Goal: Transaction & Acquisition: Purchase product/service

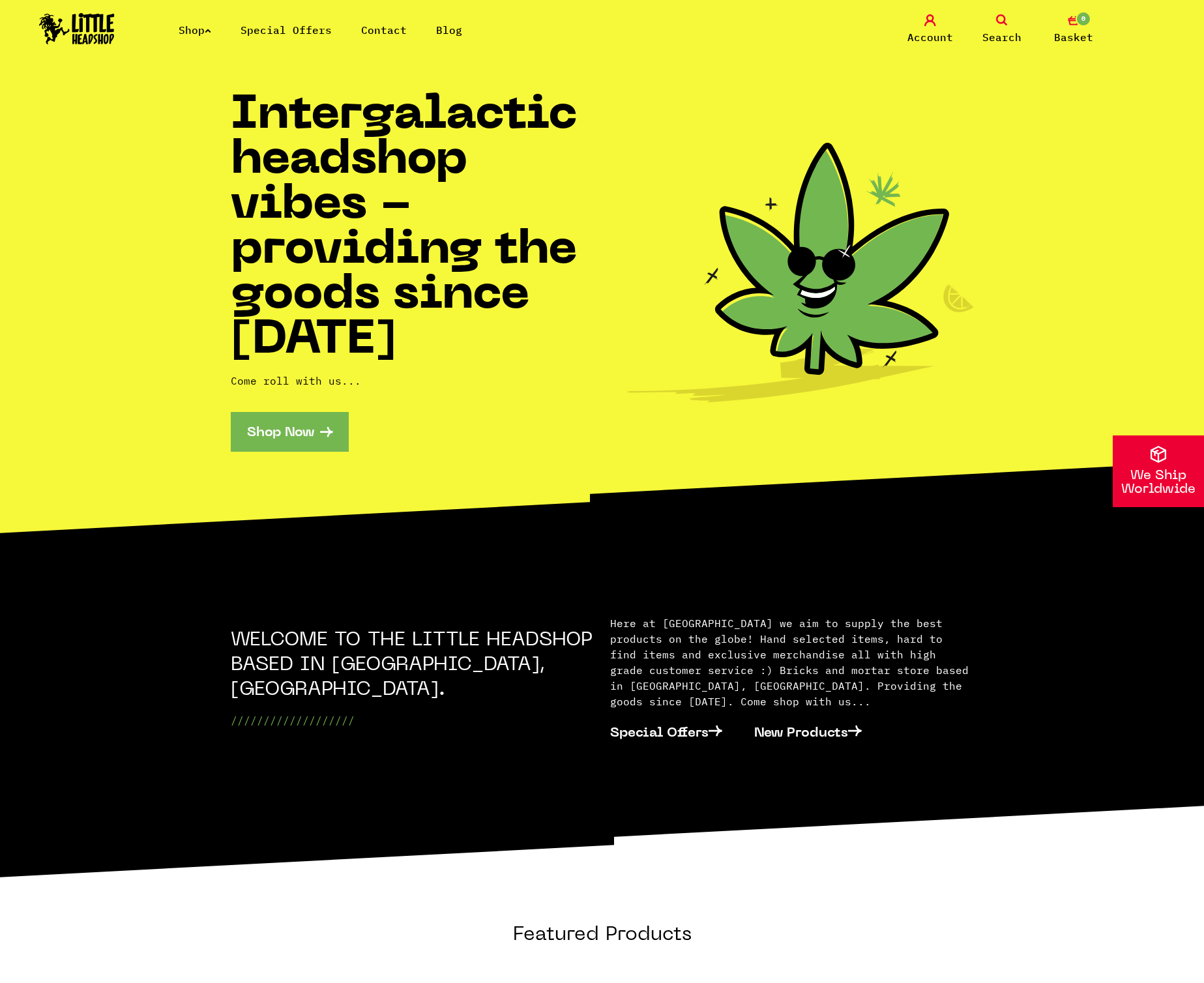
click at [272, 26] on link "Special Offers" at bounding box center [286, 30] width 91 height 13
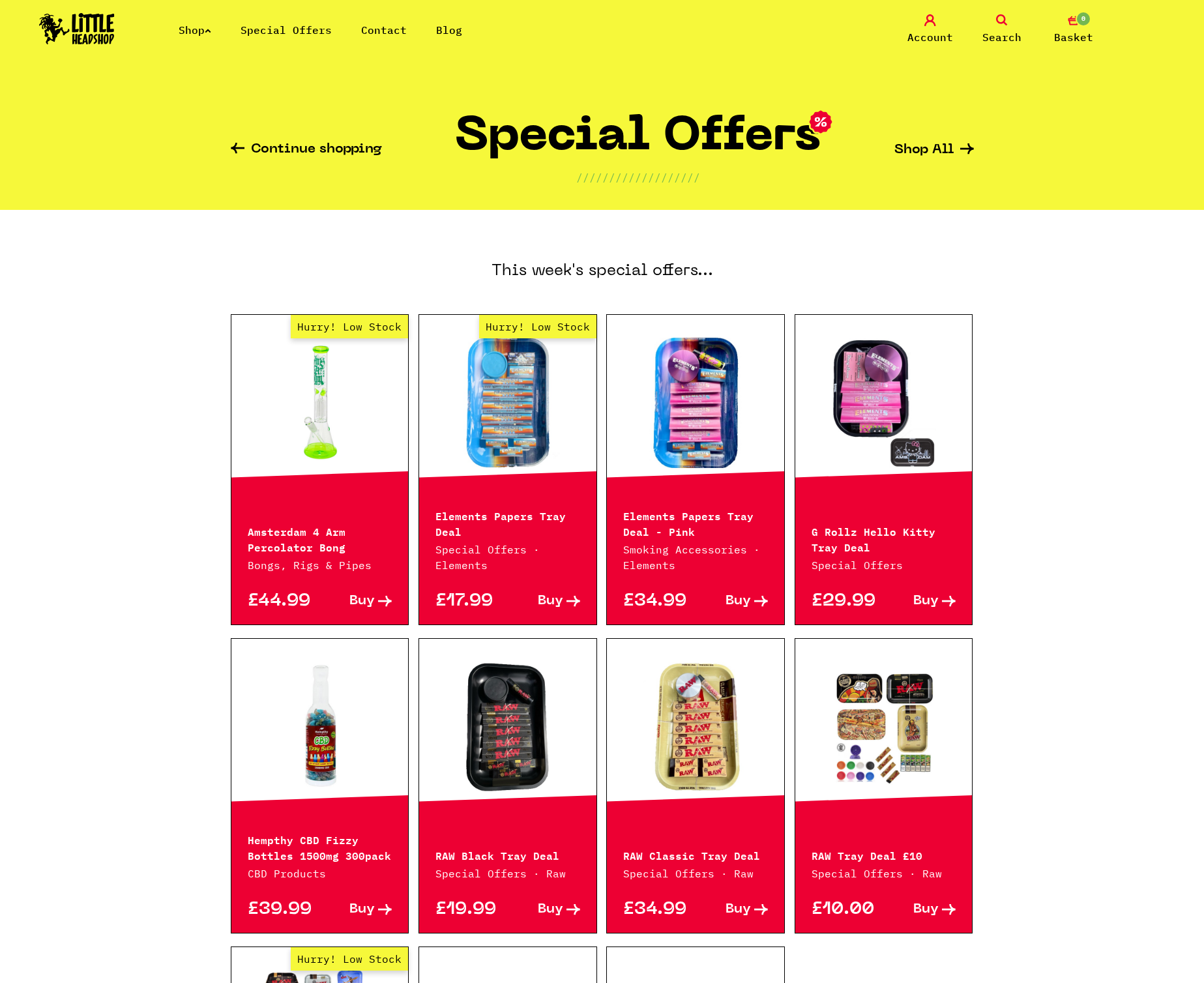
click at [381, 25] on link "Contact" at bounding box center [384, 30] width 46 height 13
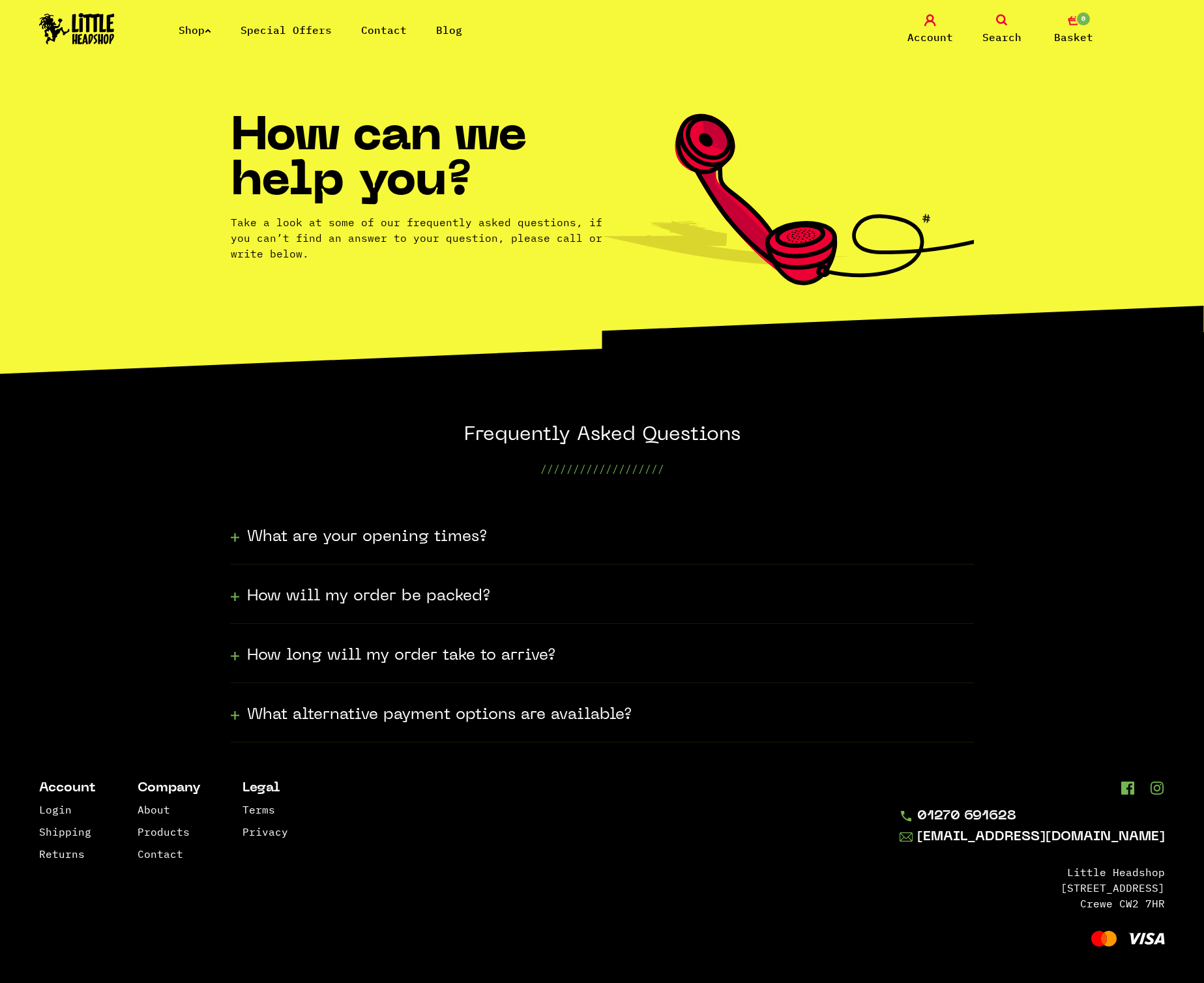
click at [429, 29] on ul "Shop Special Offers Contact Blog" at bounding box center [334, 30] width 313 height 16
click at [442, 30] on link "Blog" at bounding box center [448, 30] width 26 height 13
click at [284, 25] on link "Special Offers" at bounding box center [286, 30] width 91 height 13
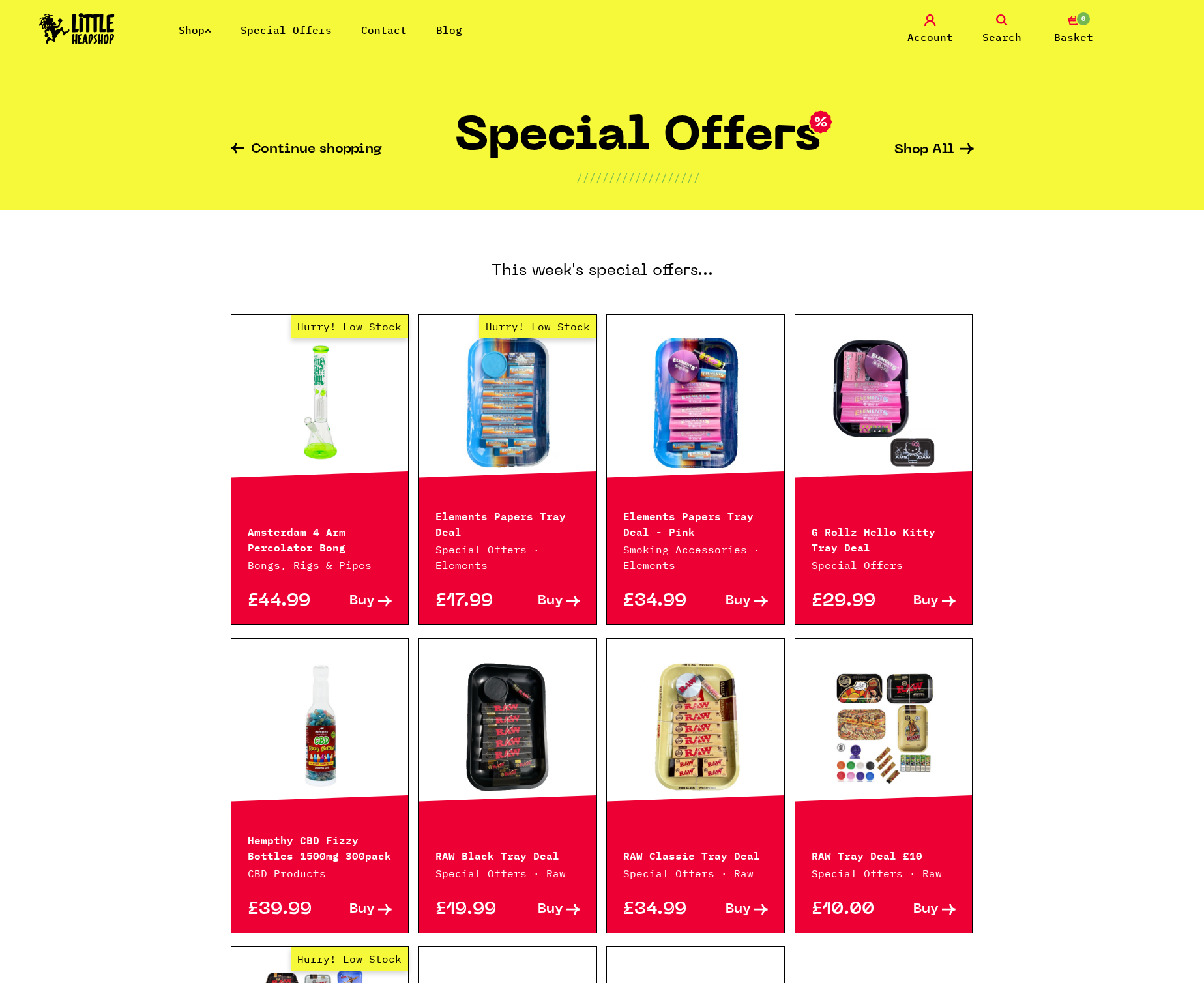
click at [193, 27] on link "Shop" at bounding box center [195, 30] width 33 height 13
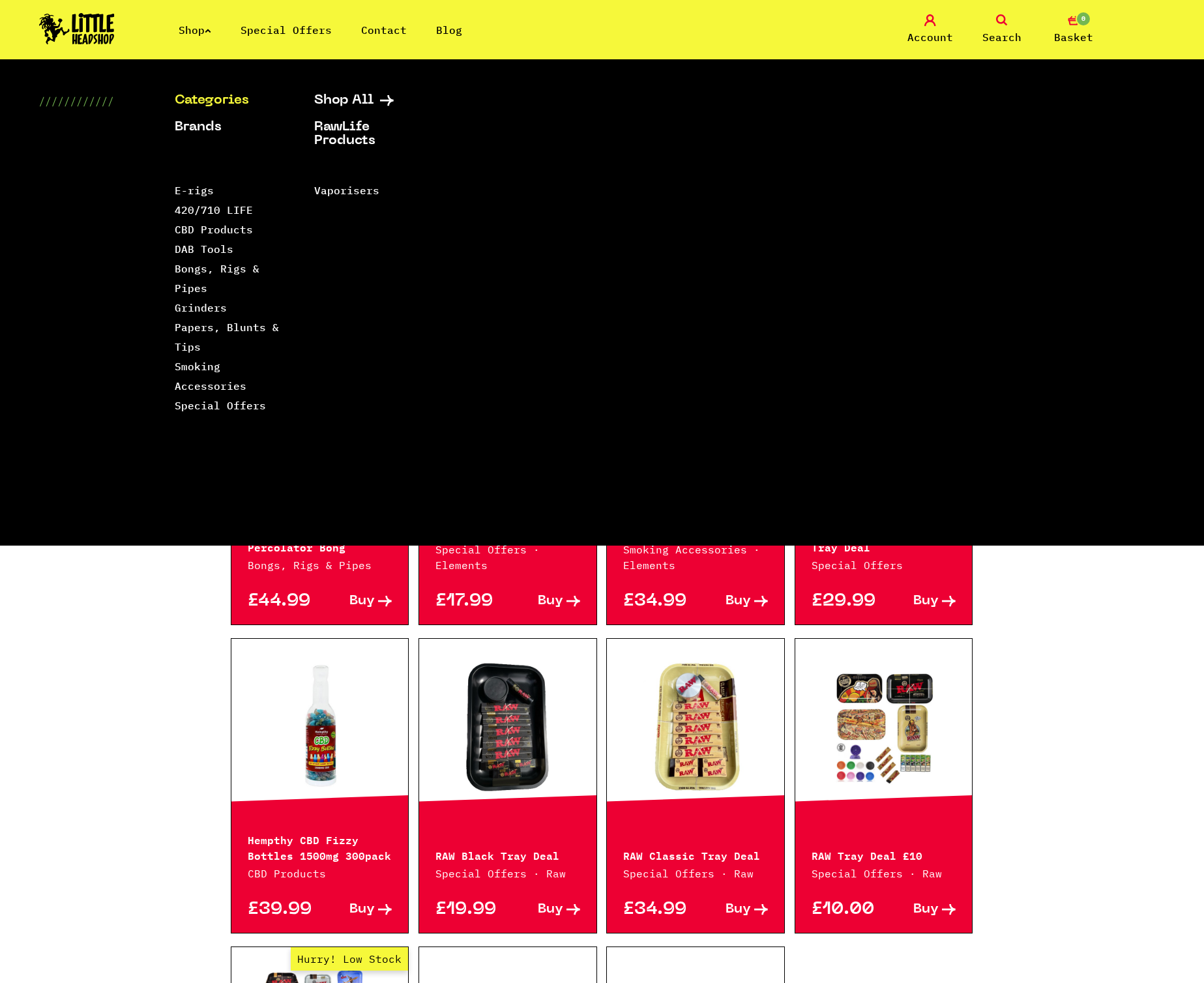
click at [65, 34] on img at bounding box center [77, 29] width 75 height 31
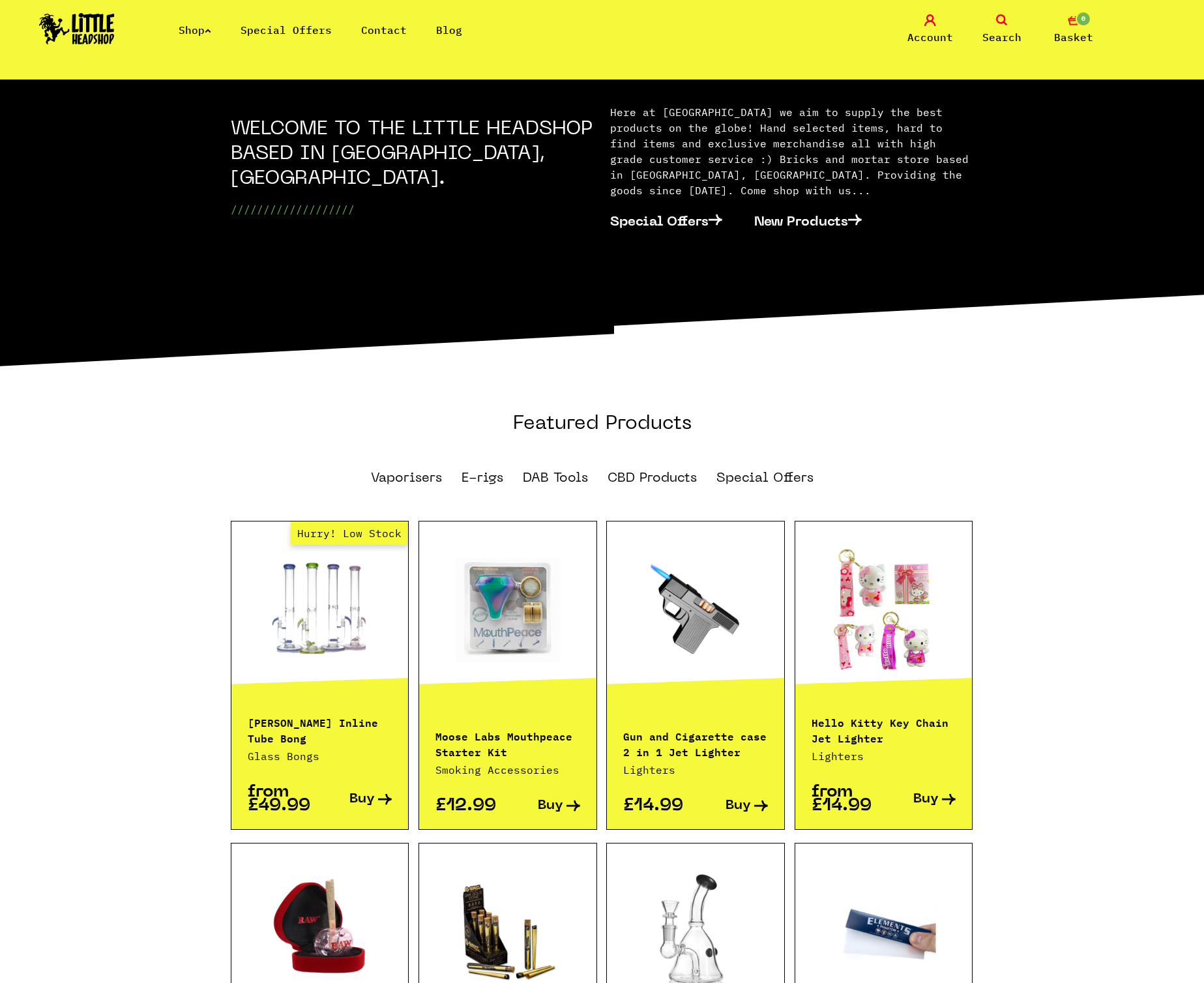
scroll to position [770, 0]
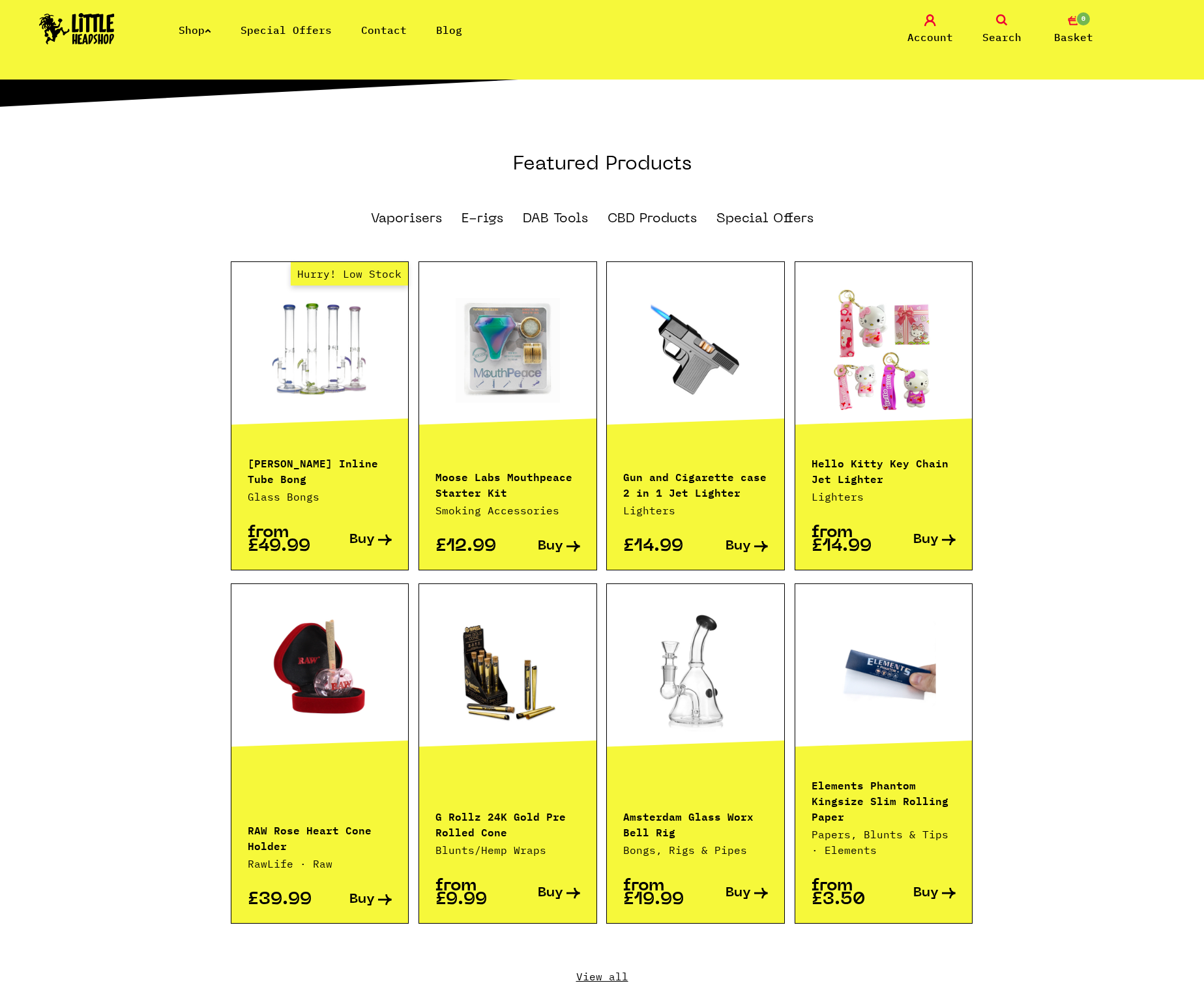
click at [336, 323] on link "Hurry! Low Stock" at bounding box center [320, 350] width 177 height 130
click at [490, 314] on link at bounding box center [508, 350] width 177 height 130
click at [632, 328] on link at bounding box center [695, 350] width 177 height 130
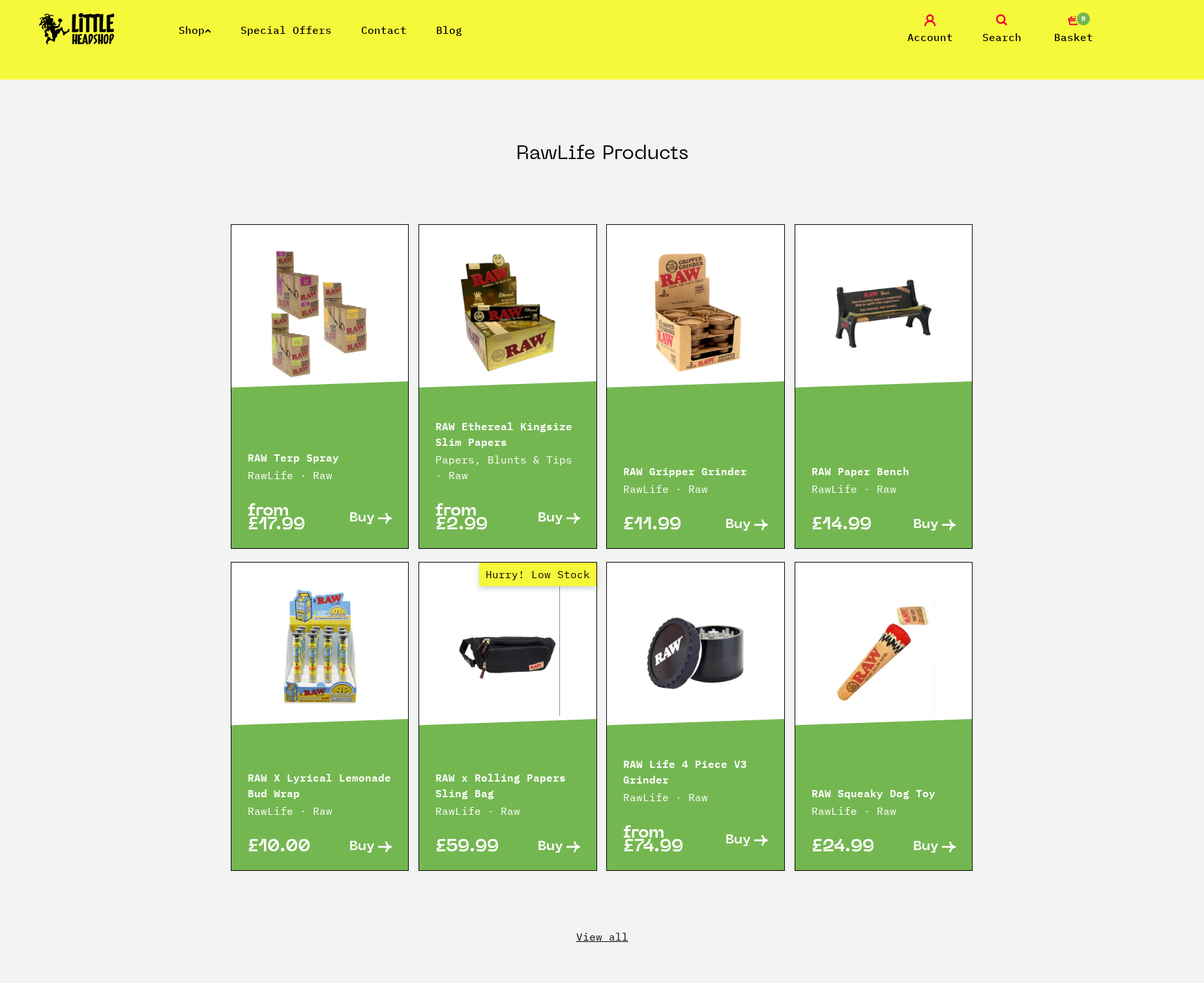
scroll to position [1701, 0]
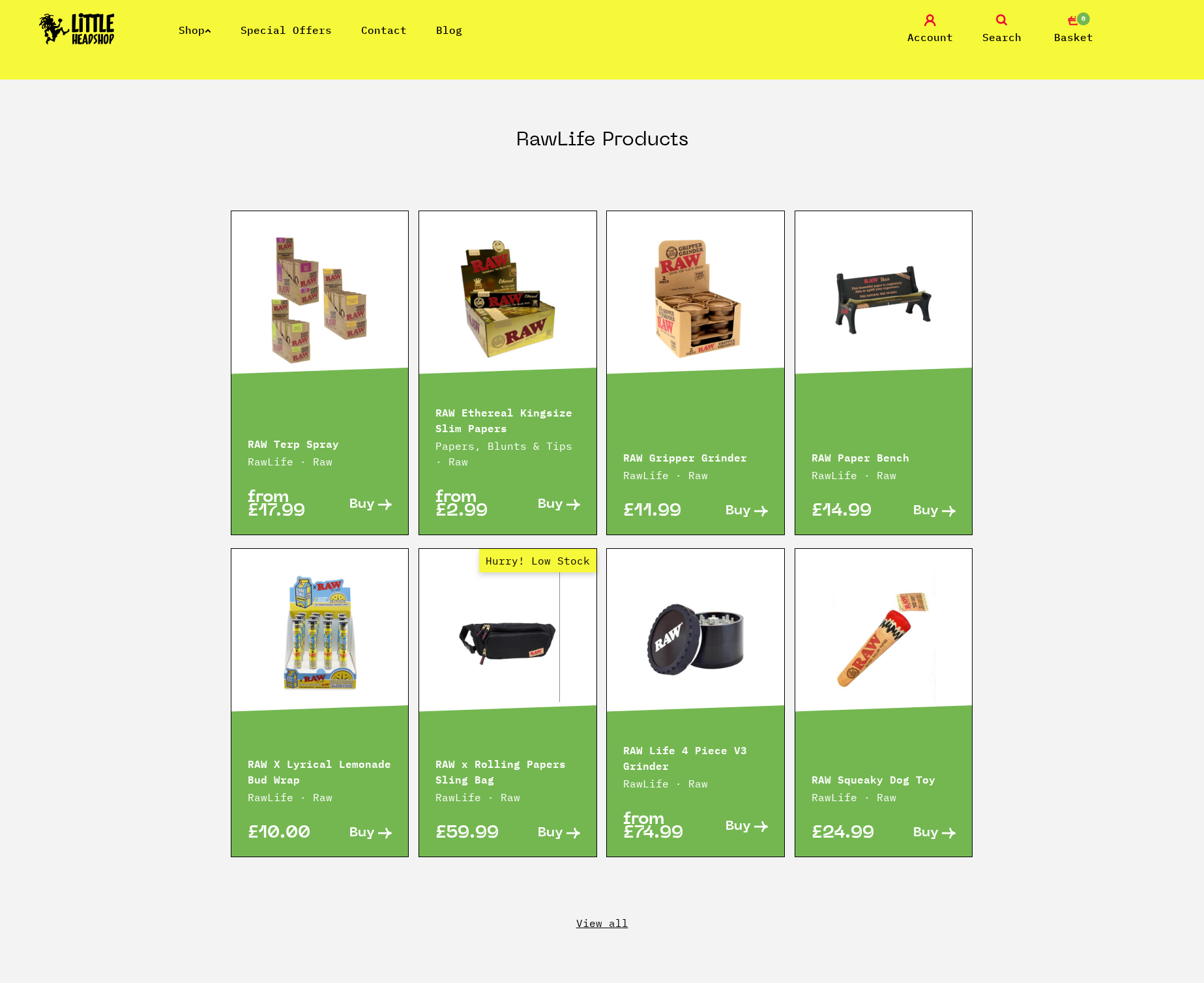
click at [494, 321] on link at bounding box center [508, 299] width 177 height 130
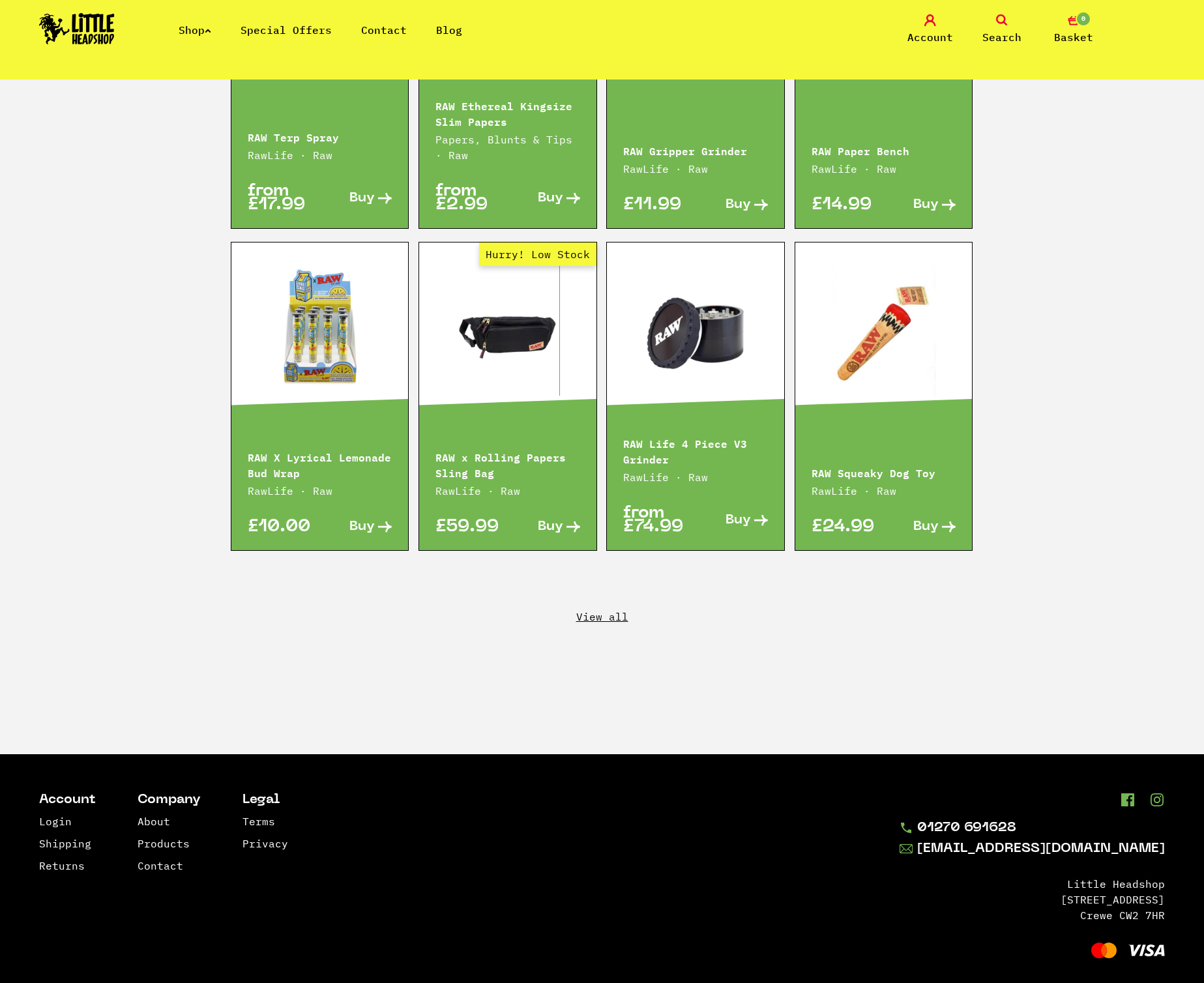
click at [600, 609] on link "View all" at bounding box center [602, 616] width 1204 height 14
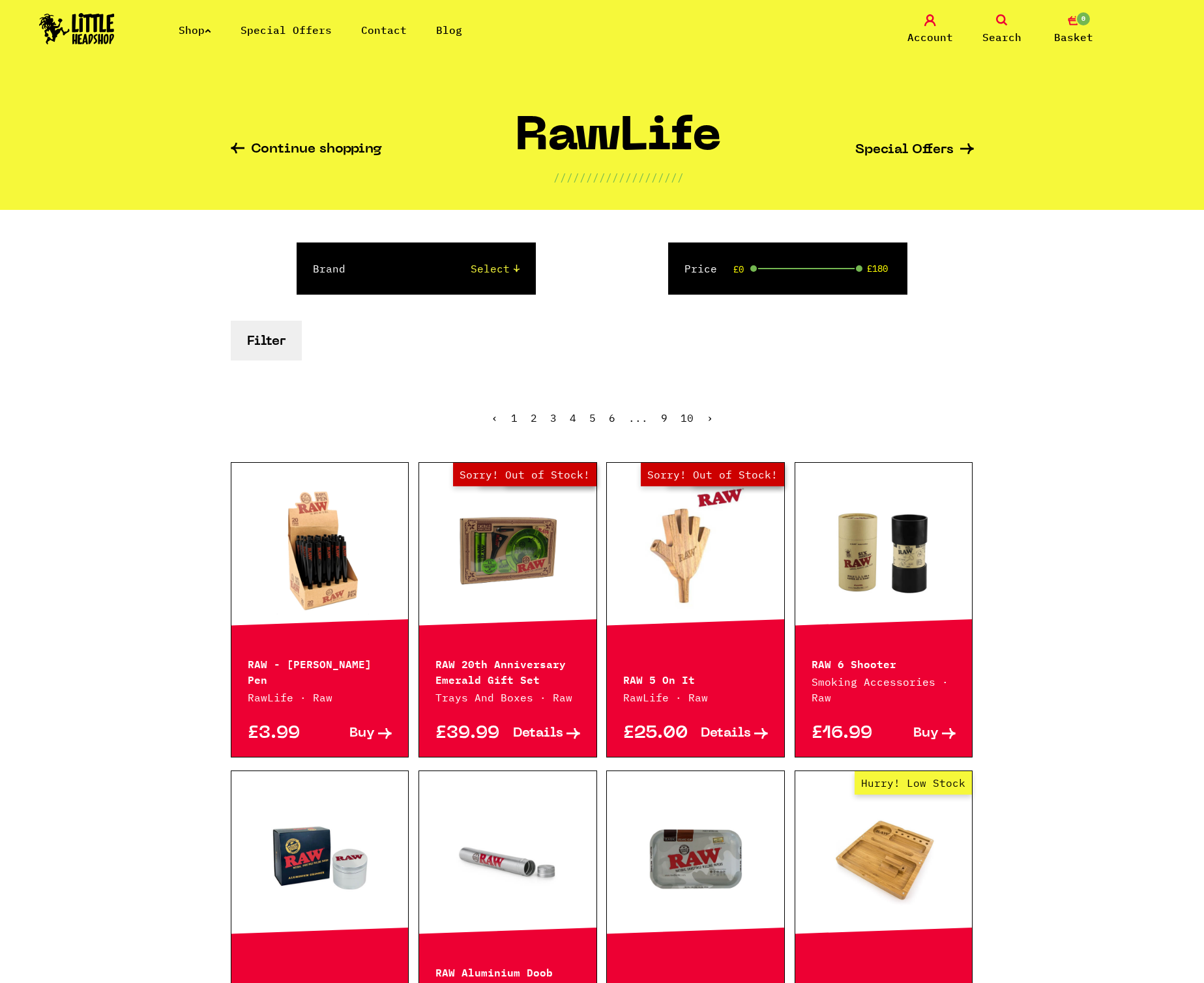
click at [513, 597] on link "Out of Stock Hurry! Low Stock Sorry! Out of Stock!" at bounding box center [508, 551] width 177 height 130
click at [327, 590] on link at bounding box center [320, 551] width 177 height 130
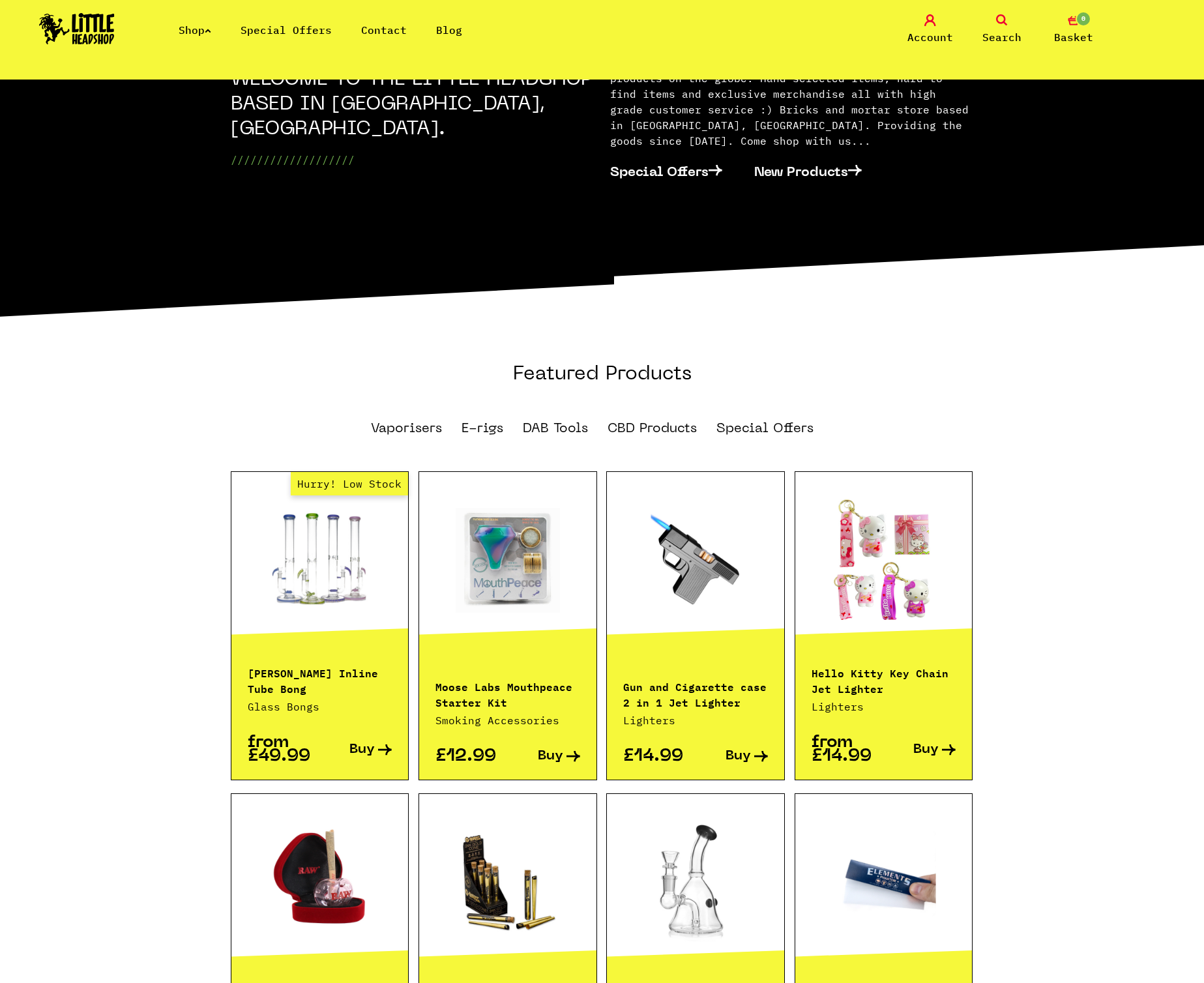
scroll to position [350, 0]
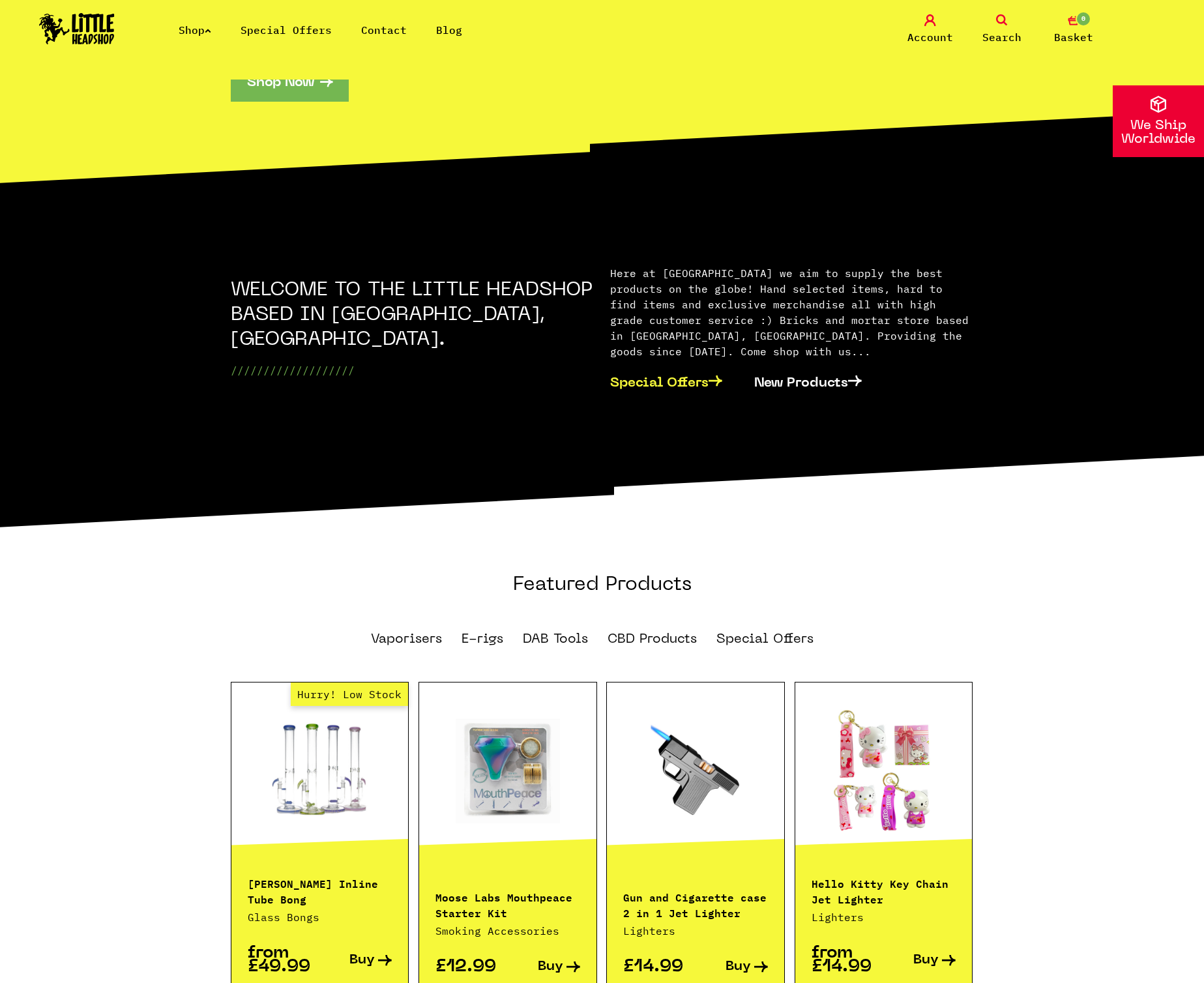
click at [643, 363] on link "Special Offers" at bounding box center [674, 382] width 129 height 39
click at [834, 363] on link "New Products" at bounding box center [816, 382] width 124 height 39
click at [710, 363] on link "Special Offers" at bounding box center [674, 382] width 129 height 39
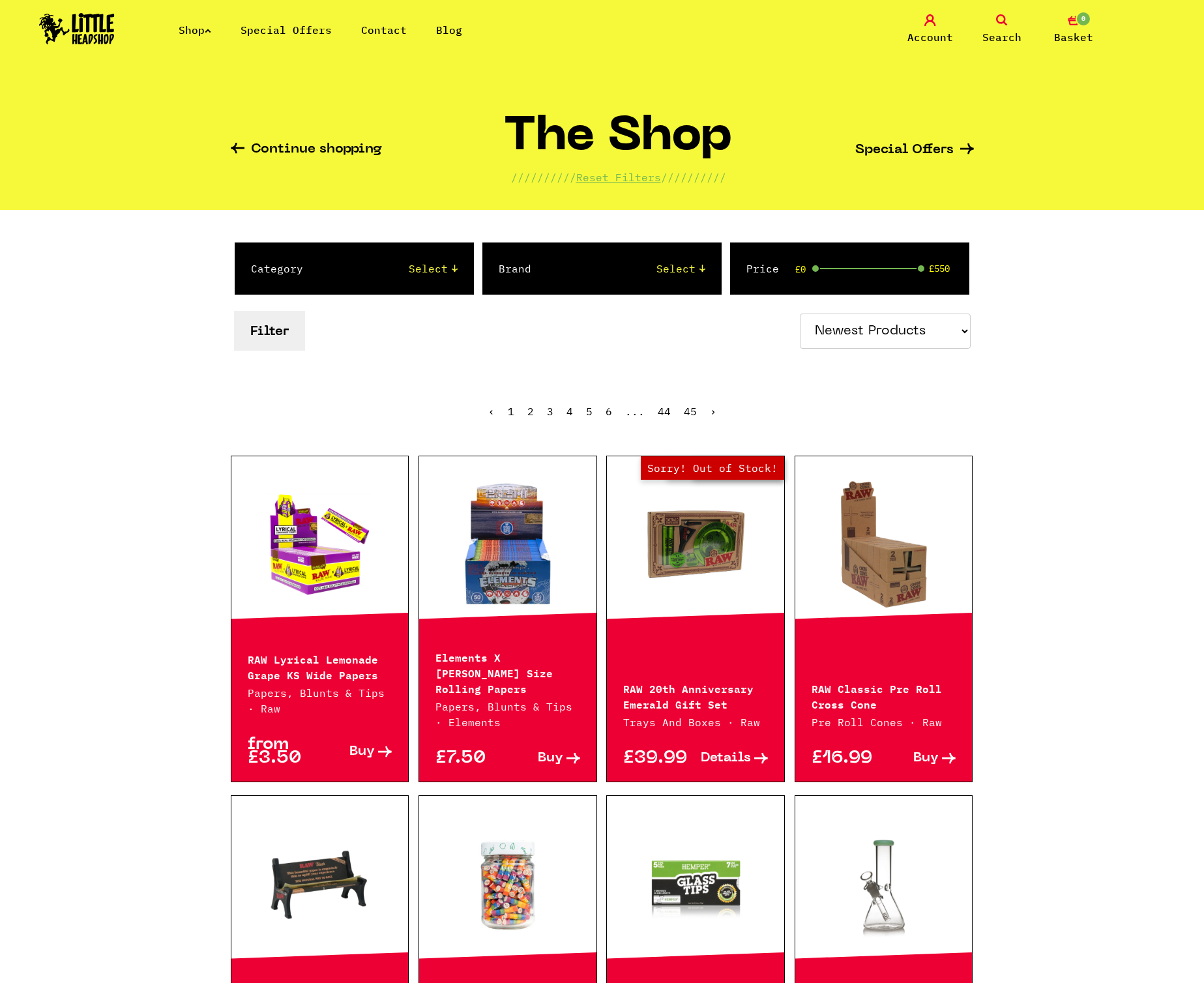
click at [827, 354] on div "Category Select 2 Piece 3 Piece 4 Piece 420/710 LIFE Acrylic Bongs Ashtrays Bac…" at bounding box center [602, 298] width 743 height 177
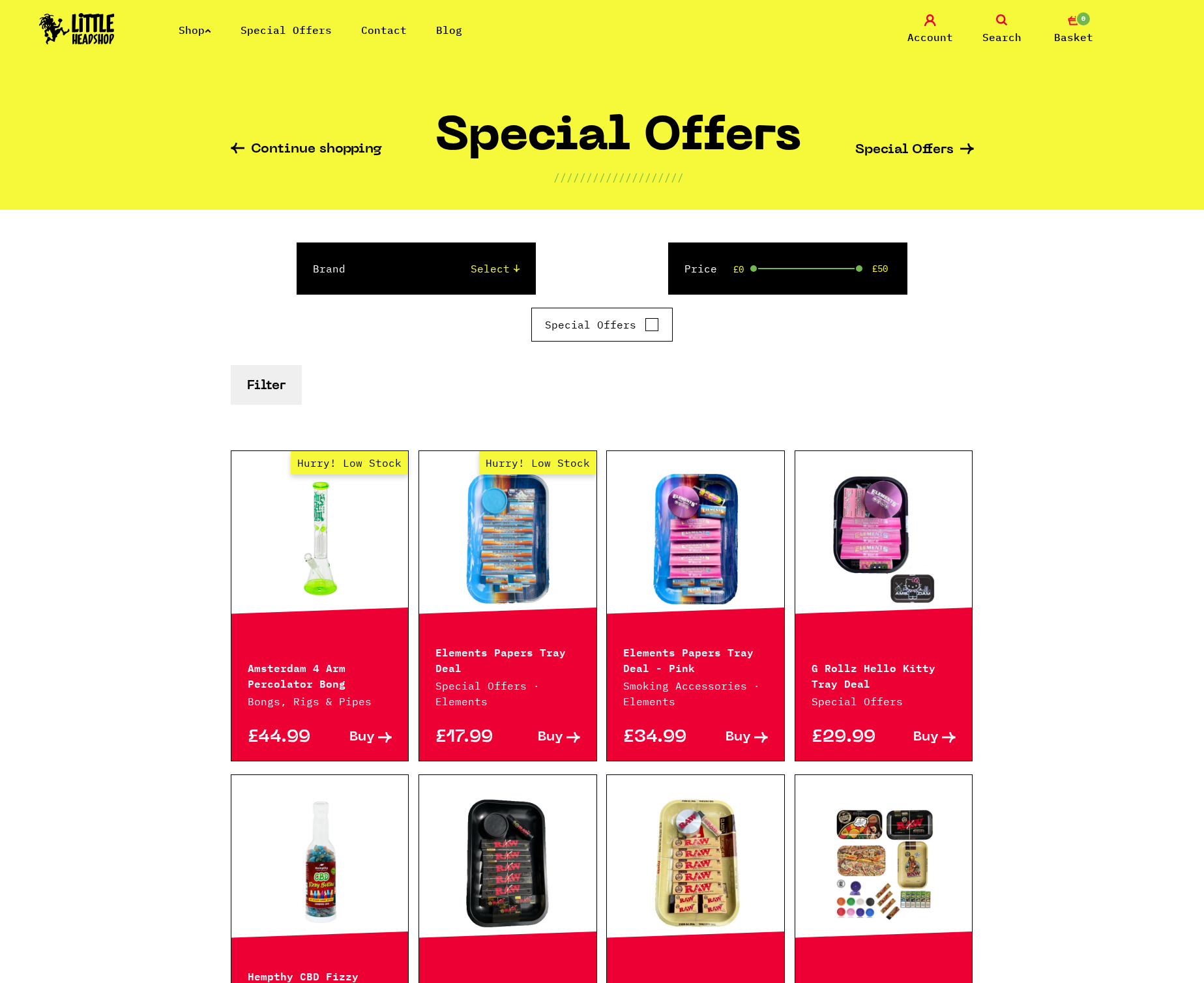
click at [657, 325] on input "Special Offers" at bounding box center [651, 324] width 14 height 13
checkbox input "true"
click at [258, 390] on button "Filter" at bounding box center [266, 385] width 71 height 40
click at [636, 345] on div "Special Offers" at bounding box center [602, 330] width 743 height 44
click at [644, 328] on input "Special Offers" at bounding box center [651, 324] width 14 height 13
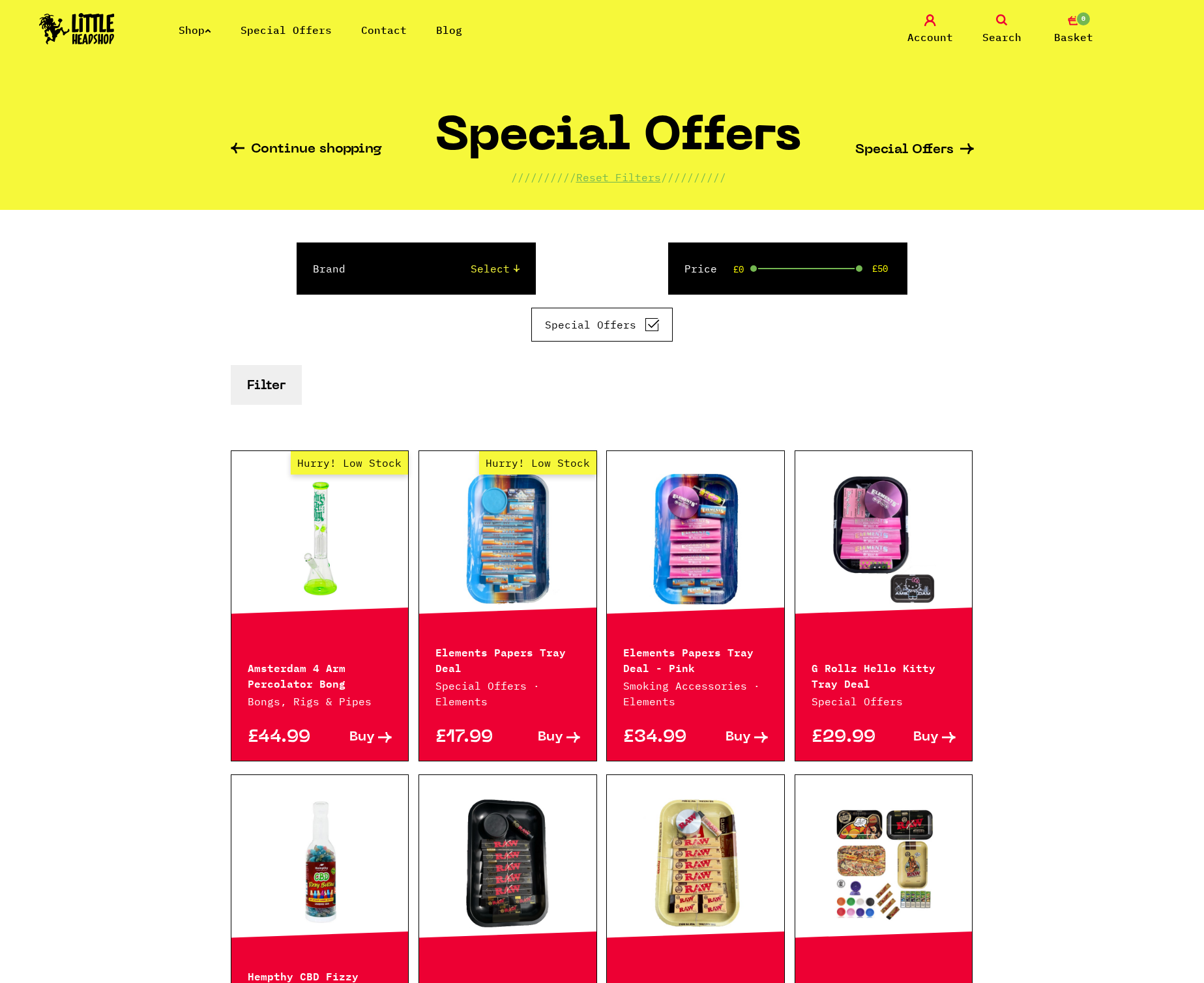
checkbox input "false"
click at [274, 369] on button "Filter" at bounding box center [266, 385] width 71 height 40
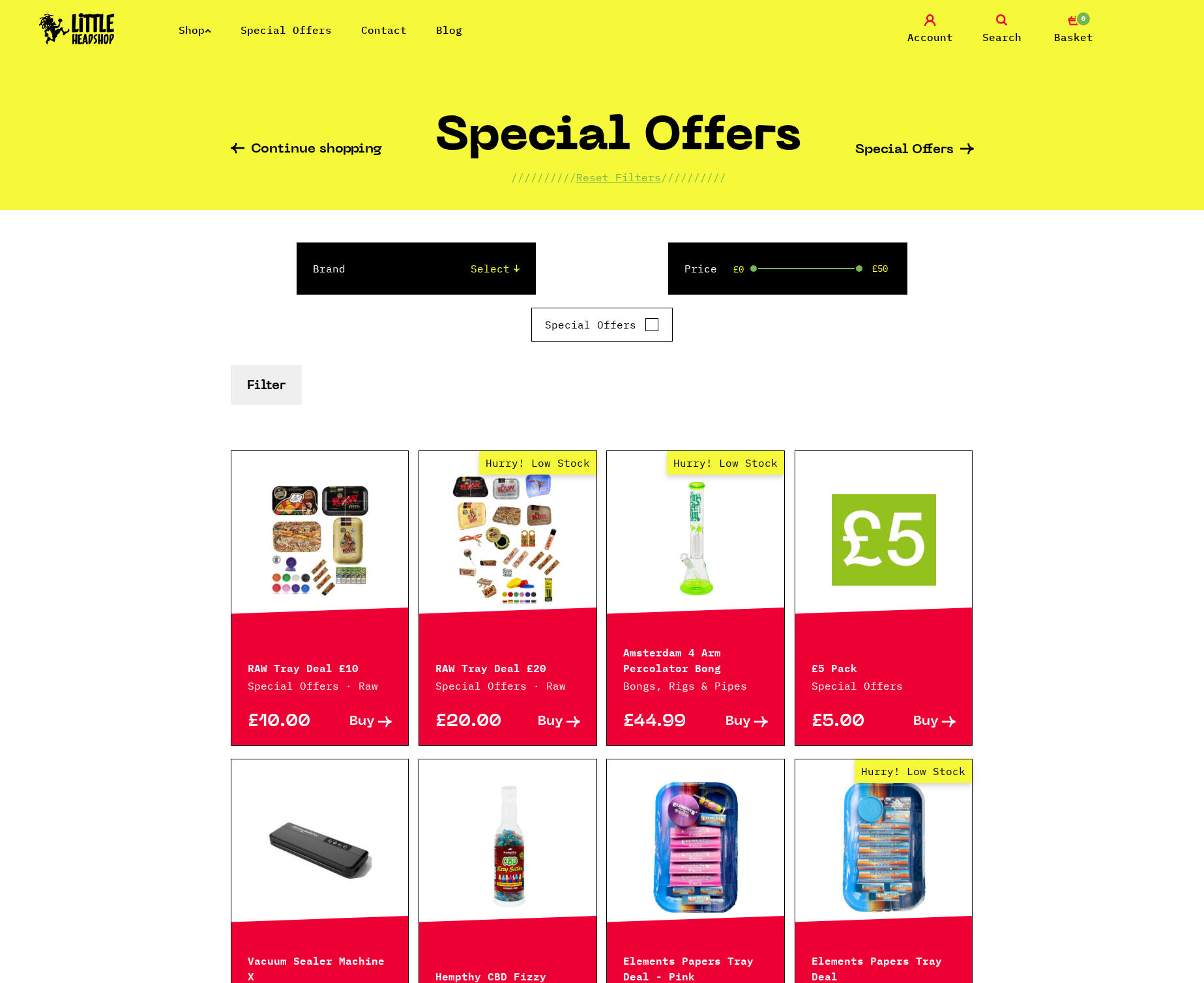
click at [104, 42] on img at bounding box center [77, 29] width 75 height 31
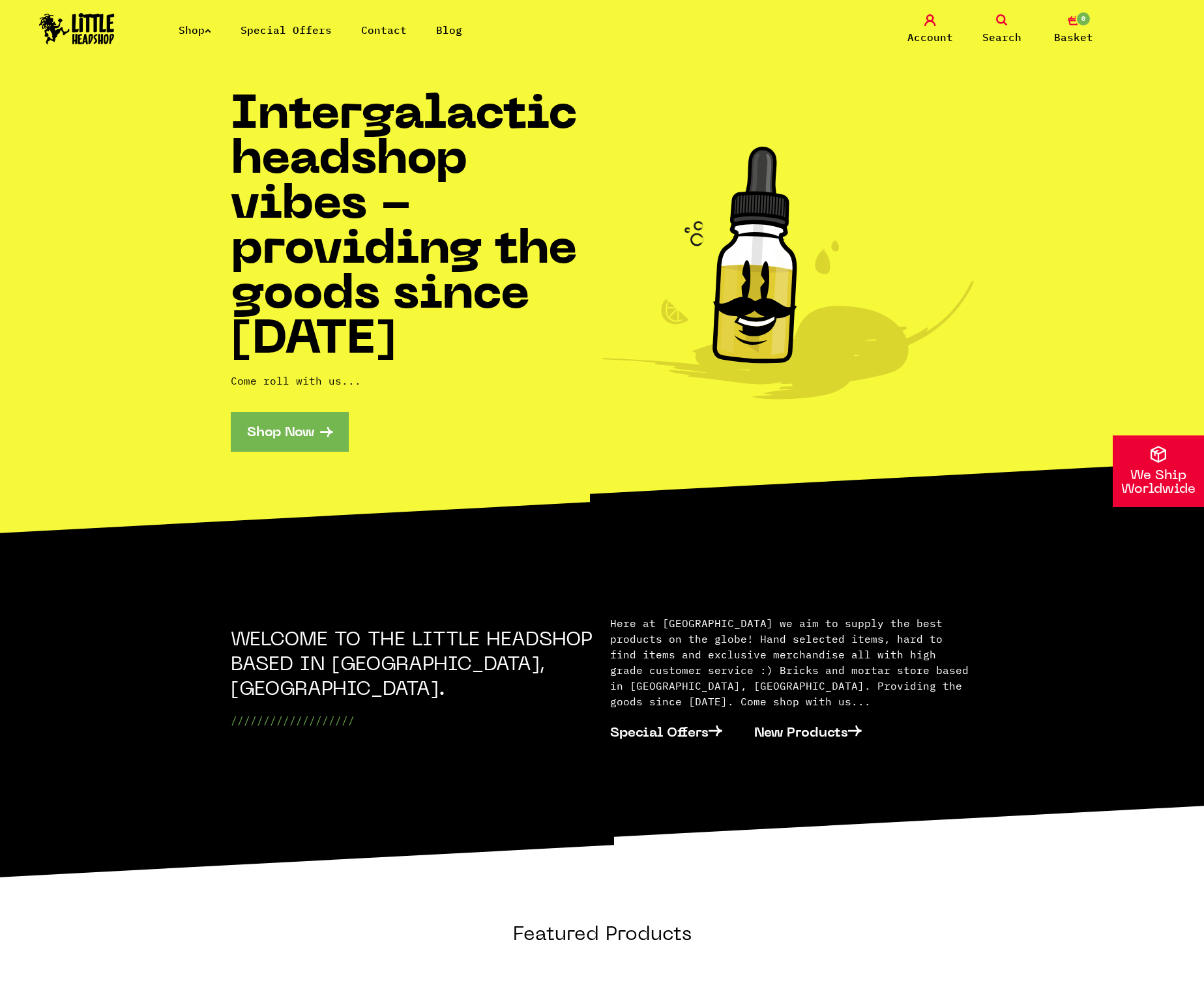
click at [305, 34] on link "Special Offers" at bounding box center [286, 30] width 91 height 13
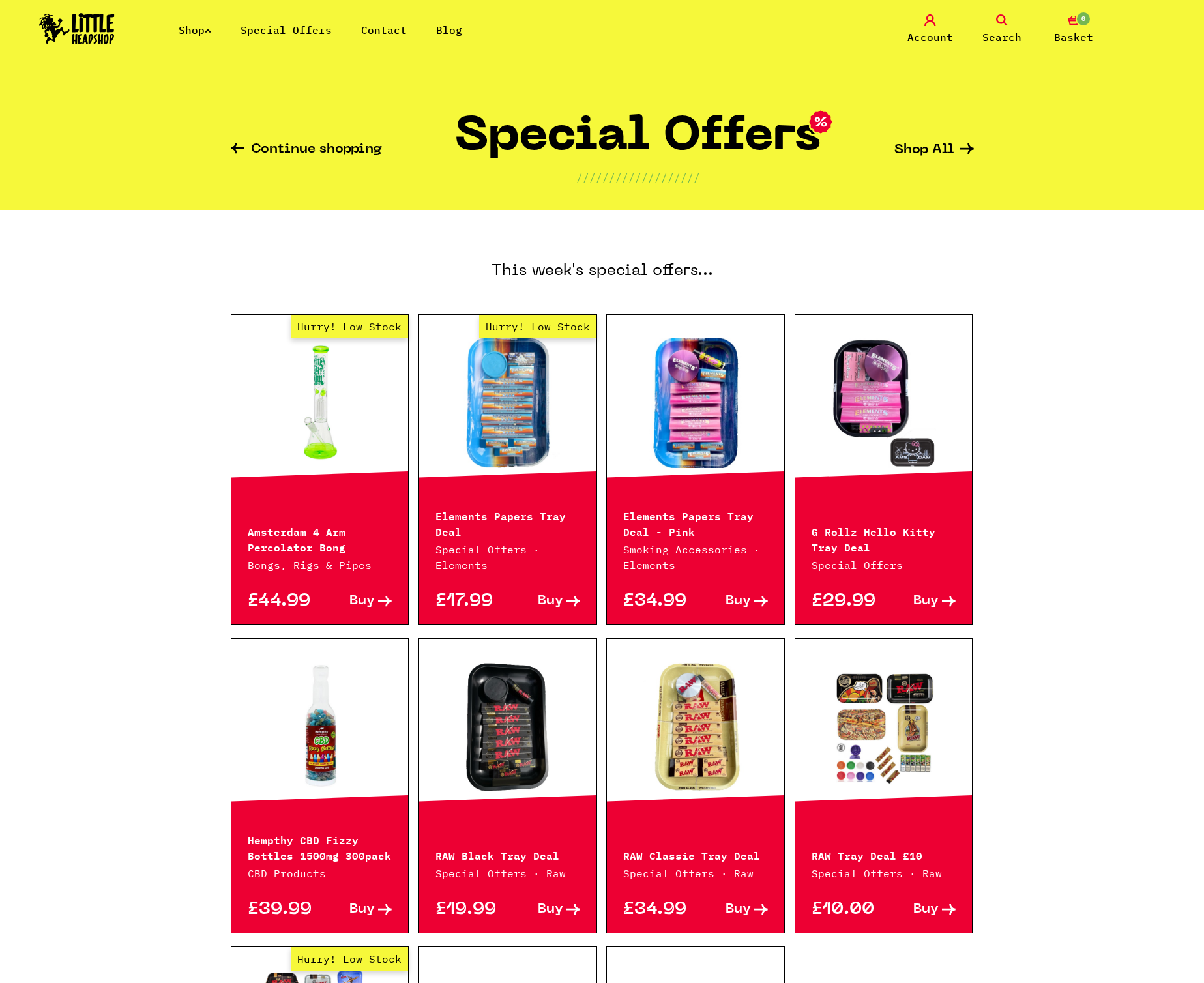
click at [399, 24] on link "Contact" at bounding box center [384, 30] width 46 height 13
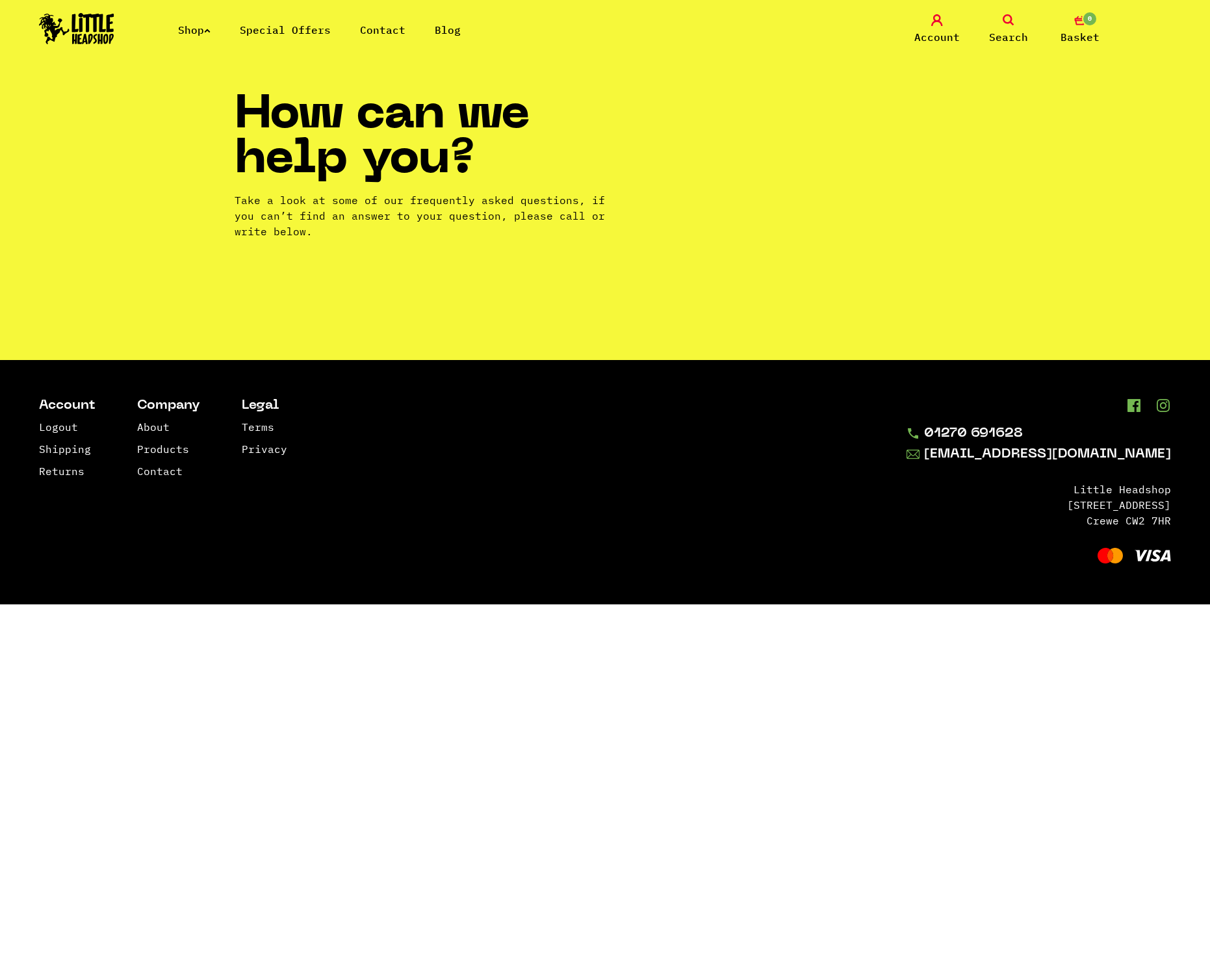
click at [470, 20] on div "Shop Special Offers Contact Blog Account Search 0 Basket" at bounding box center [605, 30] width 1210 height 59
click at [412, 29] on ul "Shop Special Offers Contact Blog" at bounding box center [333, 30] width 312 height 16
click at [441, 30] on link "Blog" at bounding box center [447, 30] width 26 height 13
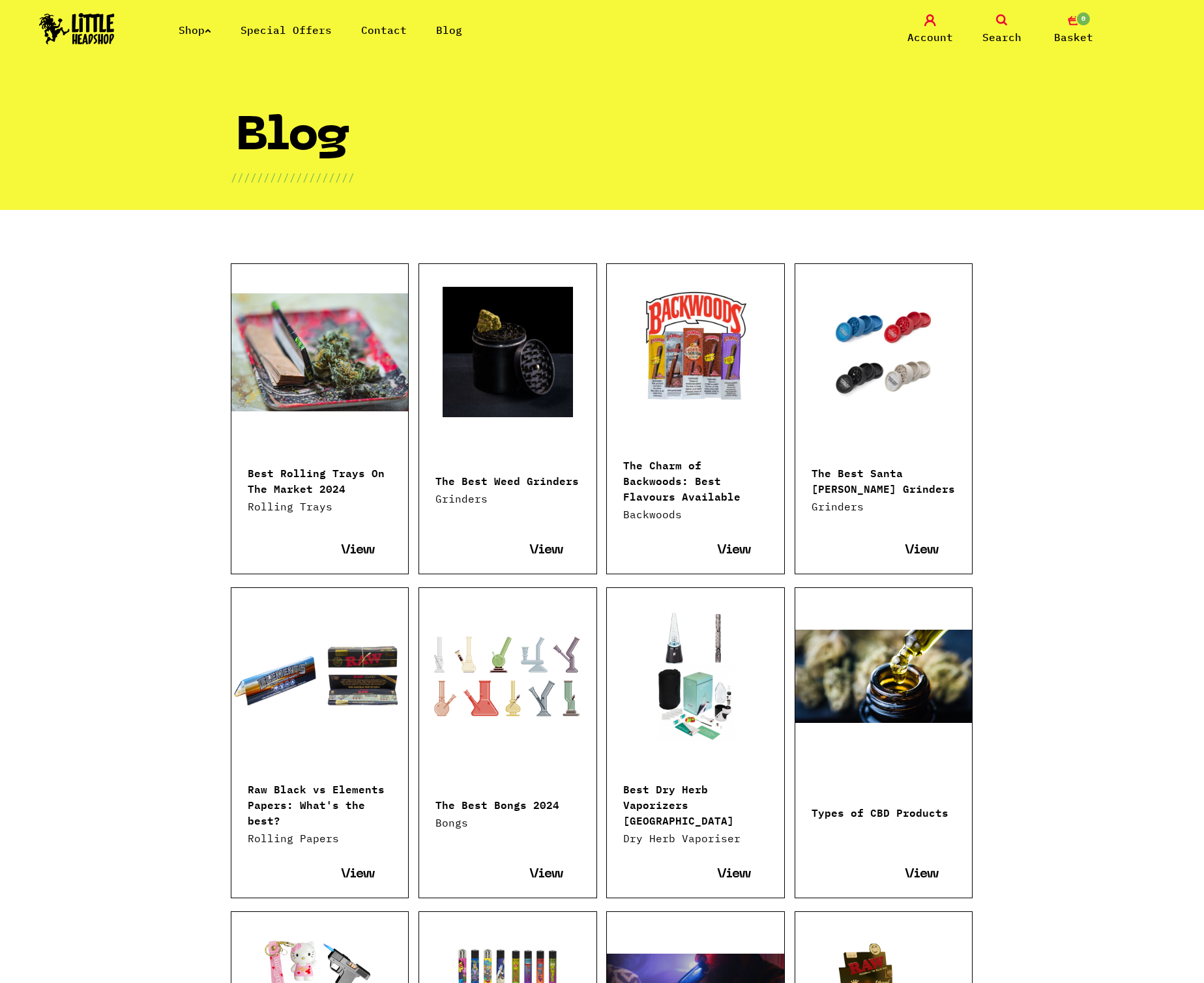
click at [314, 36] on li "Special Offers" at bounding box center [286, 30] width 91 height 16
click at [312, 27] on link "Special Offers" at bounding box center [286, 30] width 91 height 13
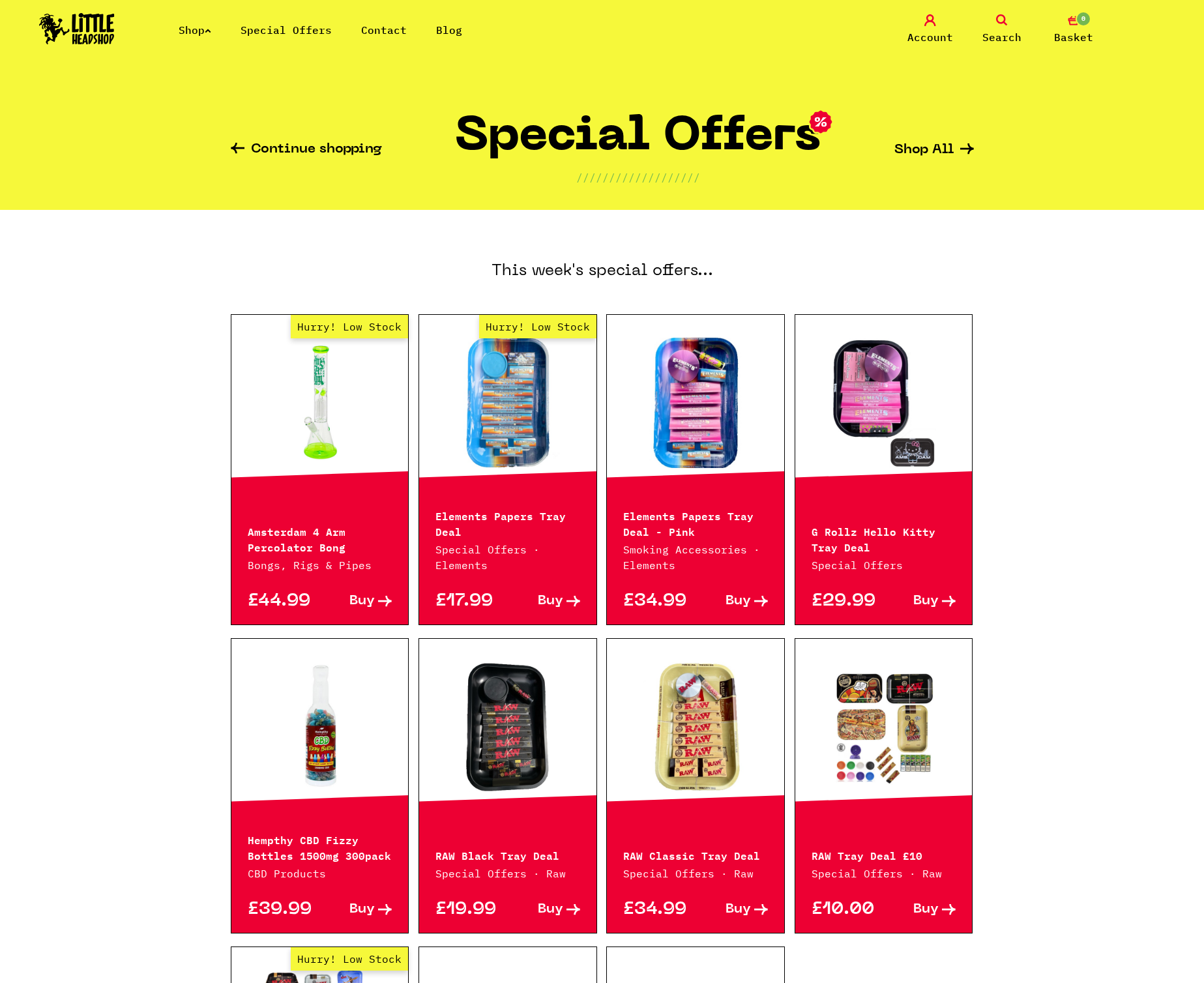
click at [209, 31] on link "Shop" at bounding box center [195, 30] width 33 height 13
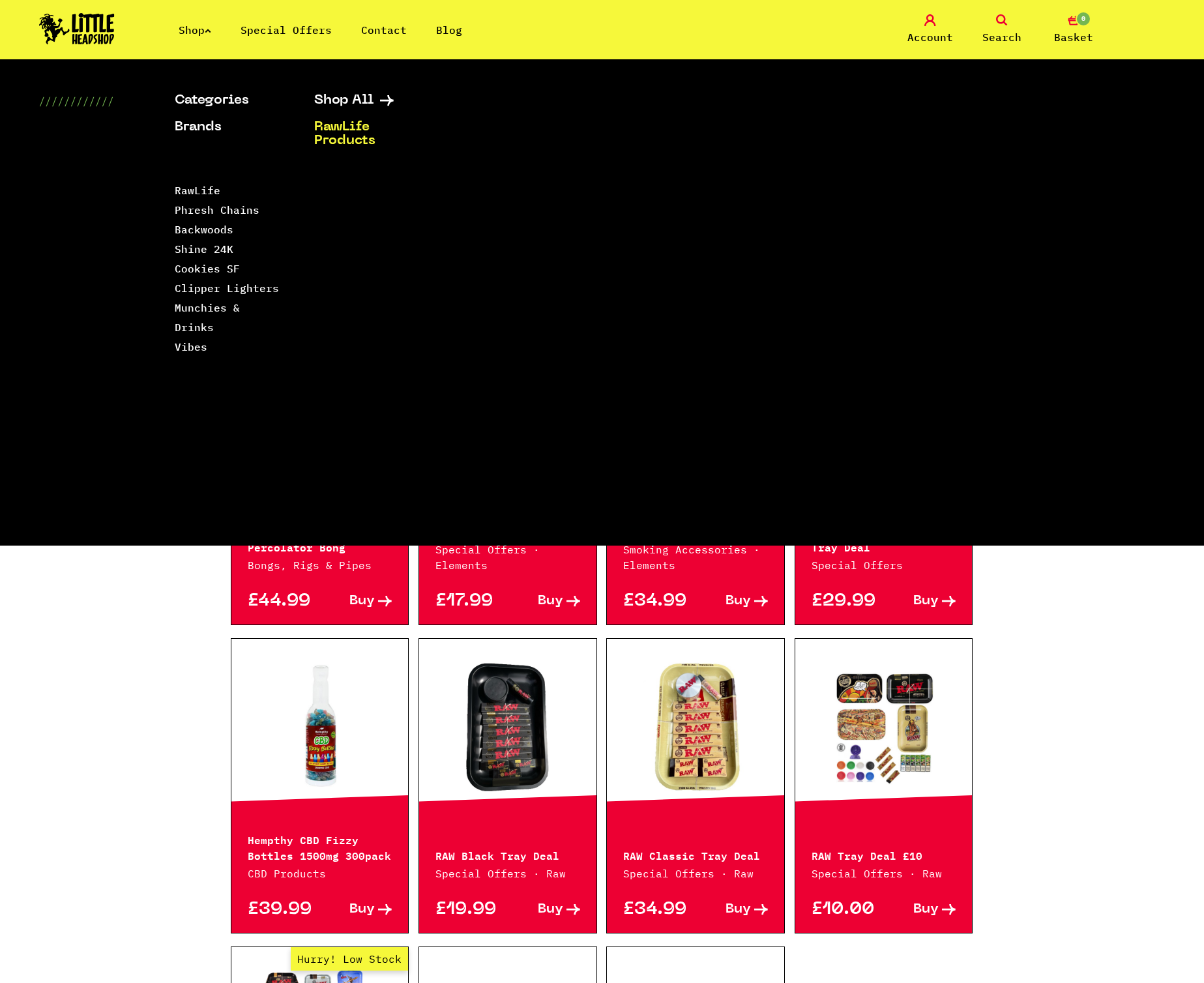
click at [356, 132] on link "RawLife Products" at bounding box center [367, 134] width 107 height 27
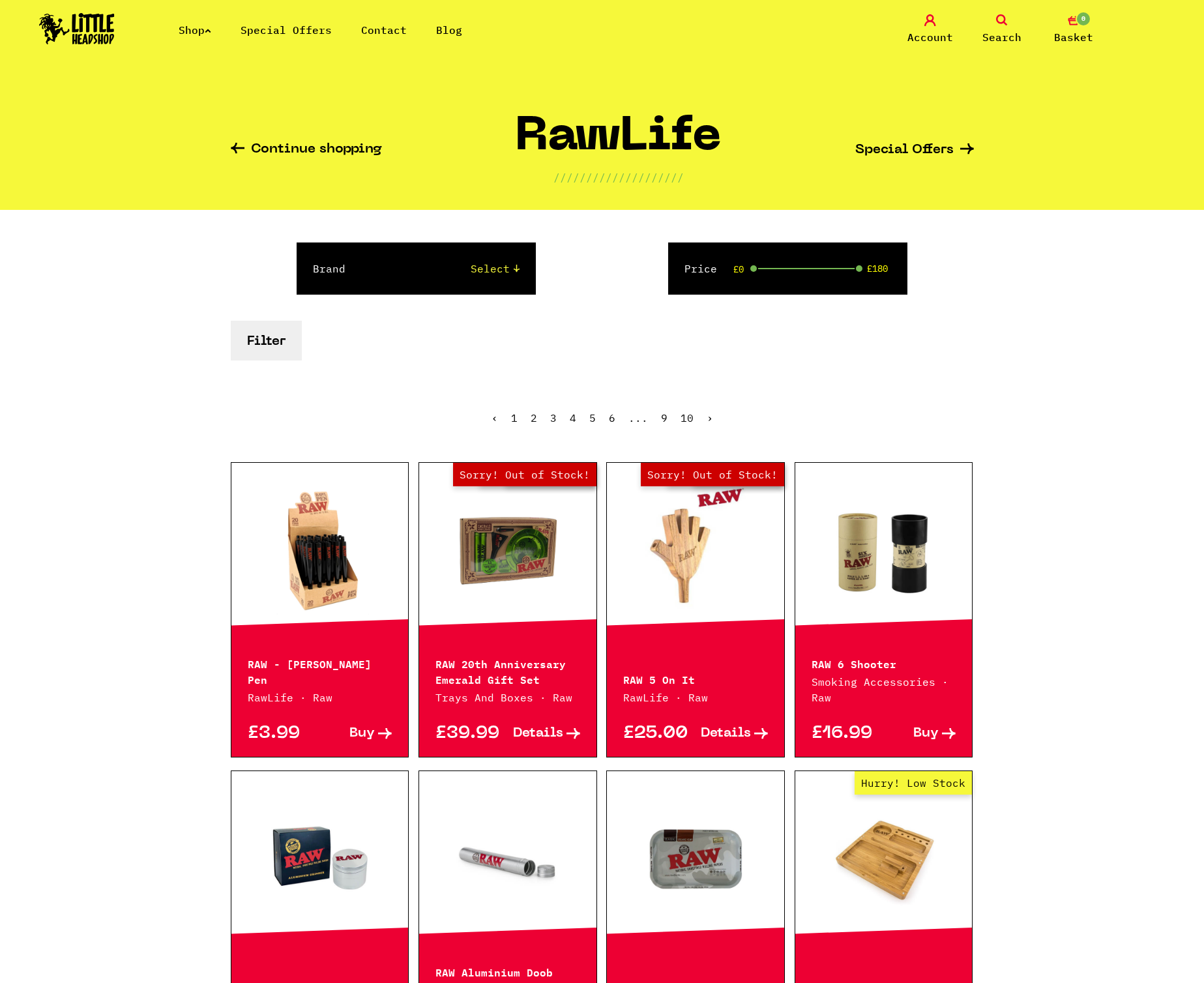
click at [82, 37] on img at bounding box center [77, 29] width 75 height 31
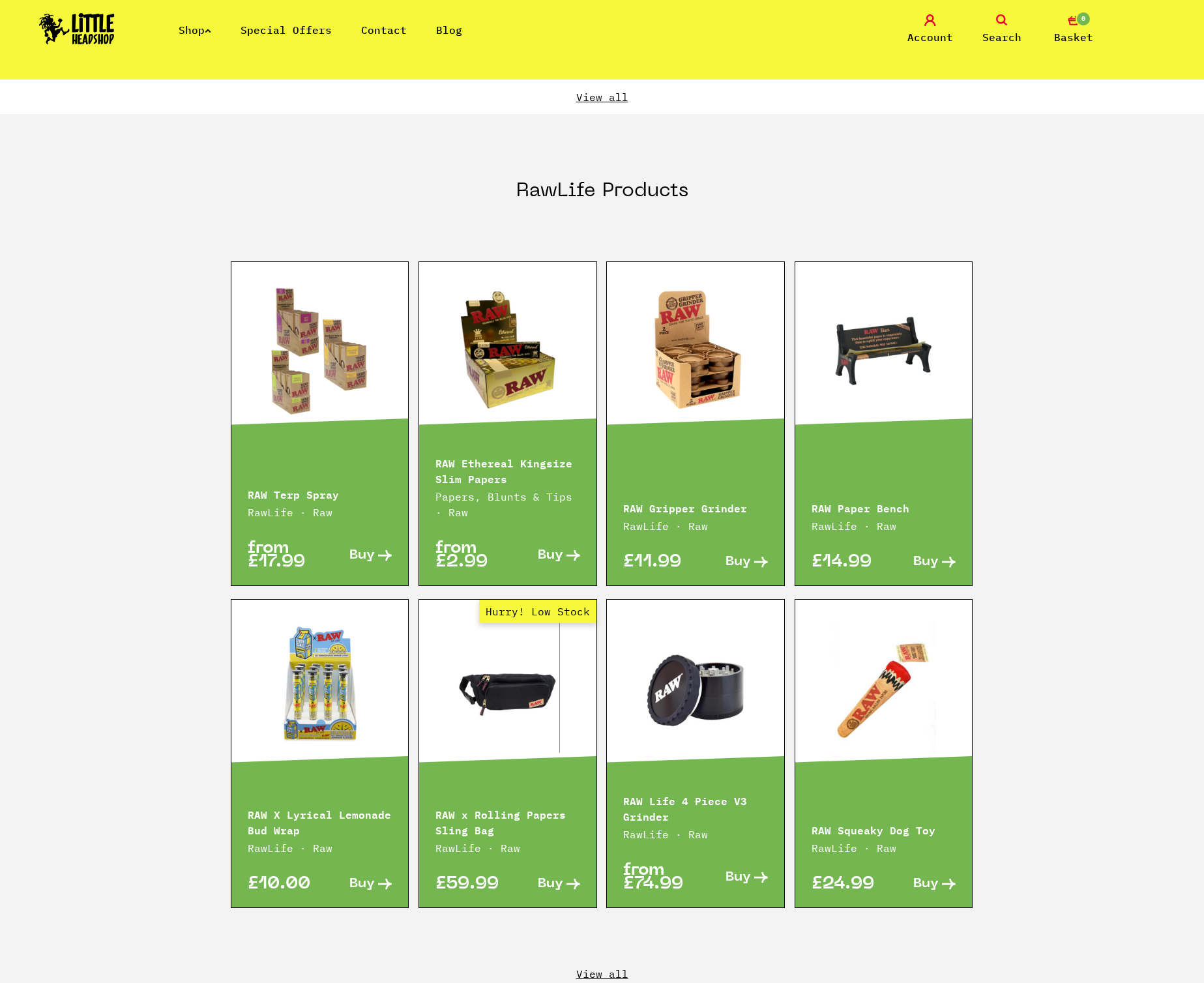
scroll to position [2007, 0]
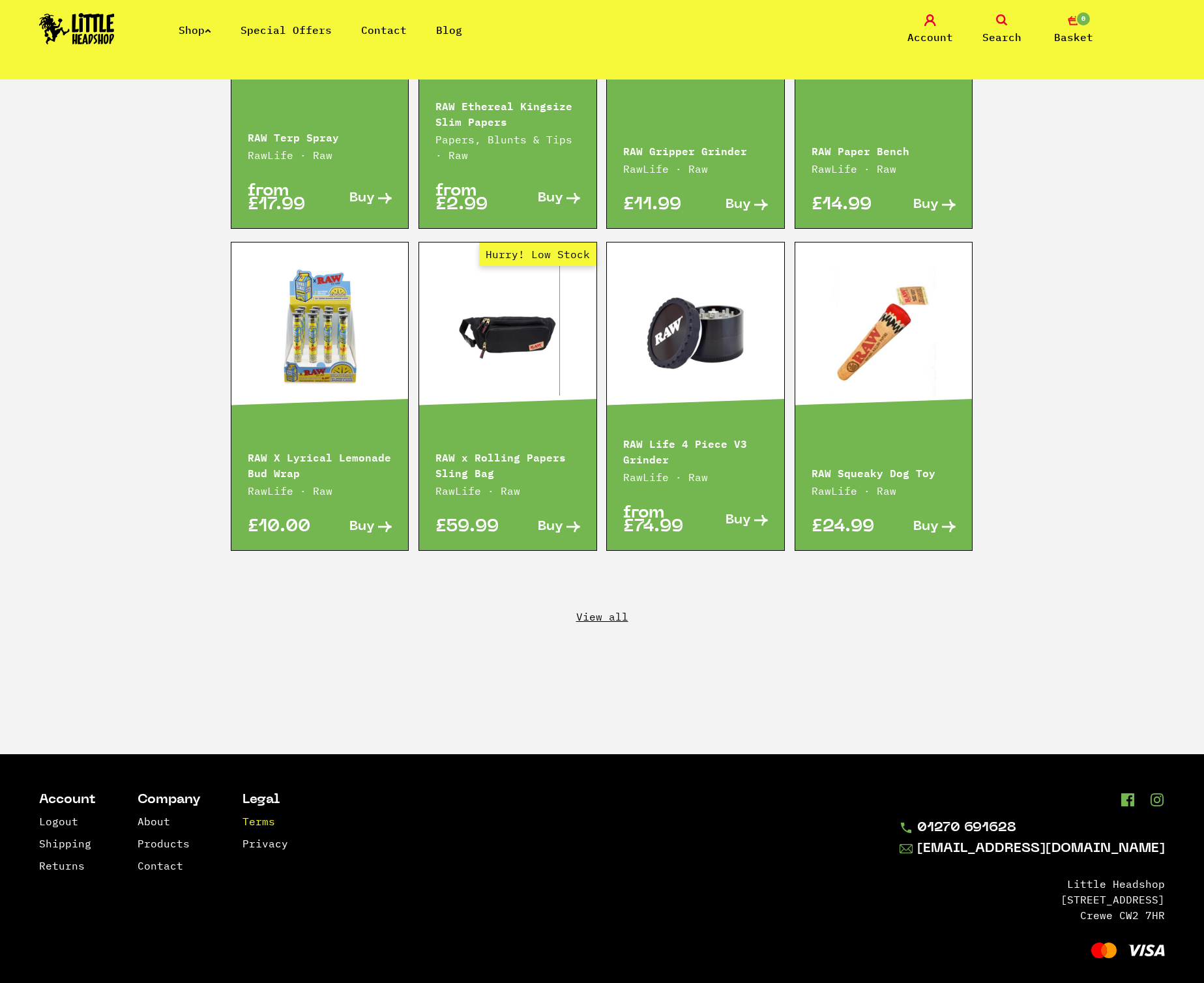
click at [257, 815] on link "Terms" at bounding box center [259, 821] width 33 height 13
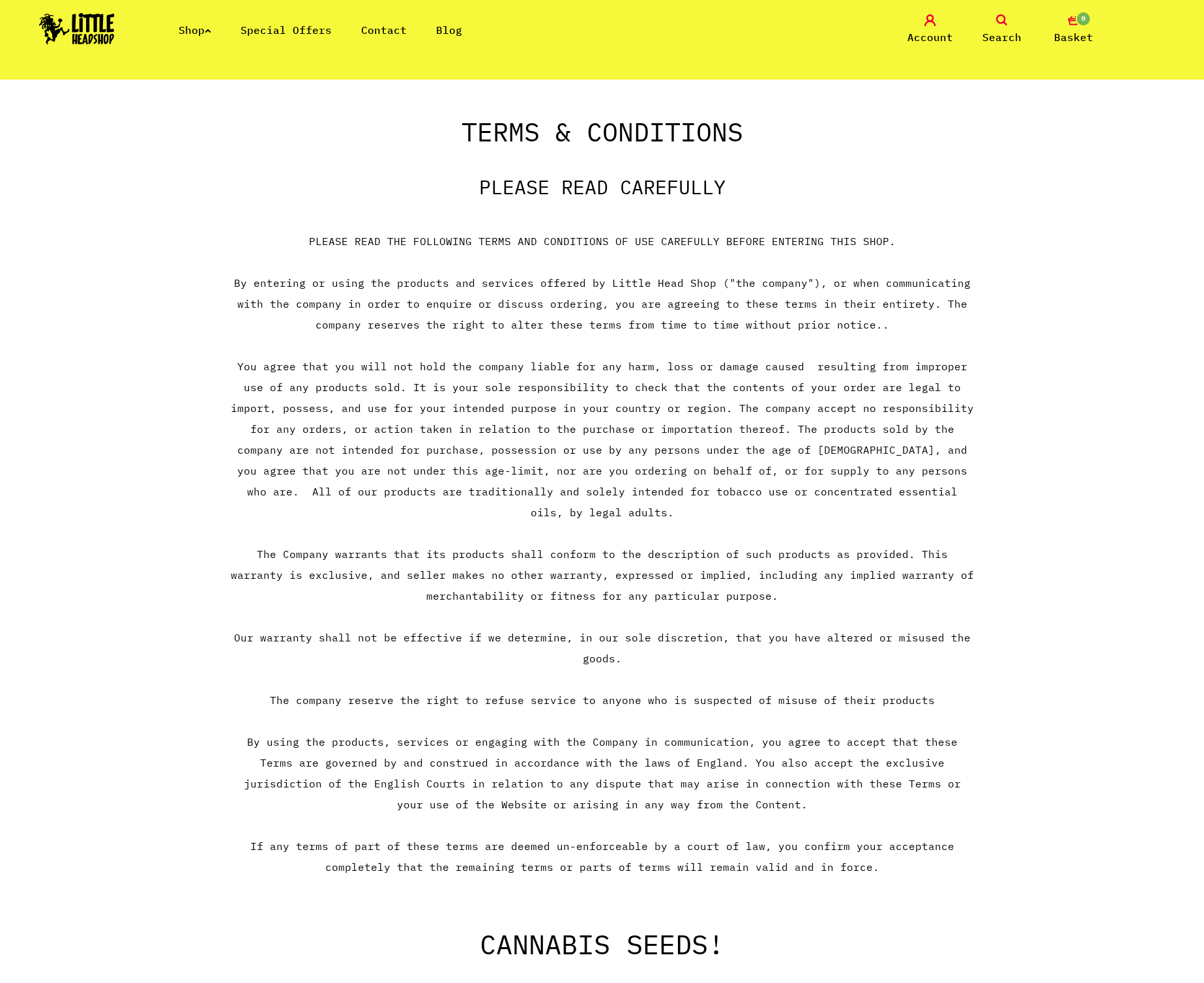
click at [944, 27] on link "Account" at bounding box center [929, 29] width 65 height 31
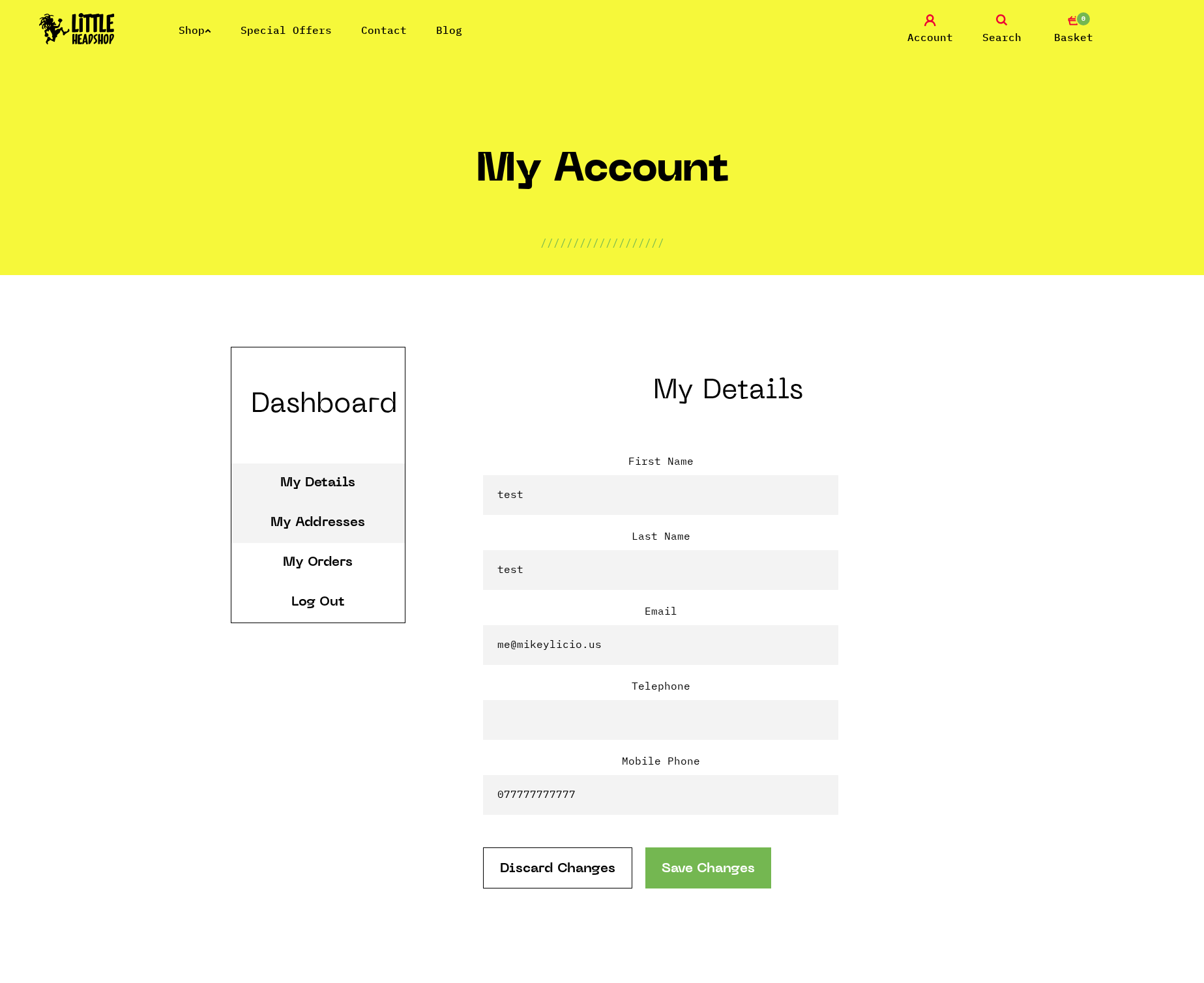
click at [290, 506] on li "My Addresses" at bounding box center [318, 523] width 173 height 40
click at [300, 524] on link "My Addresses" at bounding box center [318, 523] width 94 height 13
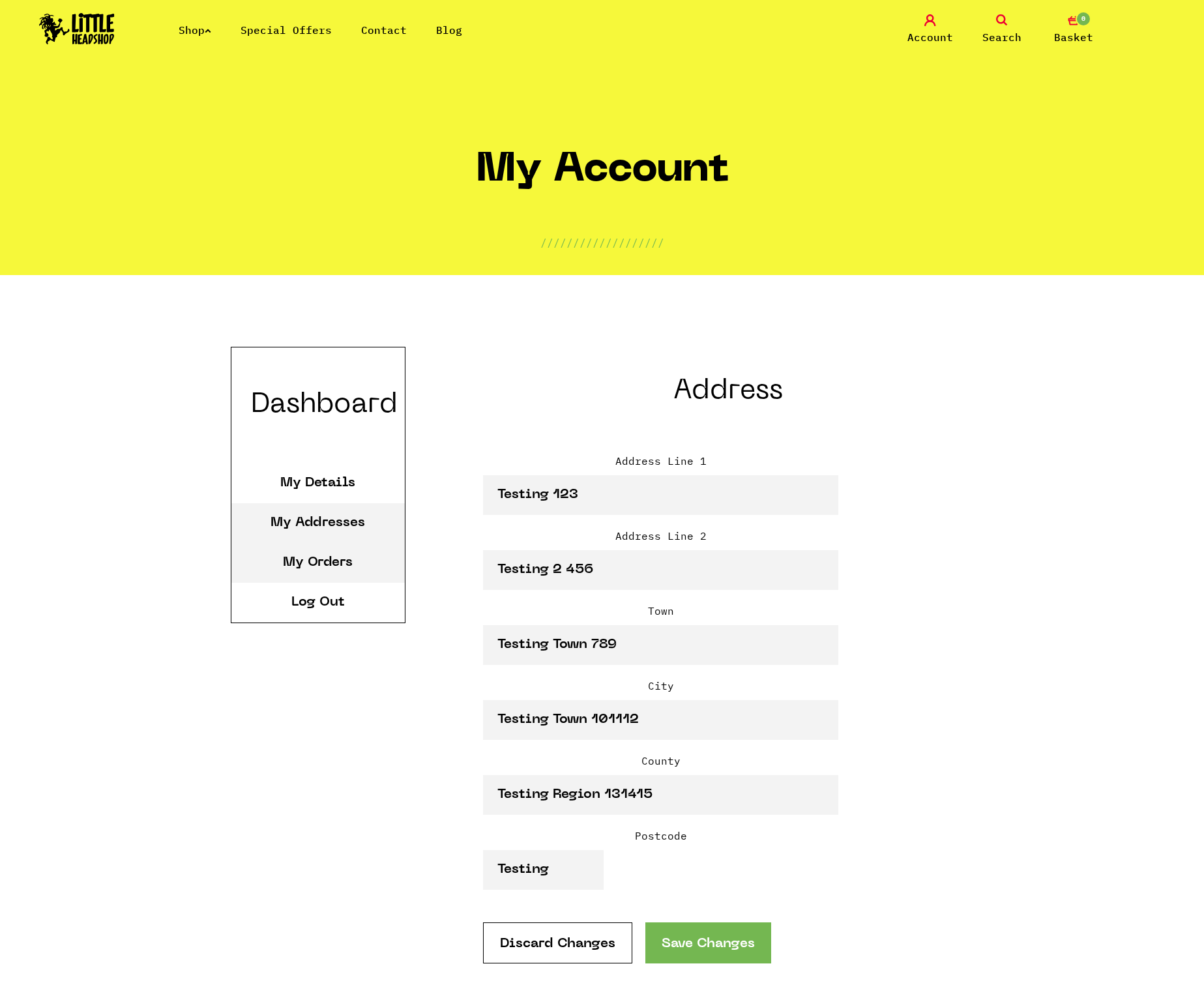
click at [298, 551] on li "My Orders" at bounding box center [318, 563] width 173 height 40
click at [298, 563] on link "My Orders" at bounding box center [317, 562] width 70 height 13
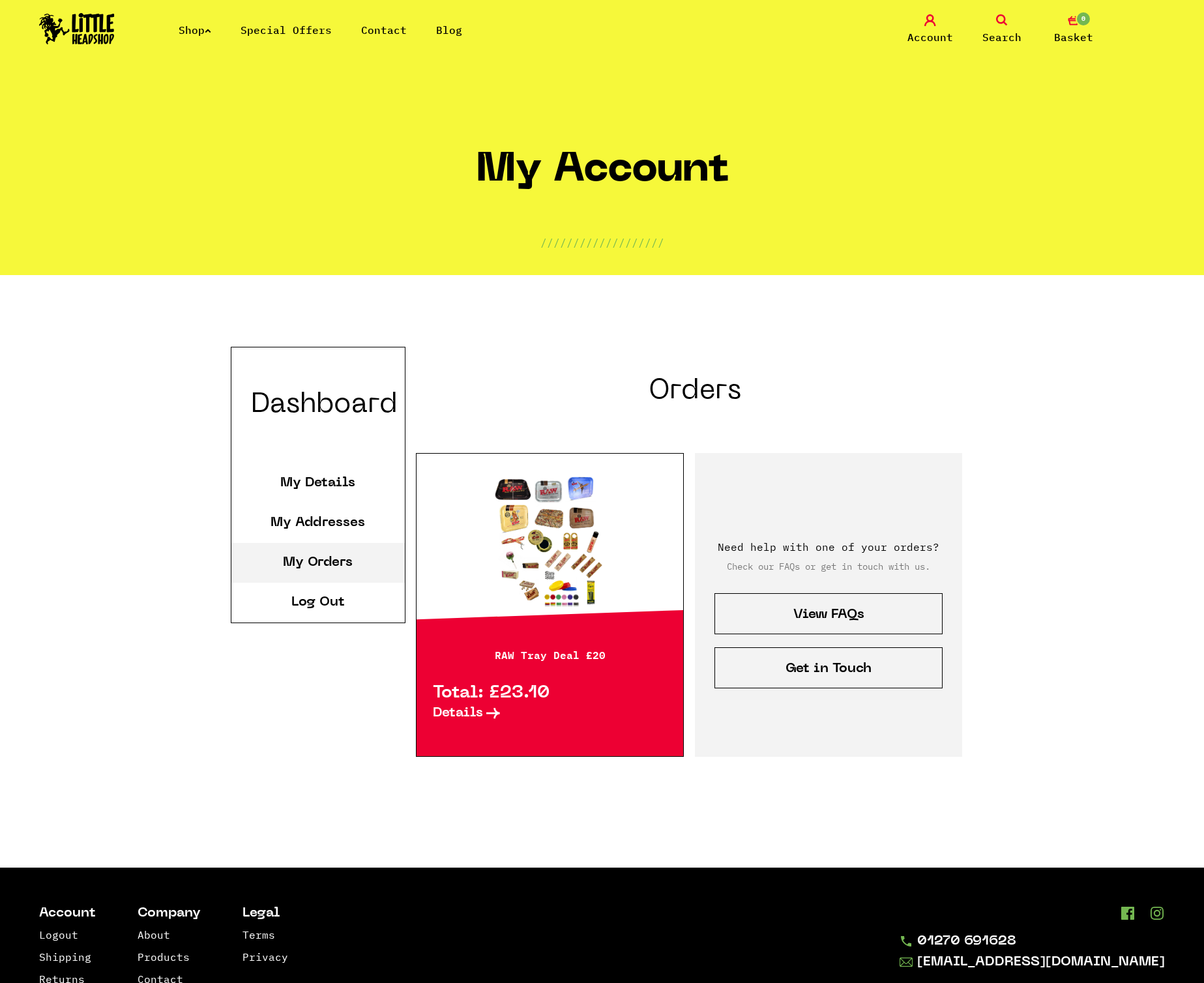
click at [864, 659] on link "Get in Touch" at bounding box center [828, 667] width 228 height 41
click at [482, 711] on span "Details" at bounding box center [458, 713] width 50 height 13
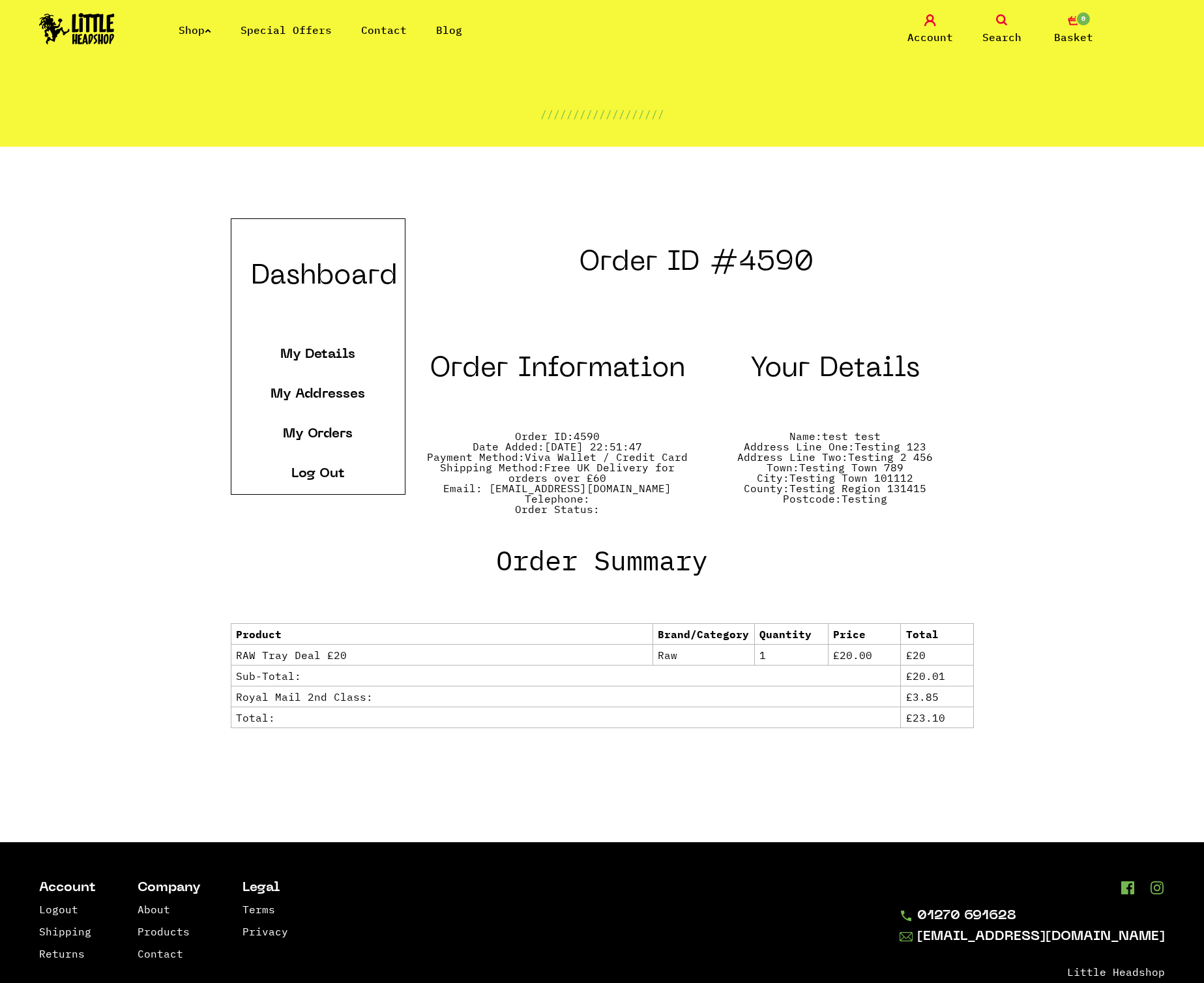
scroll to position [232, 0]
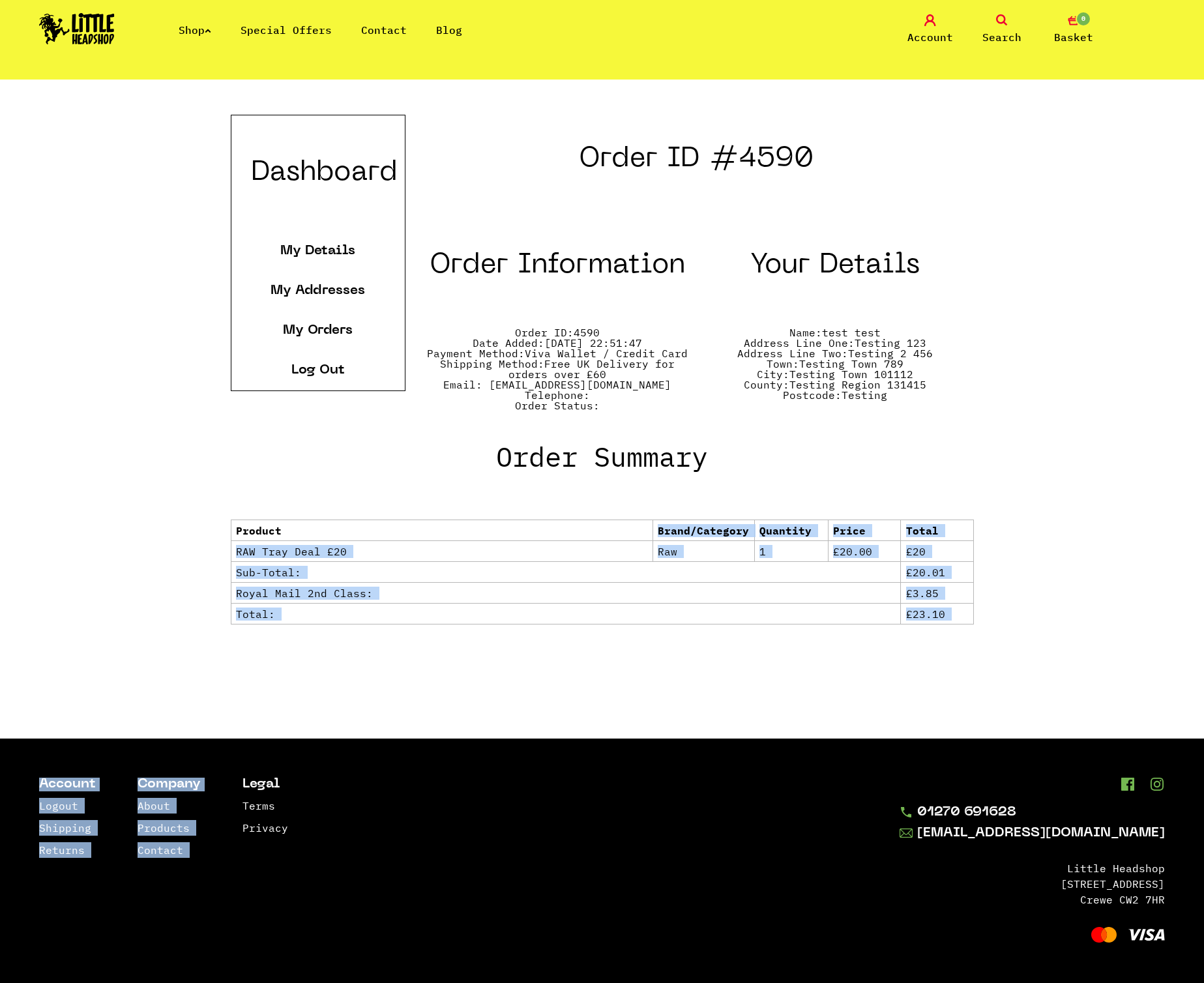
drag, startPoint x: 0, startPoint y: 0, endPoint x: 529, endPoint y: 528, distance: 747.4
click at [529, 528] on body "Shop Special Offers Contact Blog Account Search 0 Basket Categories Shop All Br…" at bounding box center [602, 375] width 1204 height 1215
click at [598, 541] on td "RAW Tray Deal £20" at bounding box center [442, 550] width 421 height 21
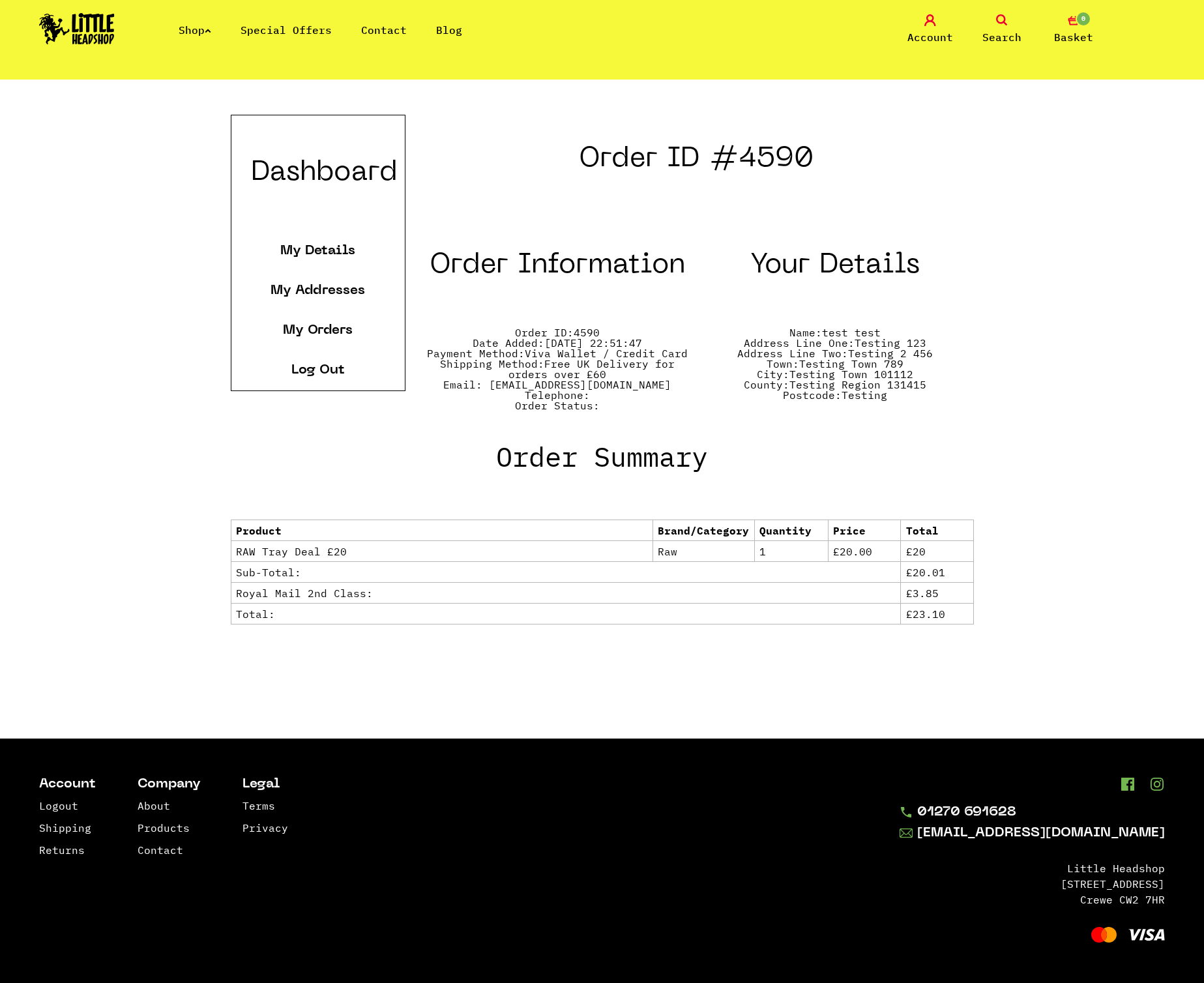
scroll to position [44, 0]
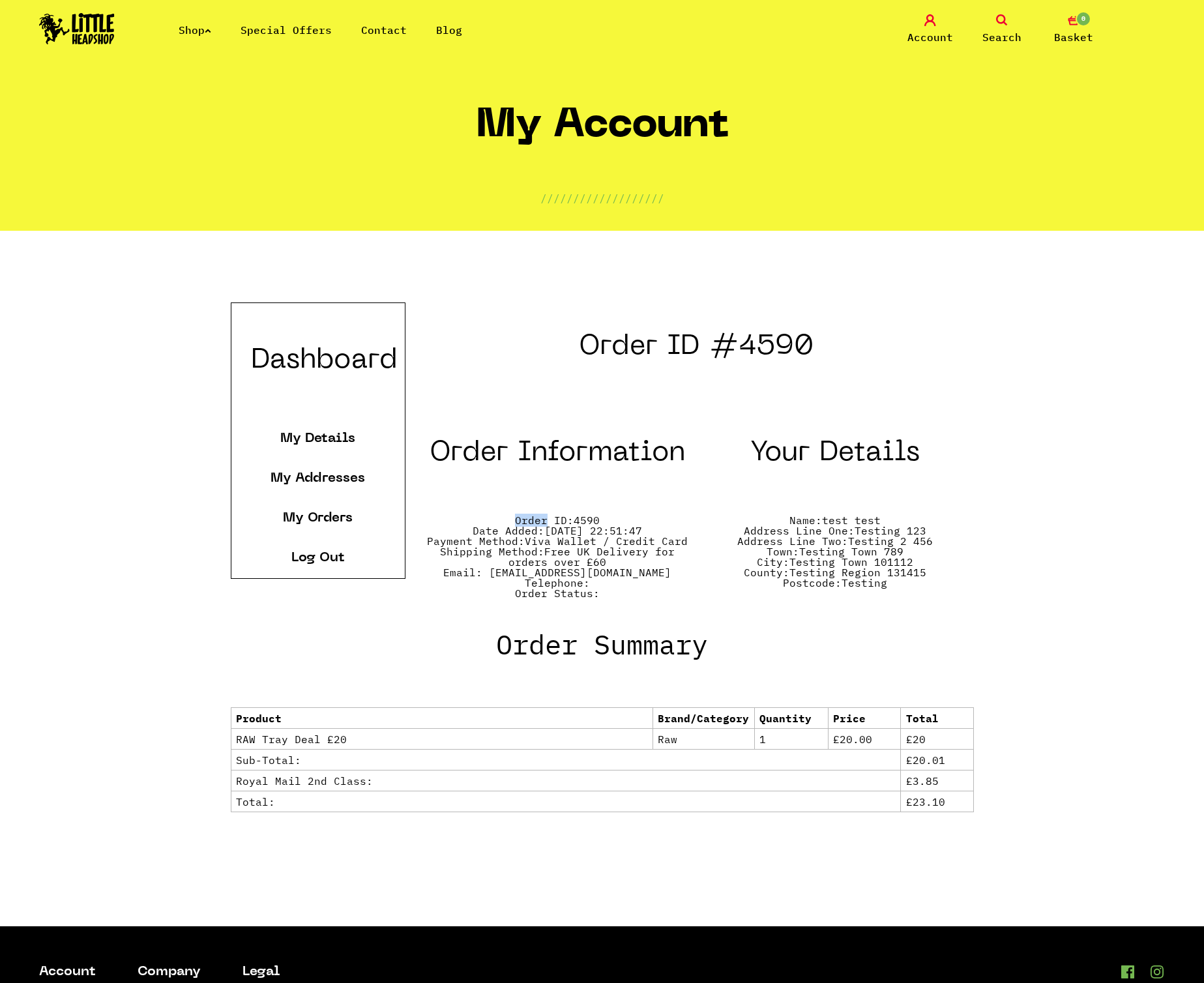
click at [824, 473] on h2 "Your Details" at bounding box center [834, 462] width 277 height 41
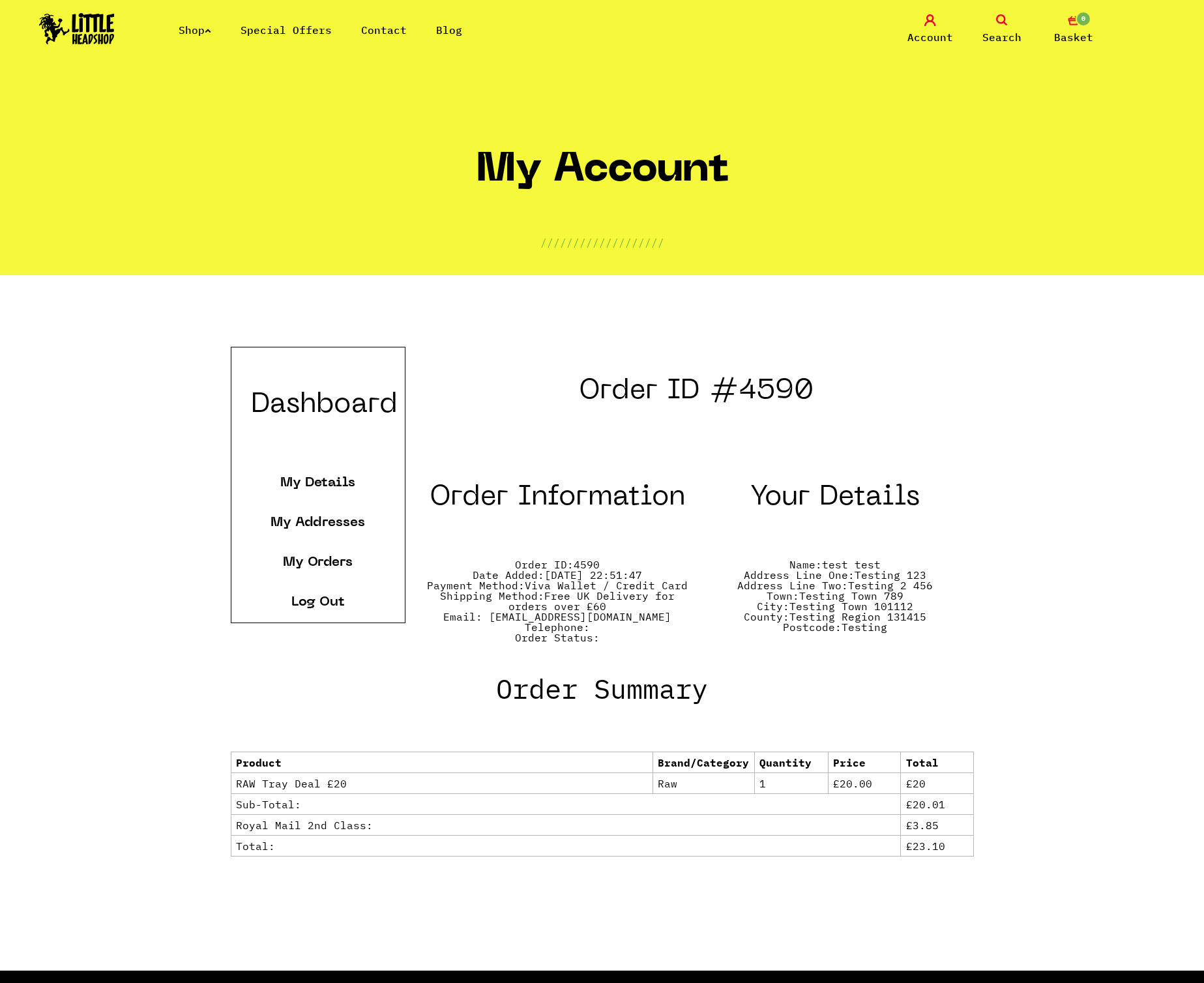
scroll to position [44, 0]
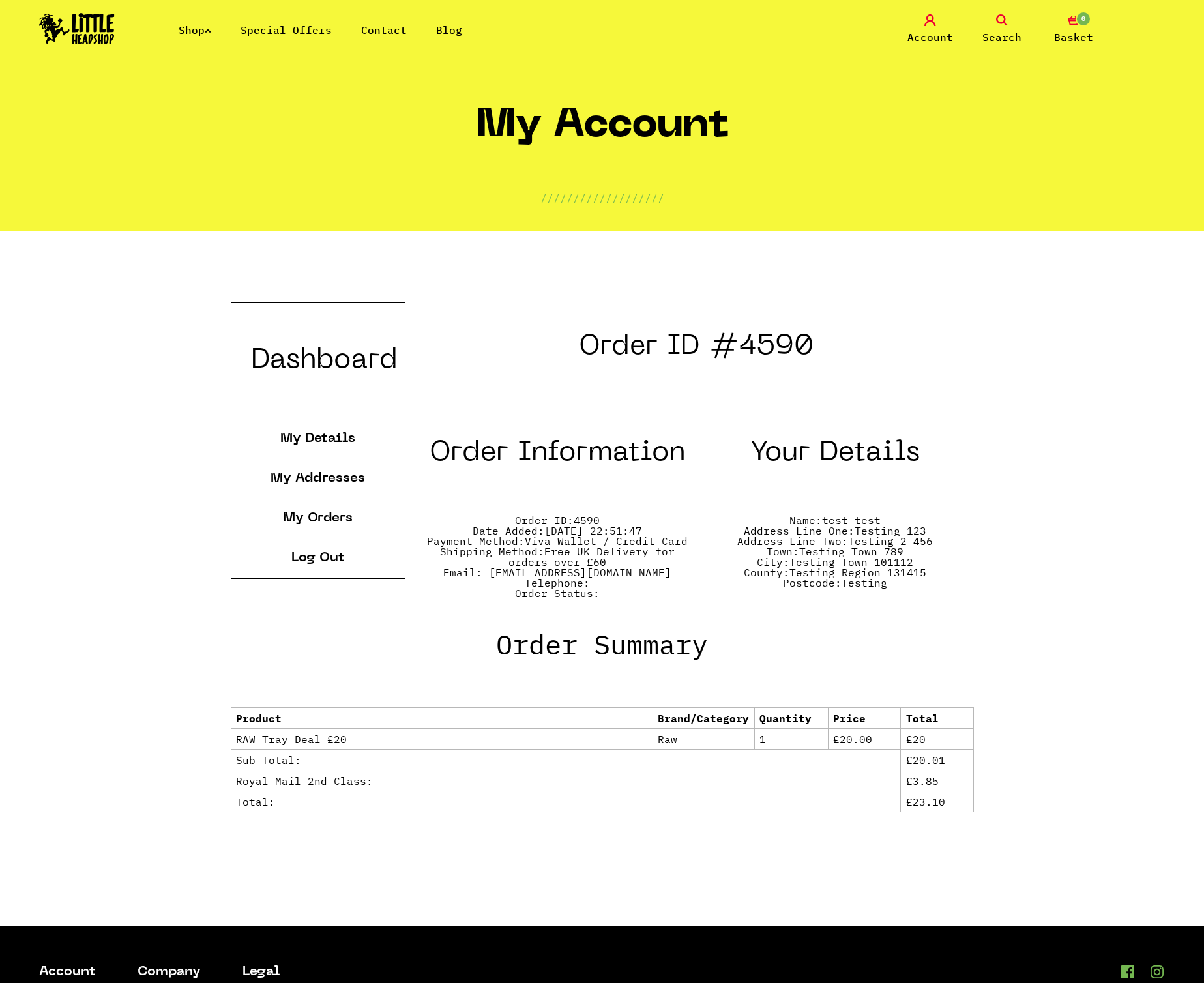
click at [862, 574] on li "County: Testing Region 131415" at bounding box center [834, 572] width 277 height 10
click at [900, 758] on td "£20.01" at bounding box center [936, 759] width 73 height 21
click at [631, 520] on li "Order ID: 4590" at bounding box center [557, 520] width 277 height 10
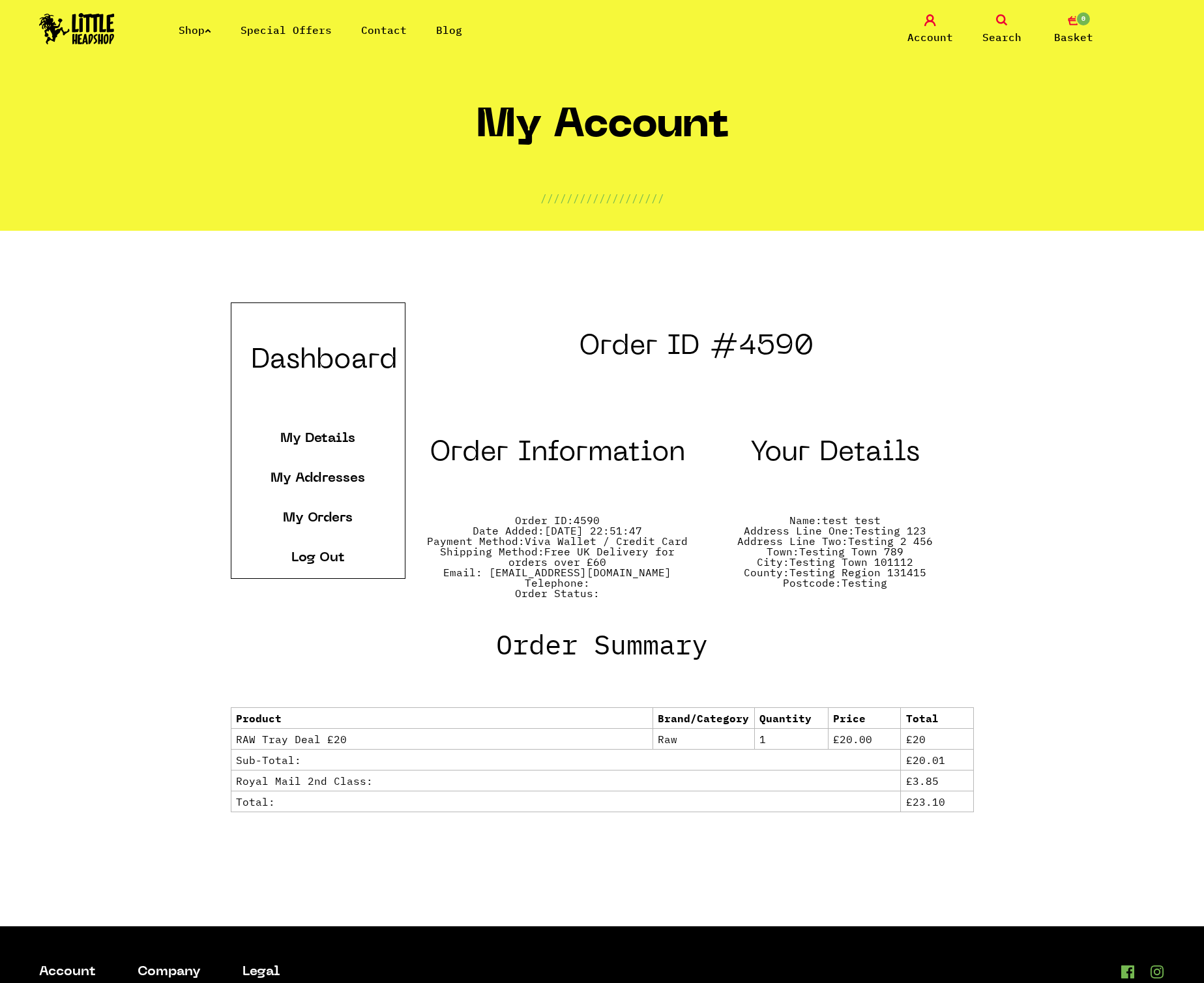
click at [631, 520] on li "Order ID: 4590" at bounding box center [557, 520] width 277 height 10
click at [628, 521] on li "Order ID: 4590" at bounding box center [557, 520] width 277 height 10
click at [312, 477] on link "My Addresses" at bounding box center [318, 478] width 94 height 13
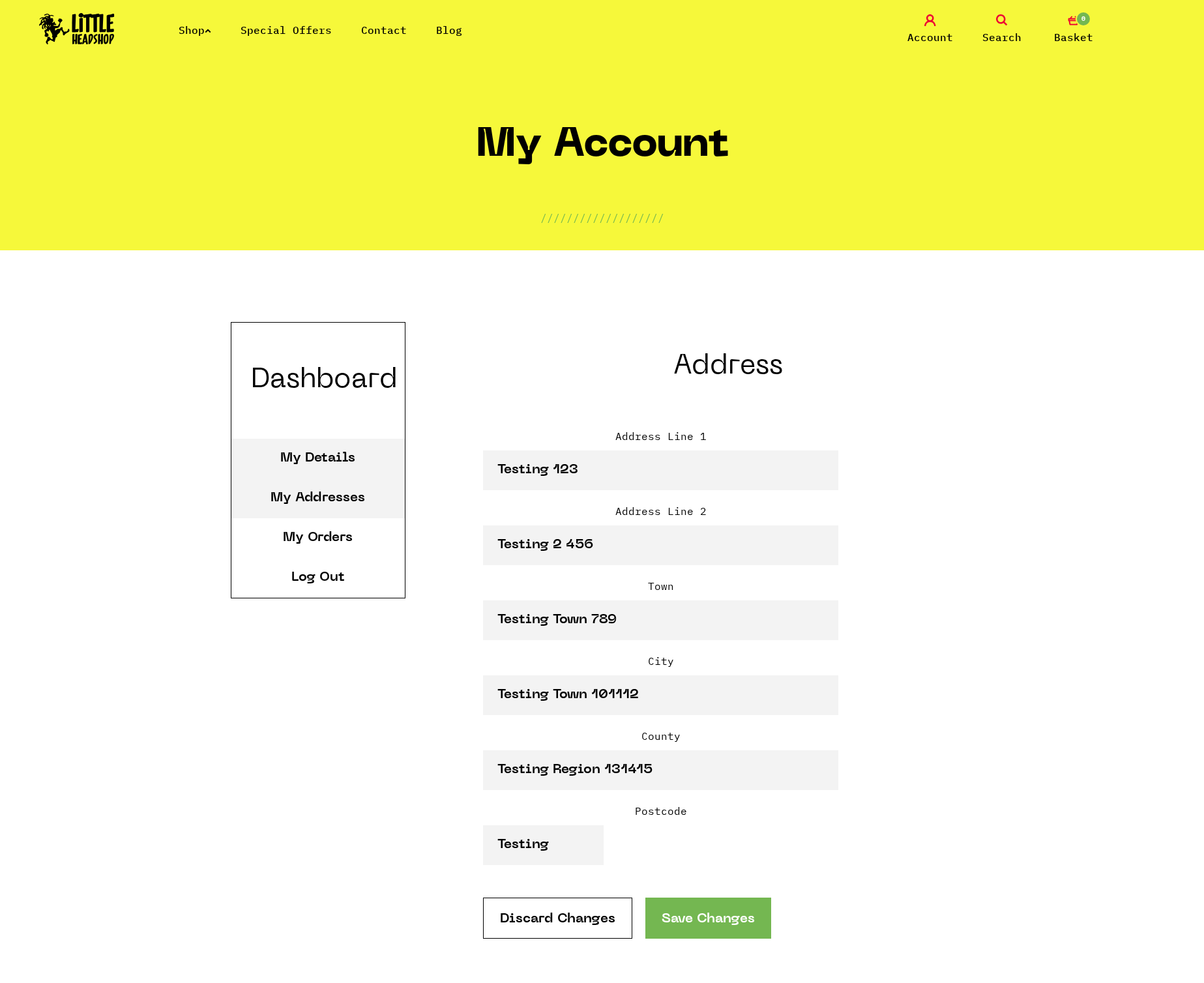
scroll to position [48, 0]
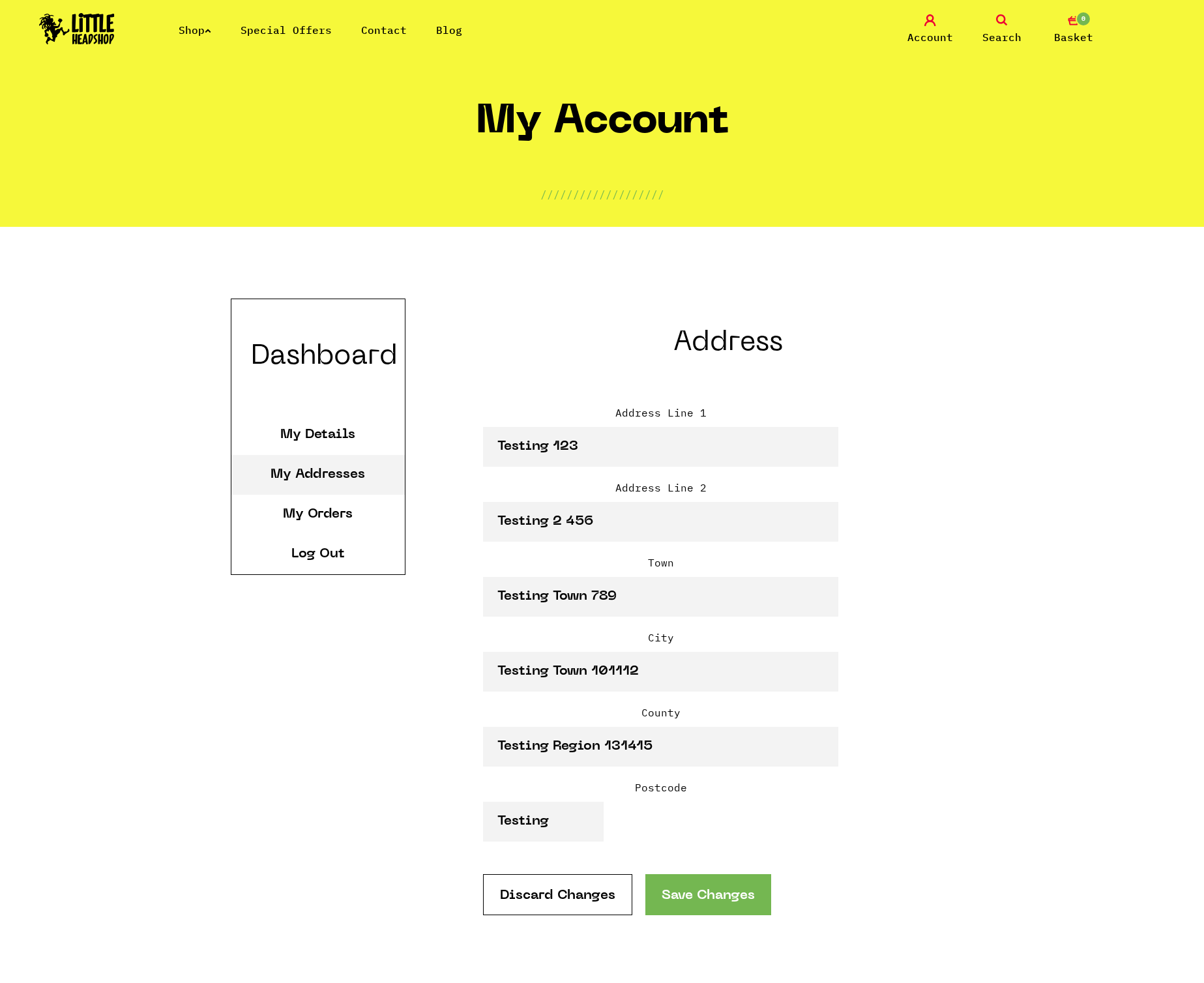
click at [542, 886] on link "Discard Changes" at bounding box center [557, 894] width 149 height 41
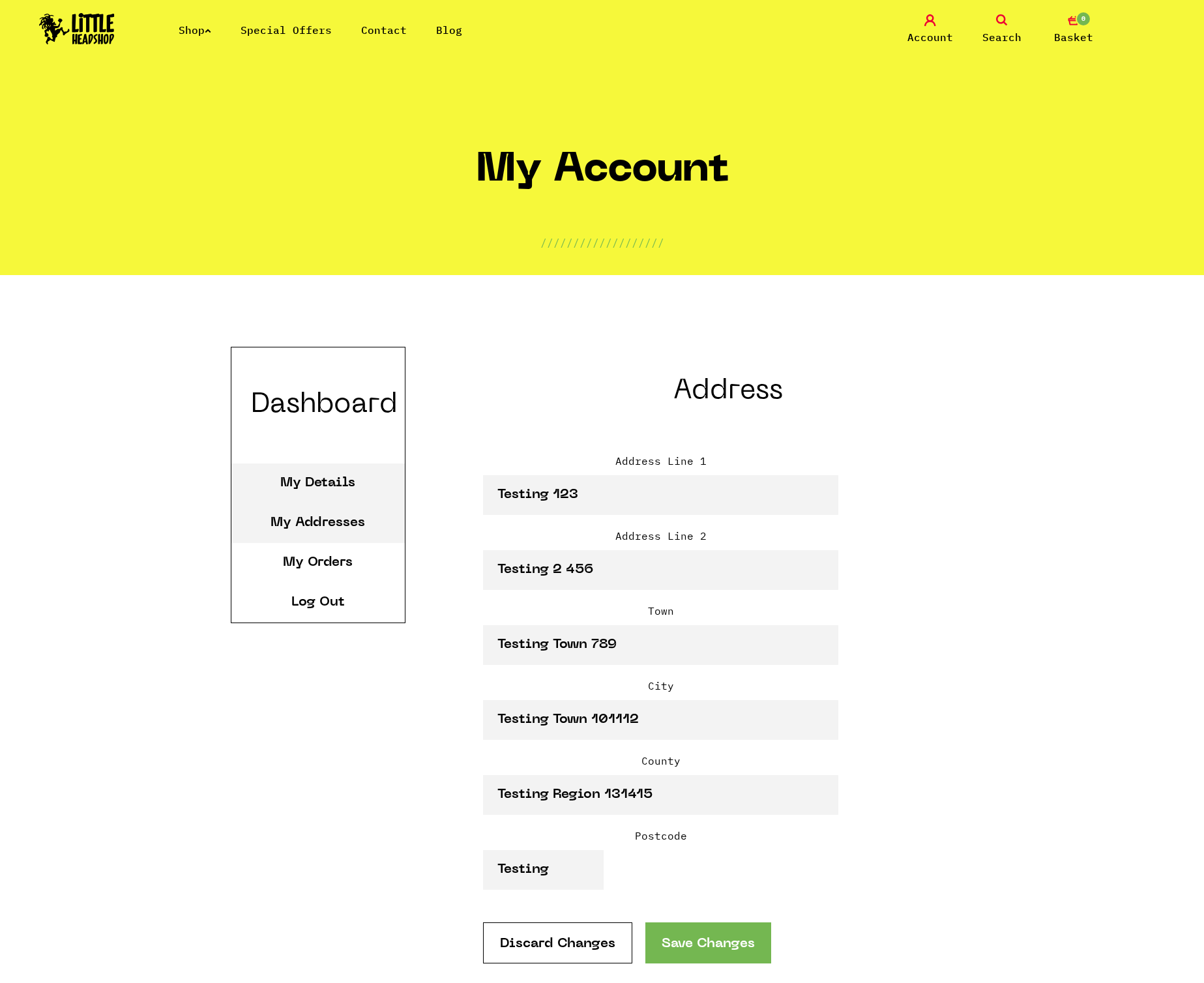
click at [336, 465] on li "My Details" at bounding box center [318, 483] width 173 height 40
click at [324, 475] on li "My Details" at bounding box center [318, 483] width 173 height 40
click at [319, 482] on link "My Details" at bounding box center [317, 483] width 75 height 13
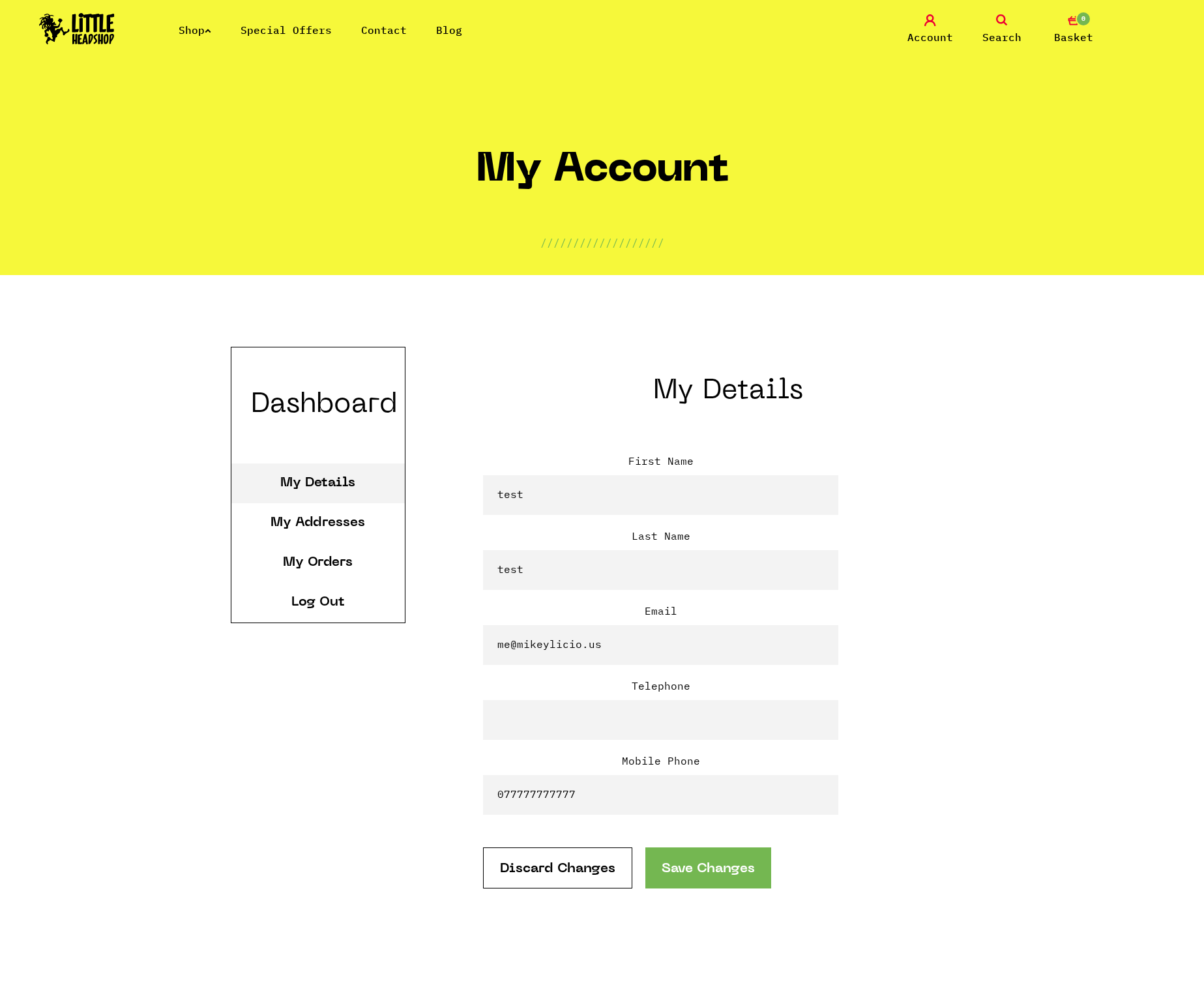
click at [442, 29] on link "Blog" at bounding box center [448, 30] width 26 height 13
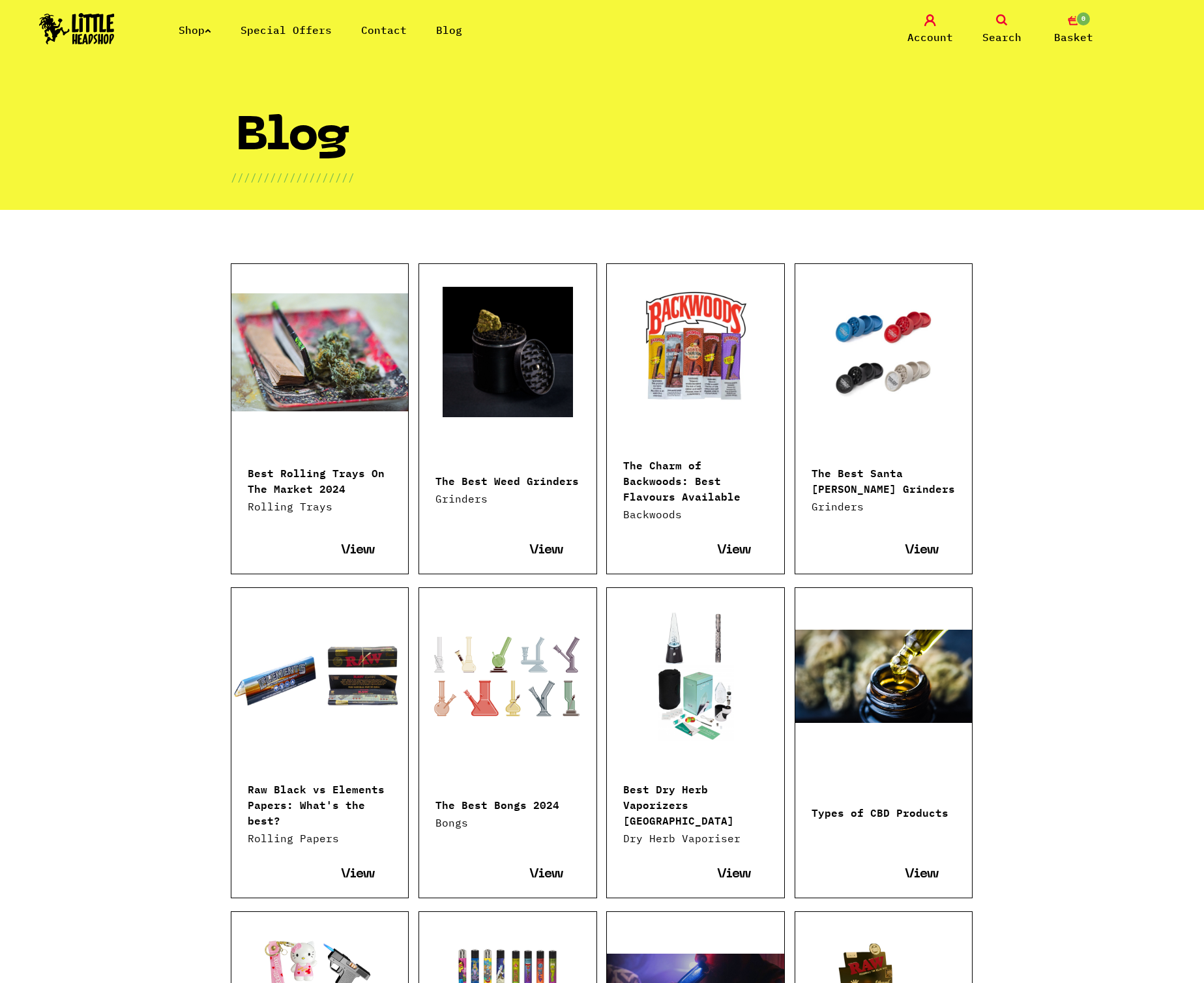
click at [333, 395] on link at bounding box center [320, 352] width 177 height 130
click at [501, 347] on link at bounding box center [508, 352] width 177 height 130
click at [728, 302] on link at bounding box center [695, 352] width 177 height 130
click at [289, 344] on link at bounding box center [320, 352] width 177 height 130
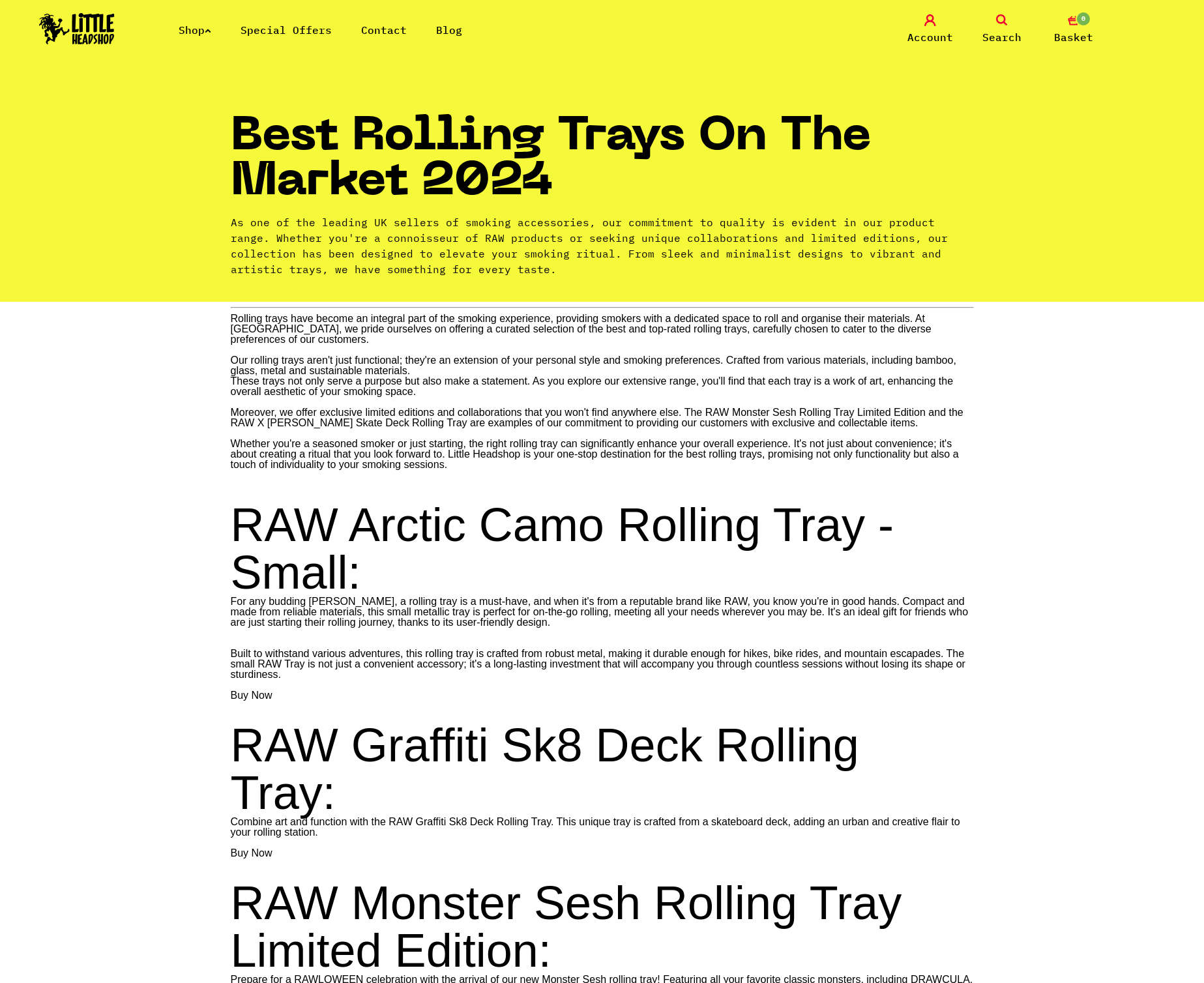
click at [328, 228] on p "As one of the leading UK sellers of smoking accessories, our commitment to qual…" at bounding box center [602, 246] width 743 height 63
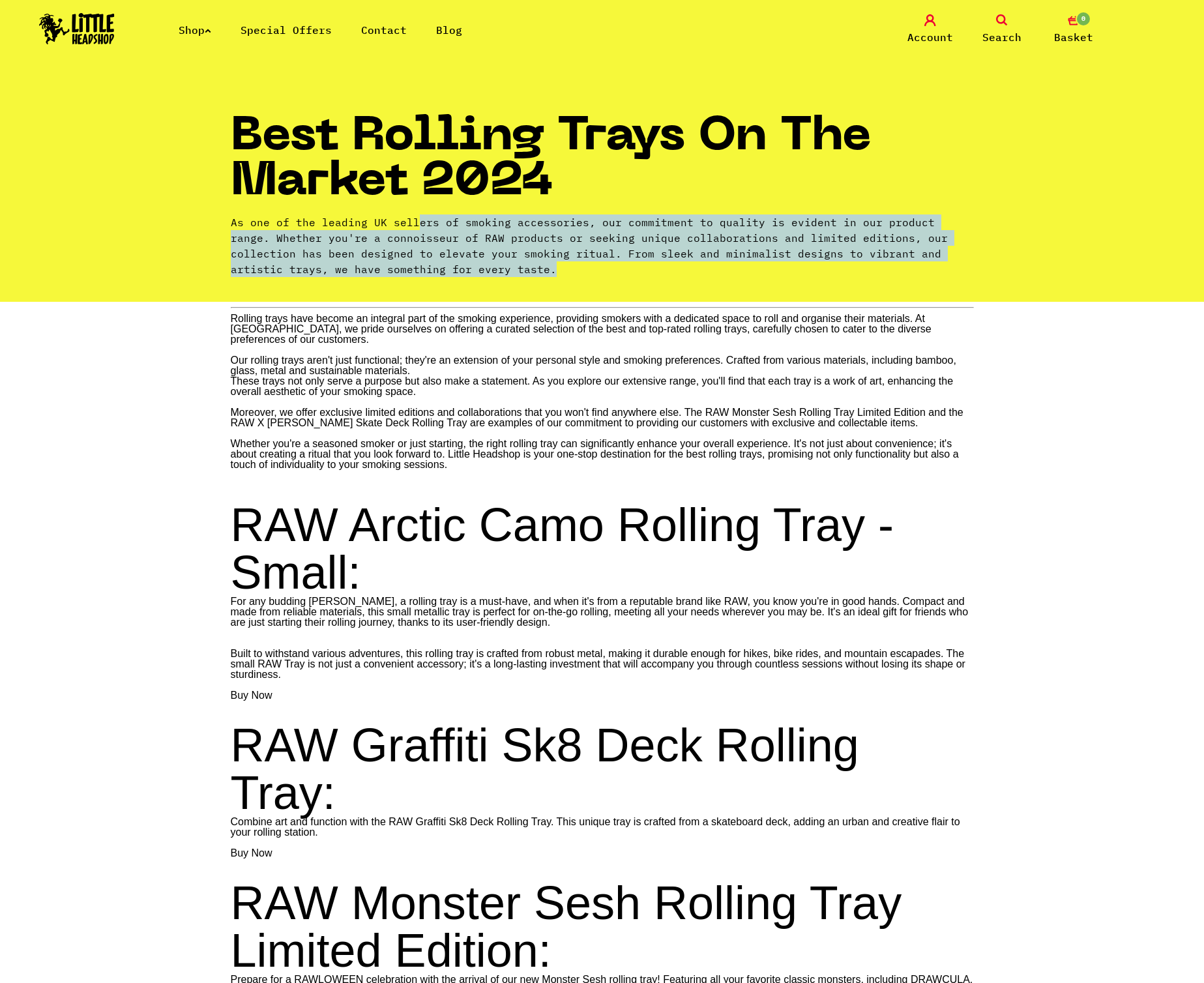
click at [78, 42] on img at bounding box center [77, 29] width 75 height 31
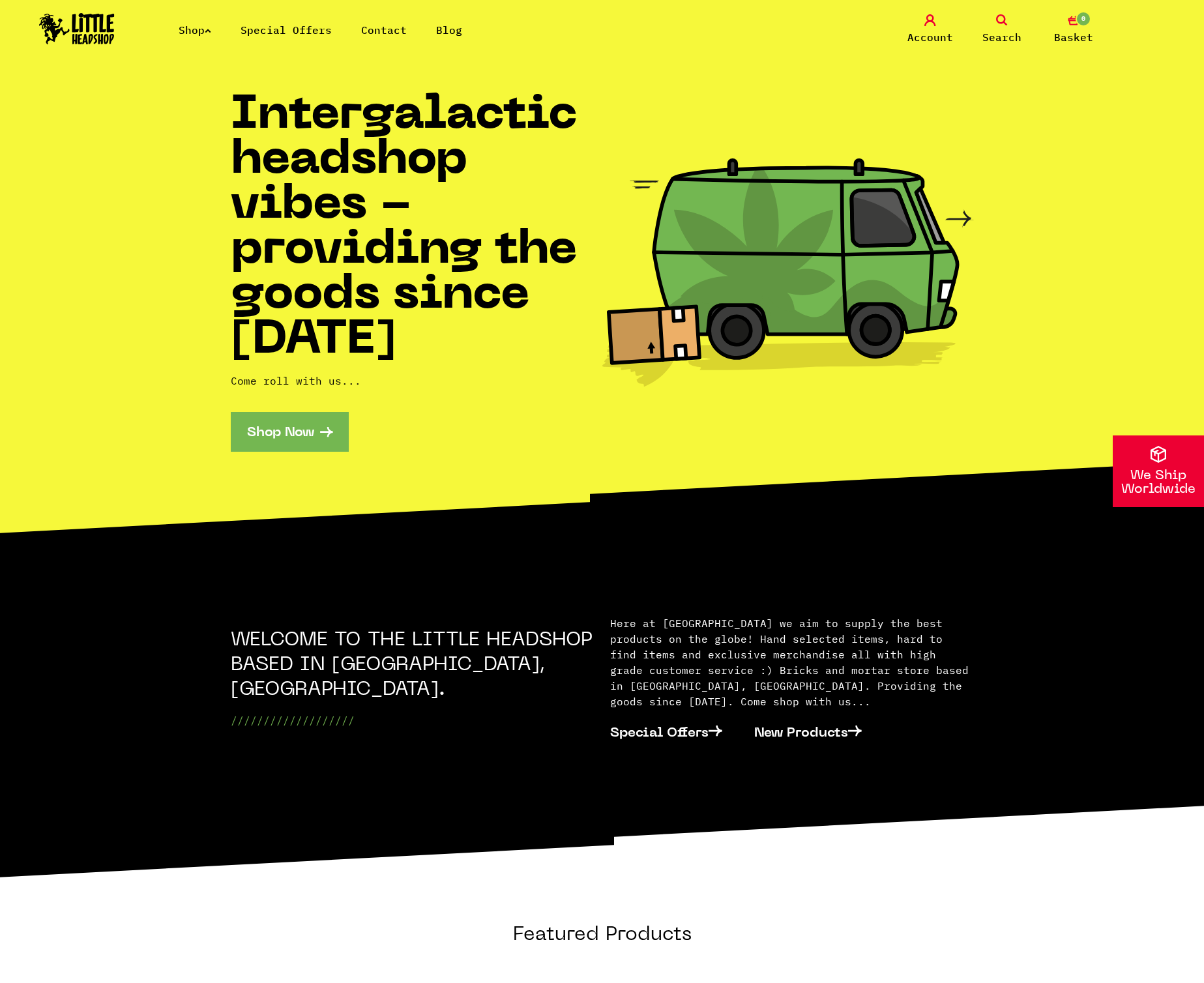
click at [1134, 460] on div "We Ship Worldwide" at bounding box center [1158, 471] width 91 height 71
click at [1071, 22] on icon "0" at bounding box center [1073, 20] width 12 height 12
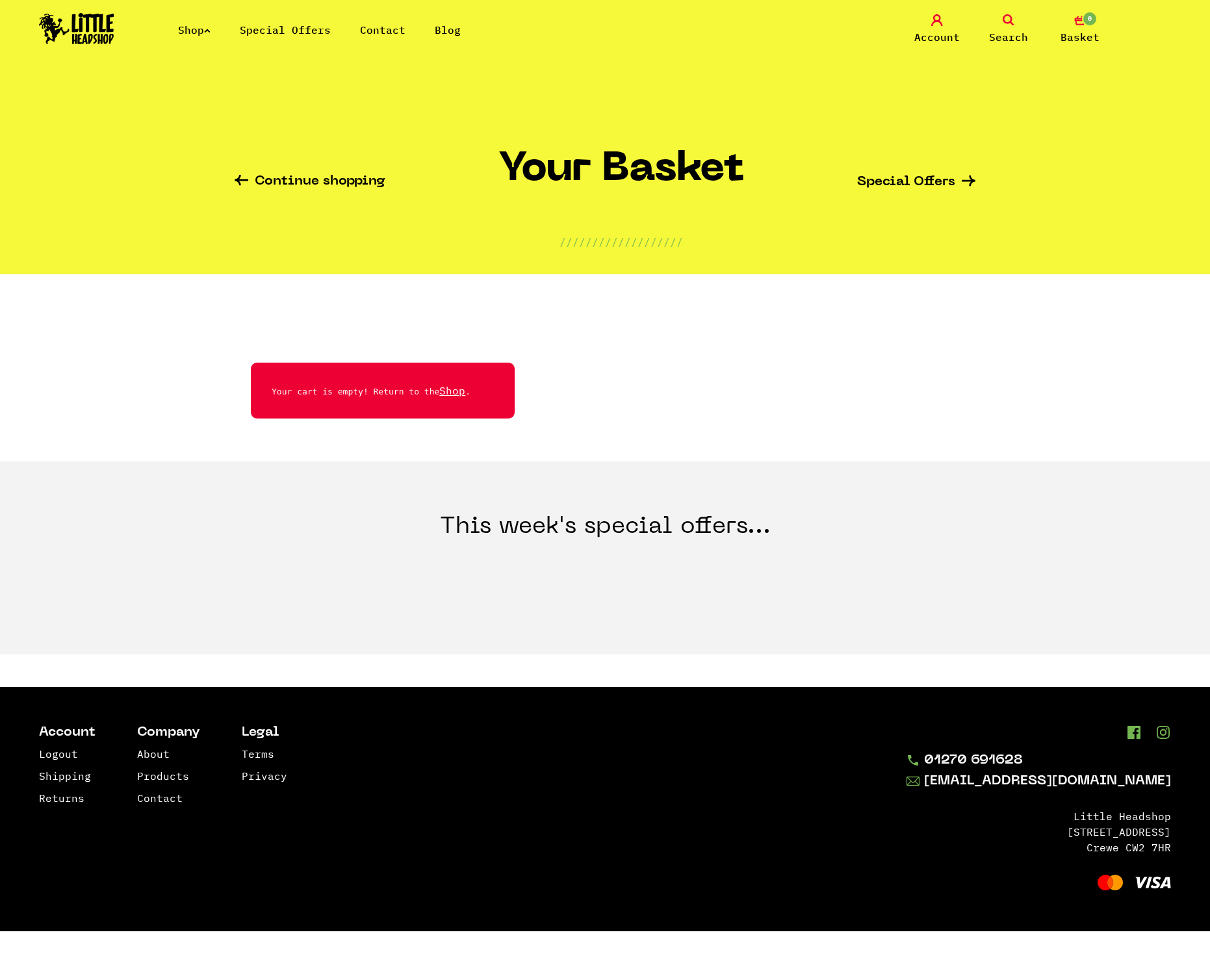
click at [456, 392] on link "Shop" at bounding box center [452, 391] width 26 height 13
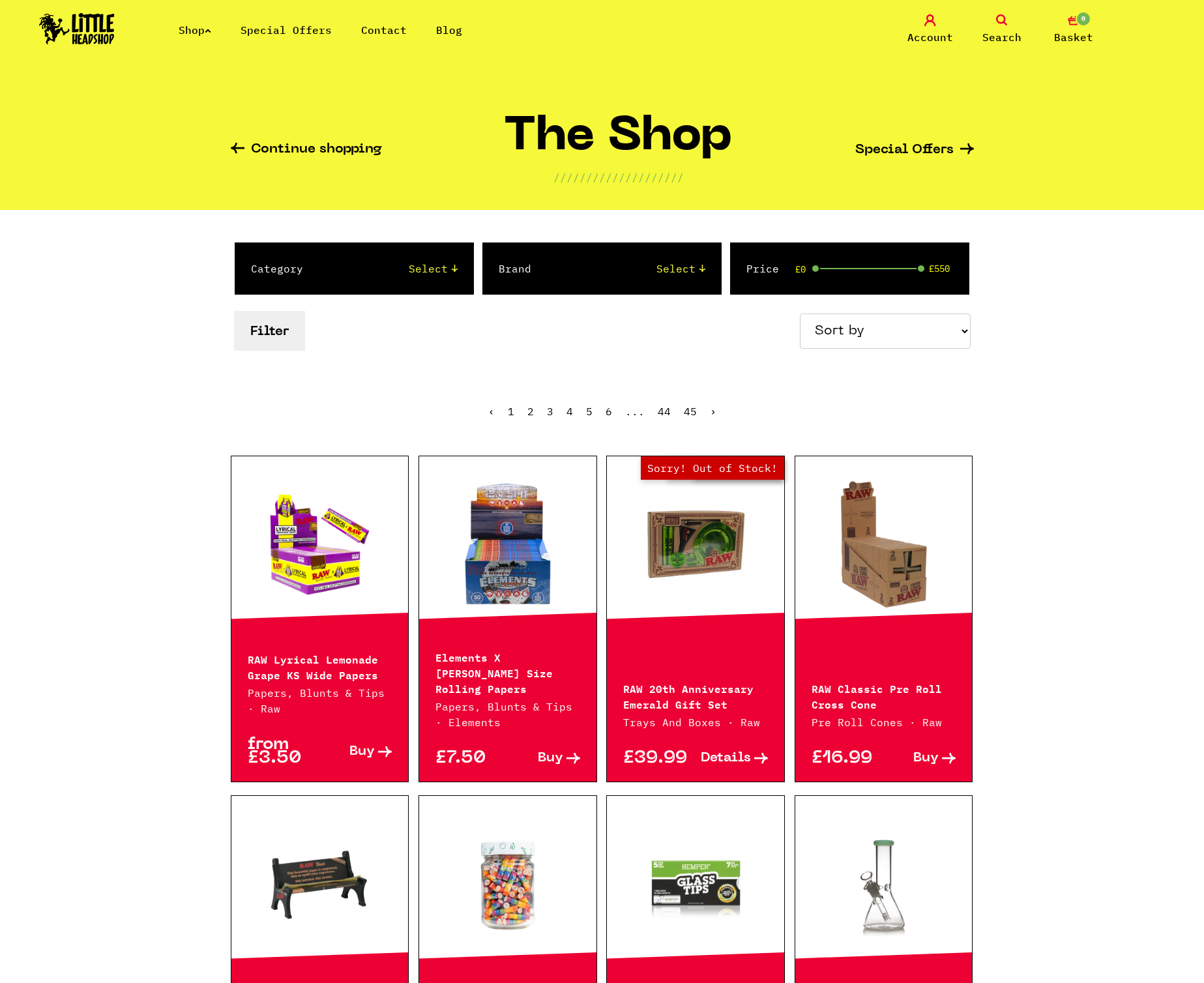
click at [492, 543] on link at bounding box center [508, 544] width 177 height 130
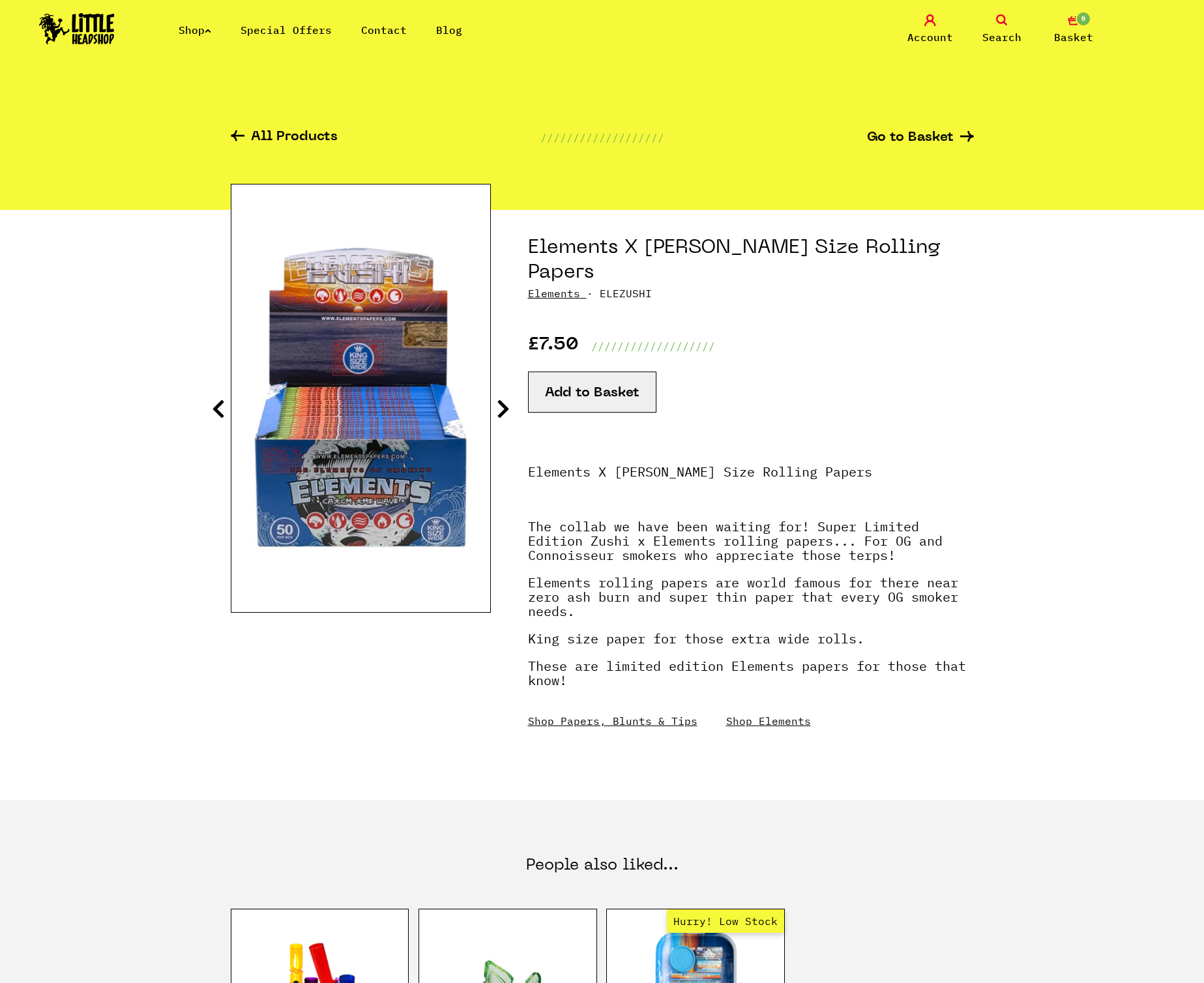
click at [599, 386] on button "Add to Basket" at bounding box center [593, 392] width 129 height 41
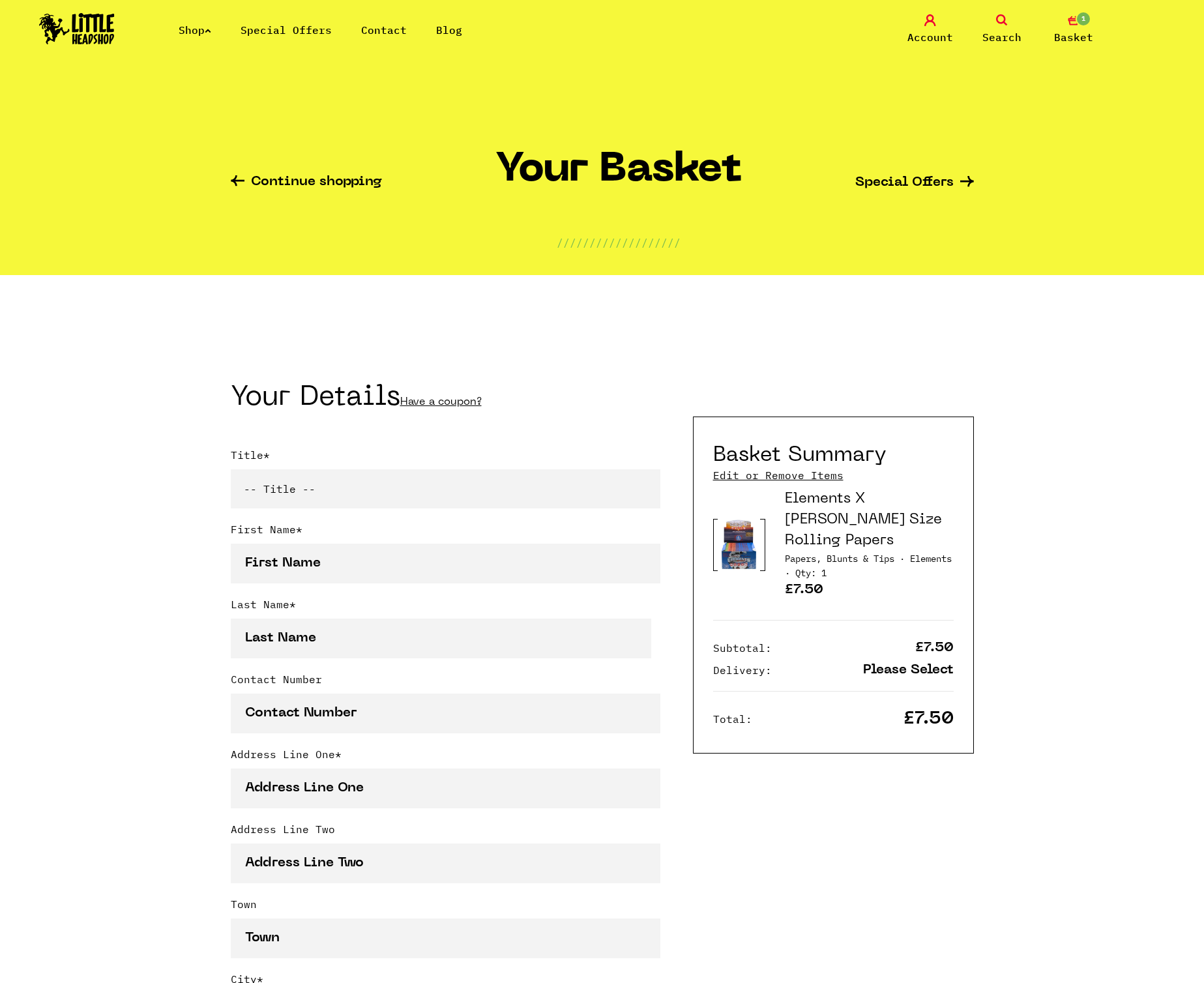
click at [787, 474] on link "Edit or Remove Items" at bounding box center [778, 475] width 130 height 14
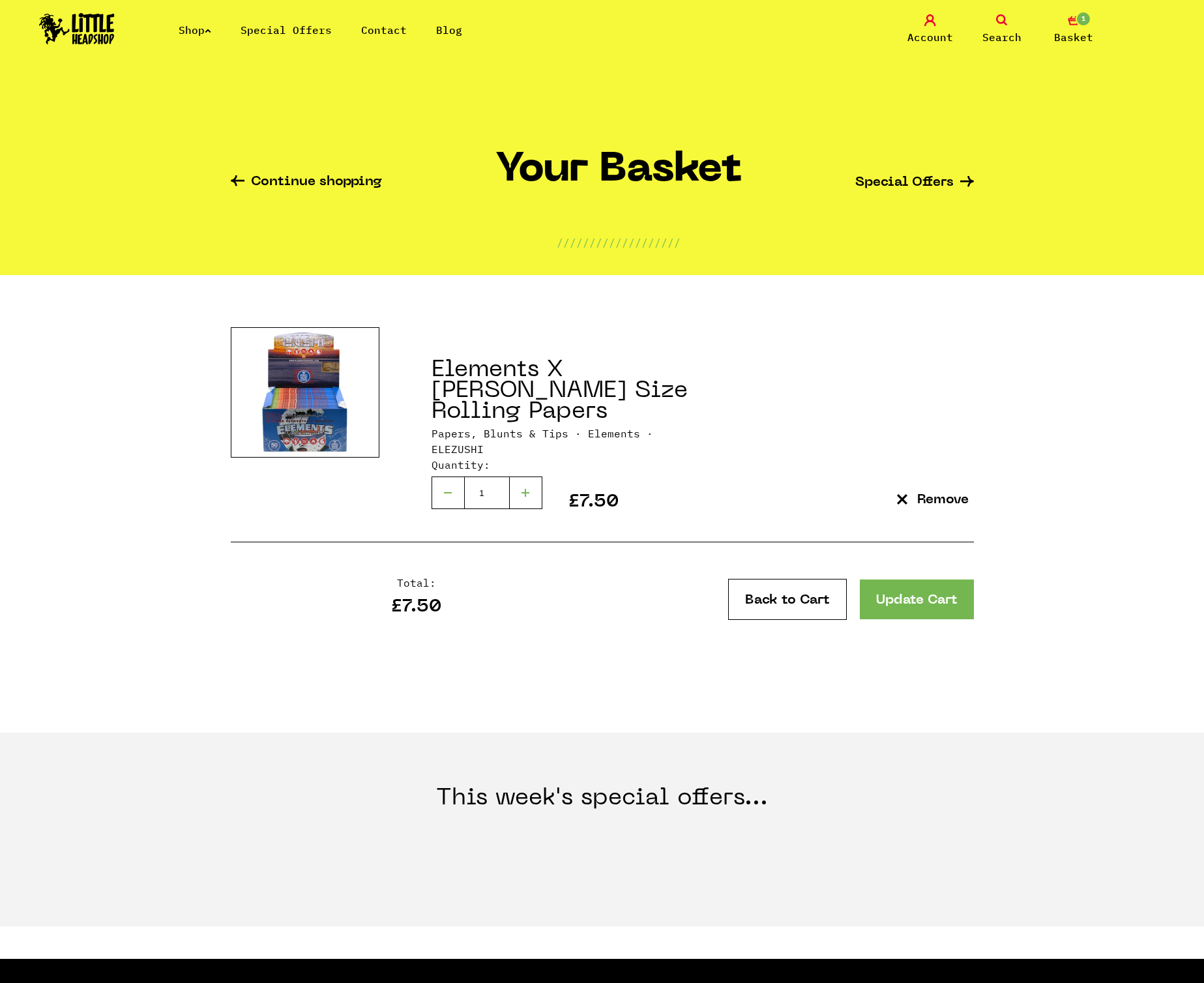
click at [1058, 43] on span "Basket" at bounding box center [1074, 37] width 39 height 16
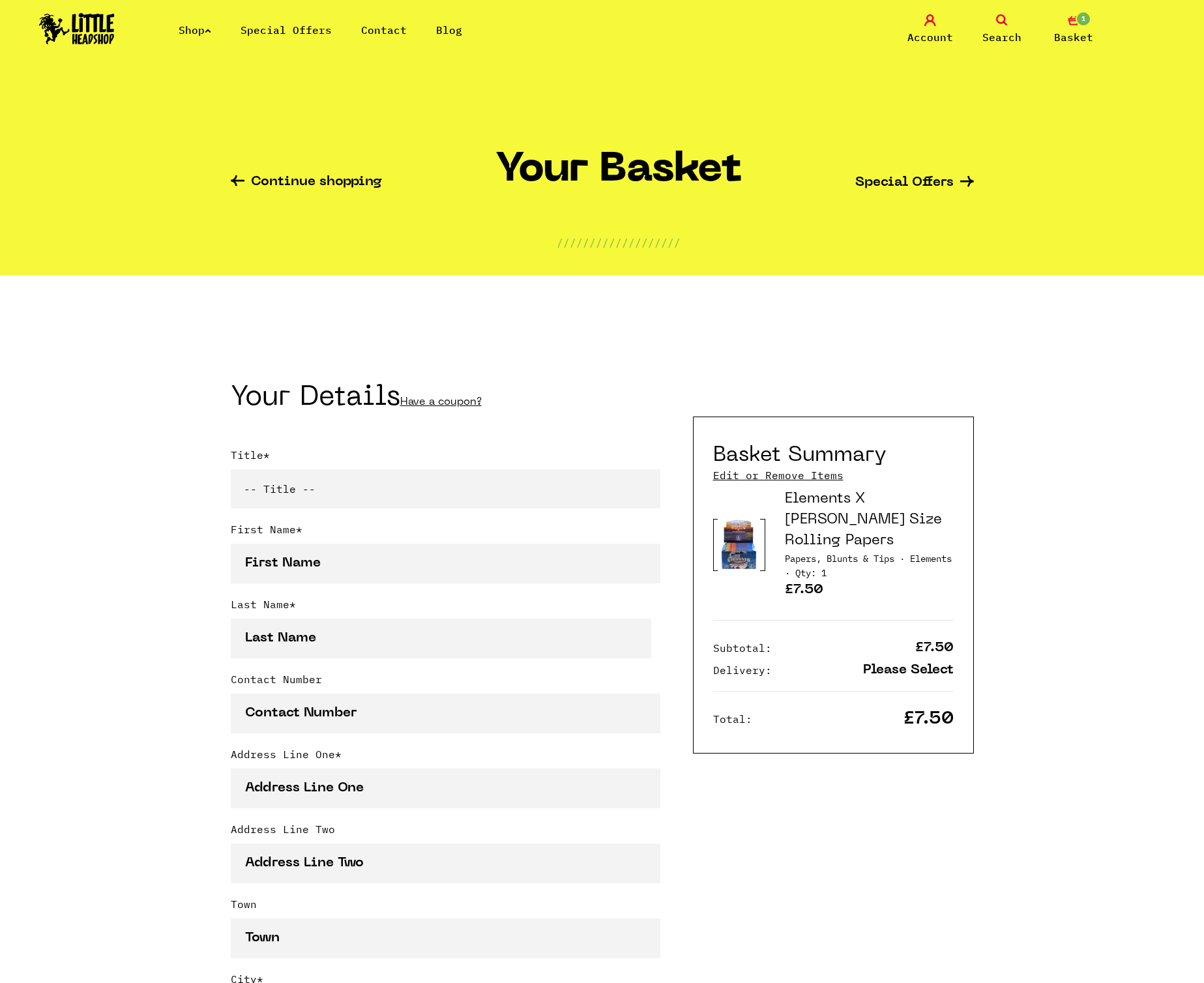
click at [1066, 37] on span "Basket" at bounding box center [1074, 37] width 39 height 16
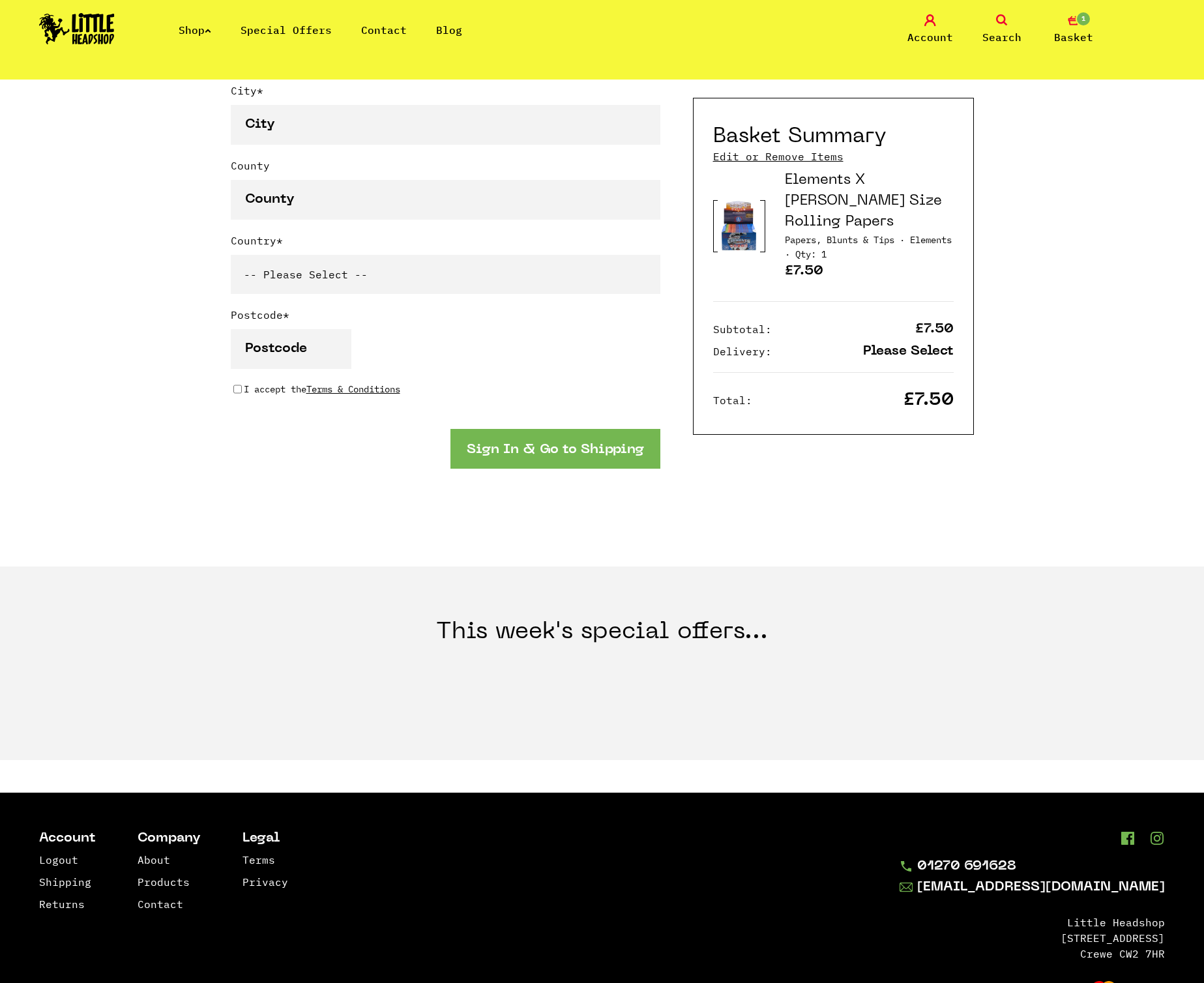
scroll to position [943, 0]
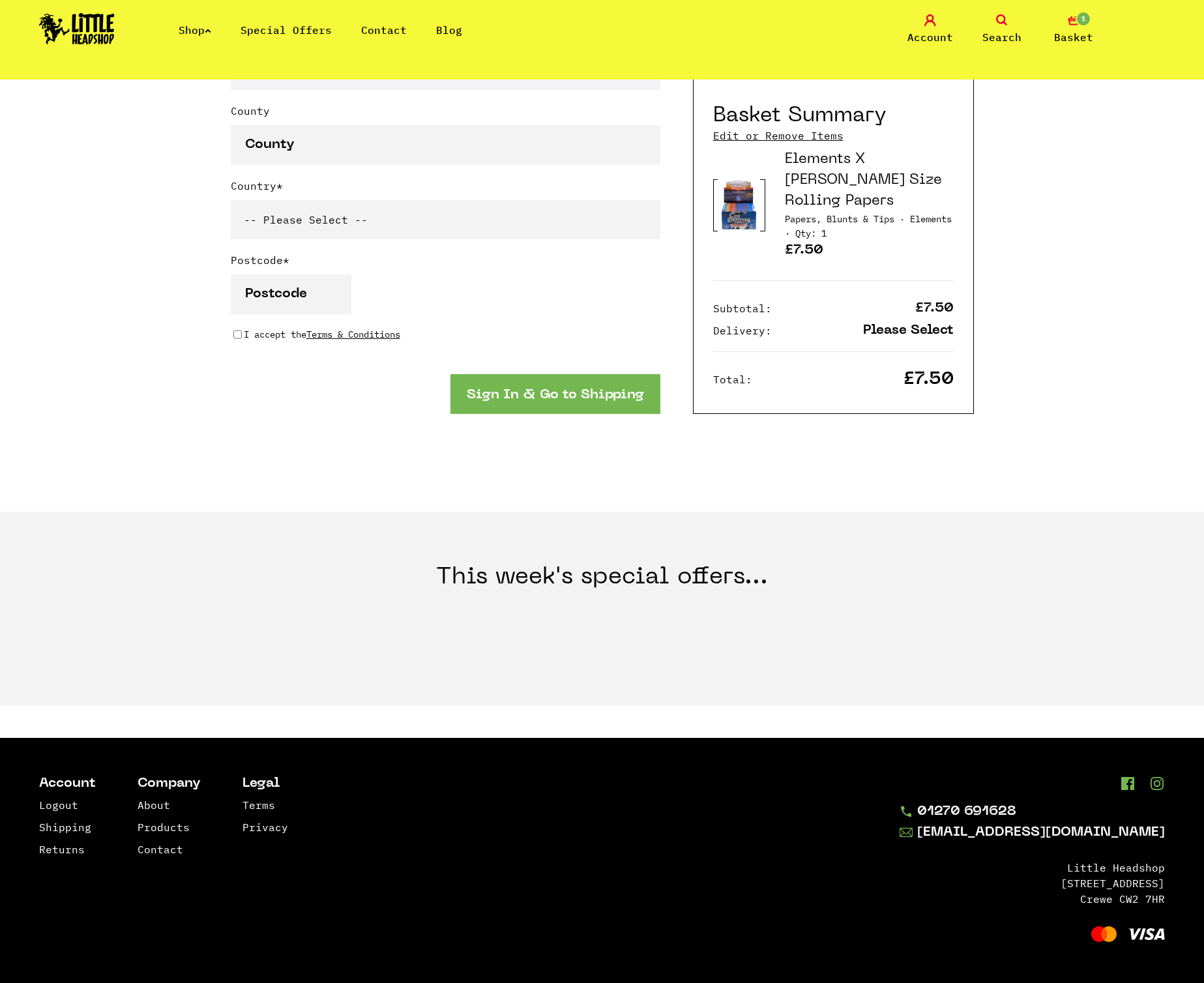
click at [495, 391] on button "Sign In & Go to Shipping" at bounding box center [555, 394] width 210 height 40
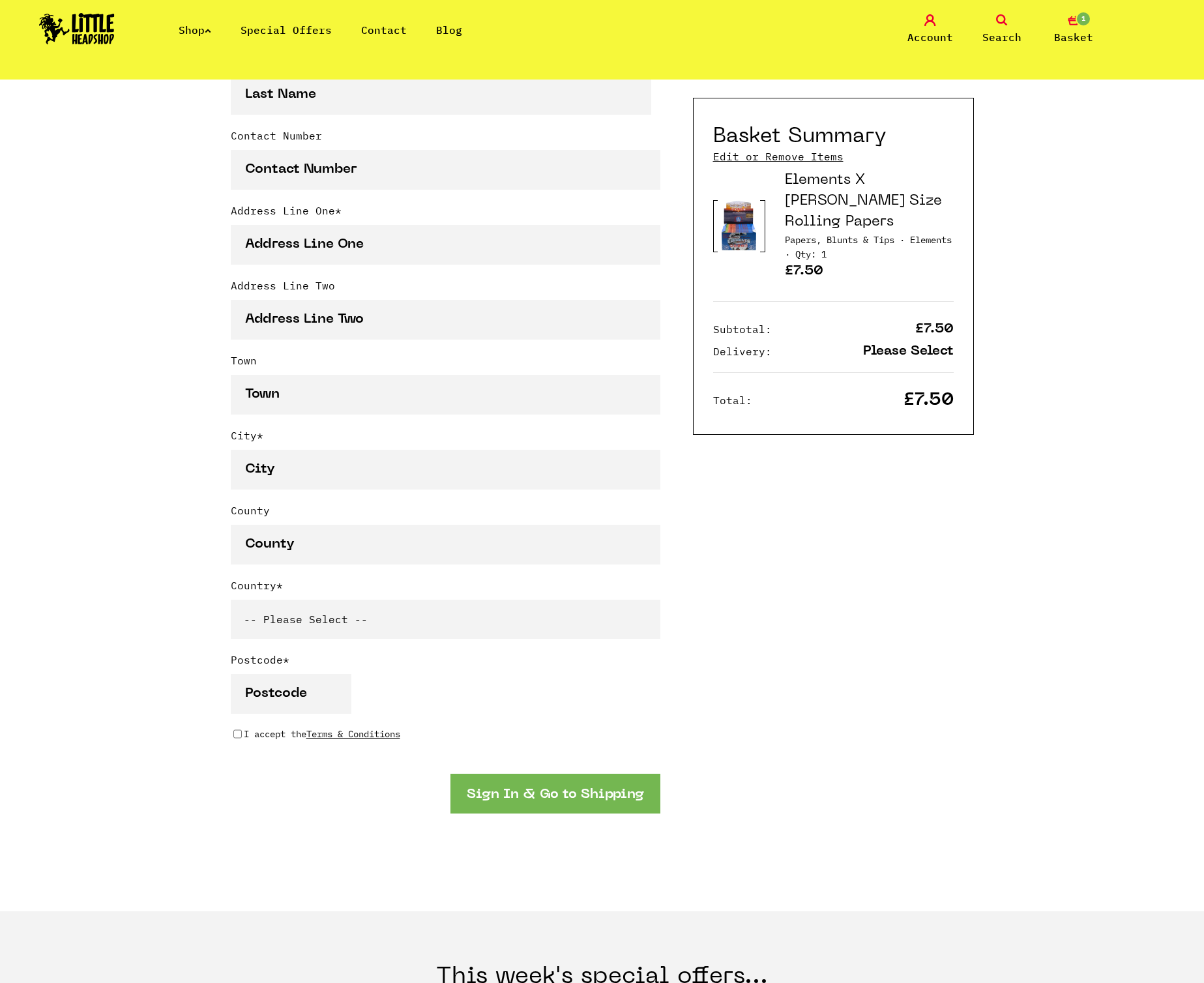
scroll to position [0, 0]
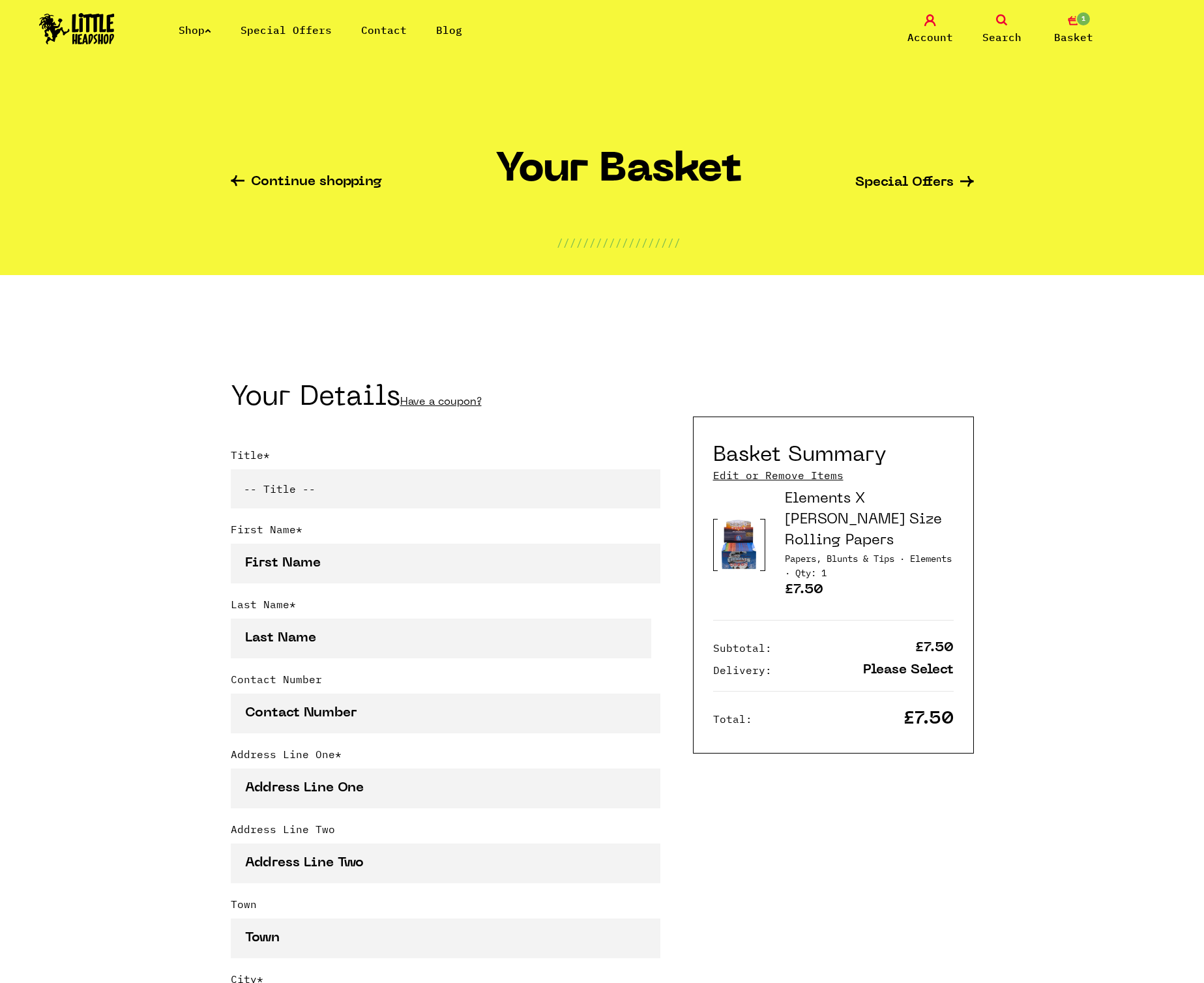
click at [929, 27] on link "Account" at bounding box center [929, 29] width 65 height 31
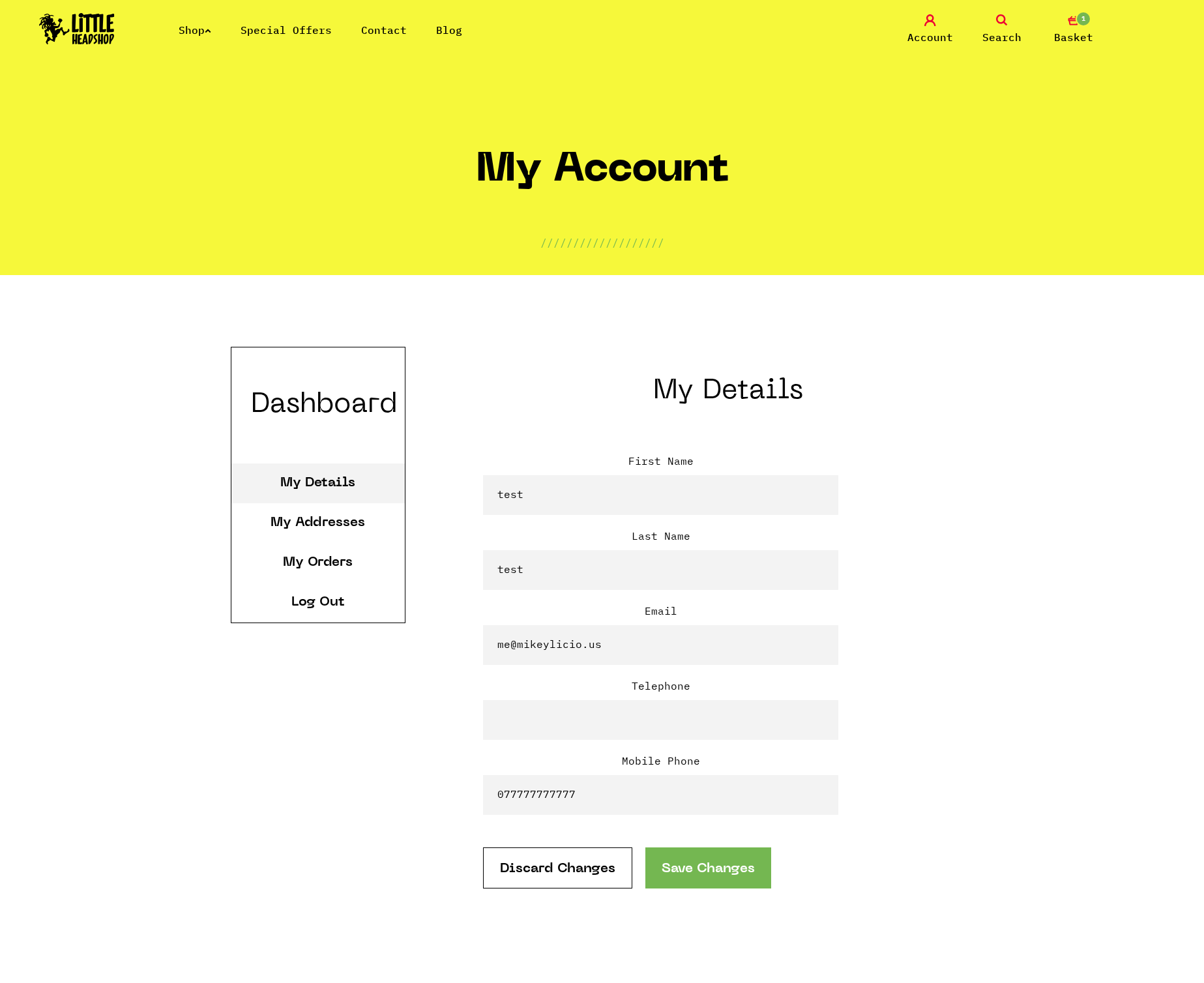
click at [929, 27] on link "Account" at bounding box center [929, 29] width 65 height 31
click at [283, 608] on li "Log Out" at bounding box center [318, 602] width 173 height 40
click at [309, 597] on link "Log Out" at bounding box center [318, 602] width 53 height 13
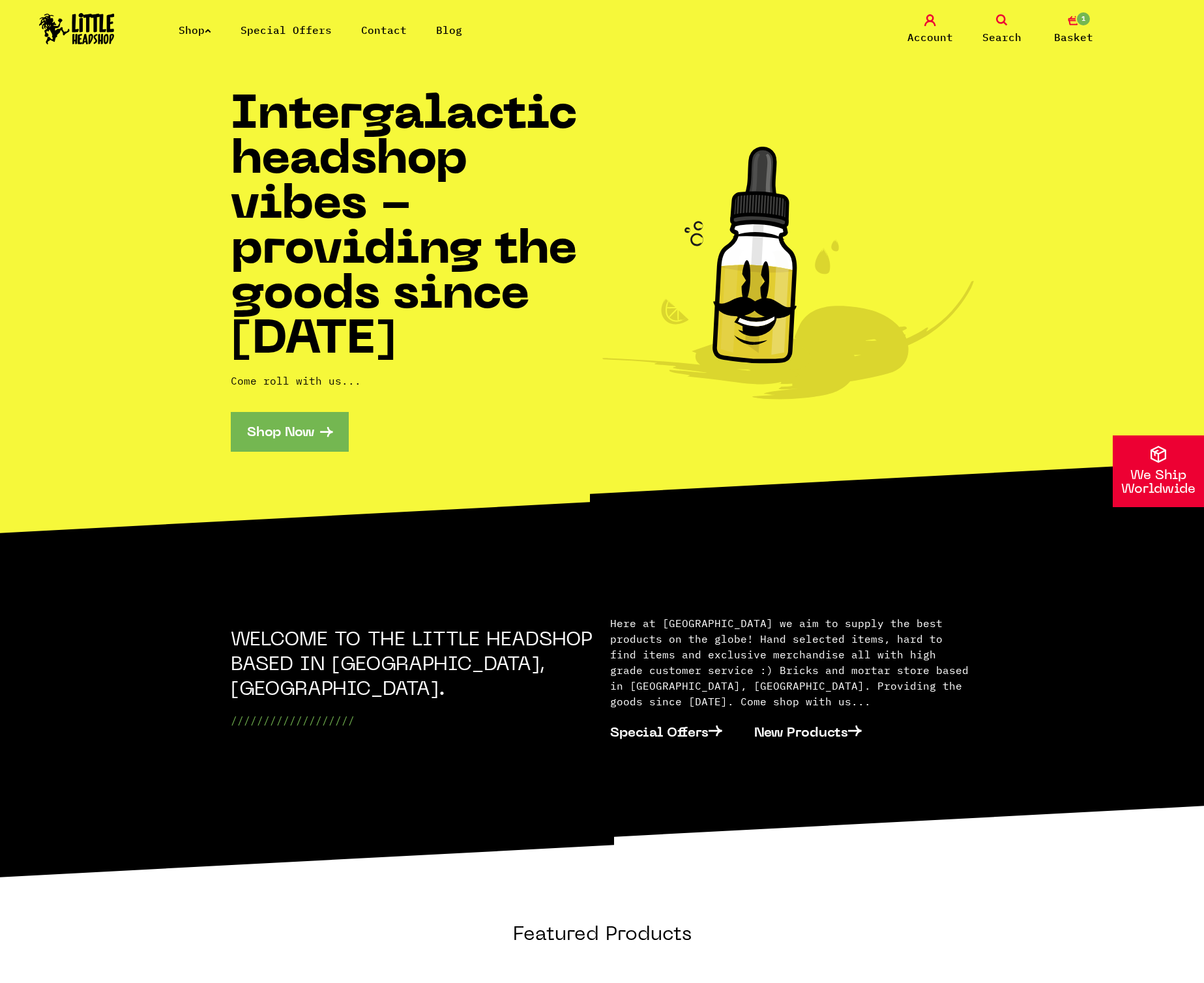
click at [1074, 24] on icon "1" at bounding box center [1073, 20] width 12 height 12
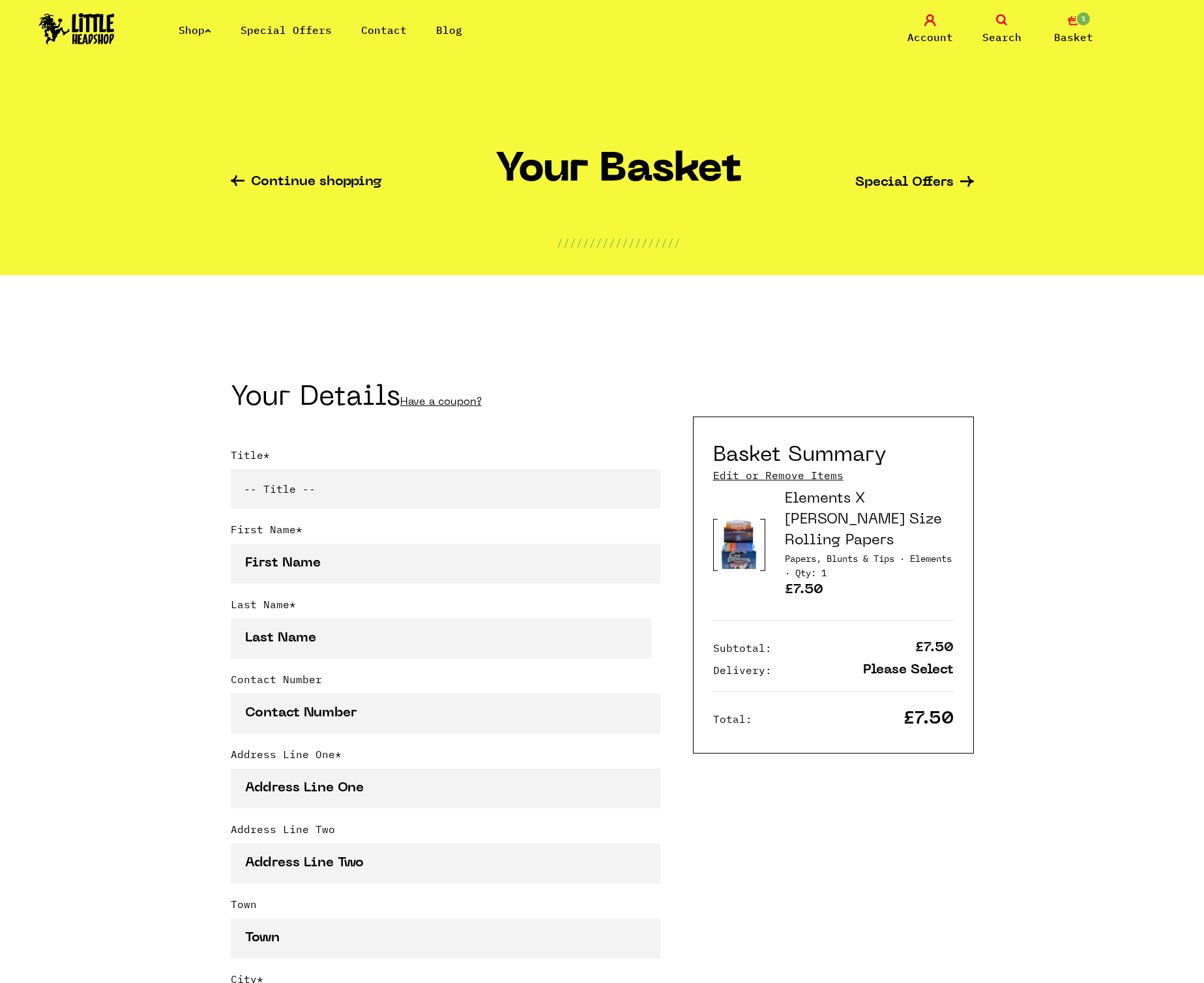
type input "[EMAIL_ADDRESS][DOMAIN_NAME]"
click at [462, 398] on link "Have a coupon?" at bounding box center [441, 402] width 82 height 10
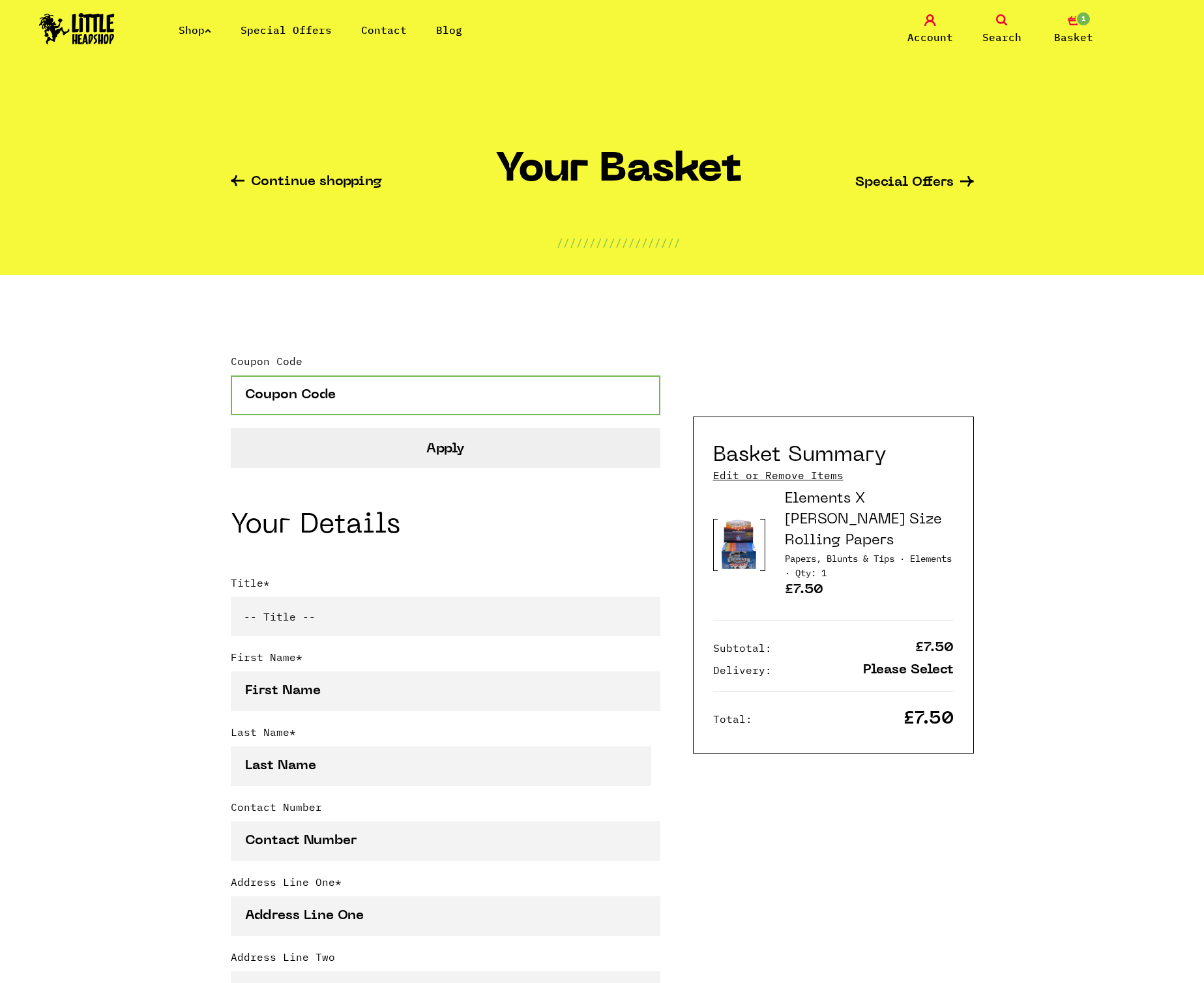
click at [437, 396] on input "Coupon Code" at bounding box center [445, 395] width 429 height 40
click at [799, 477] on link "Edit or Remove Items" at bounding box center [778, 475] width 130 height 14
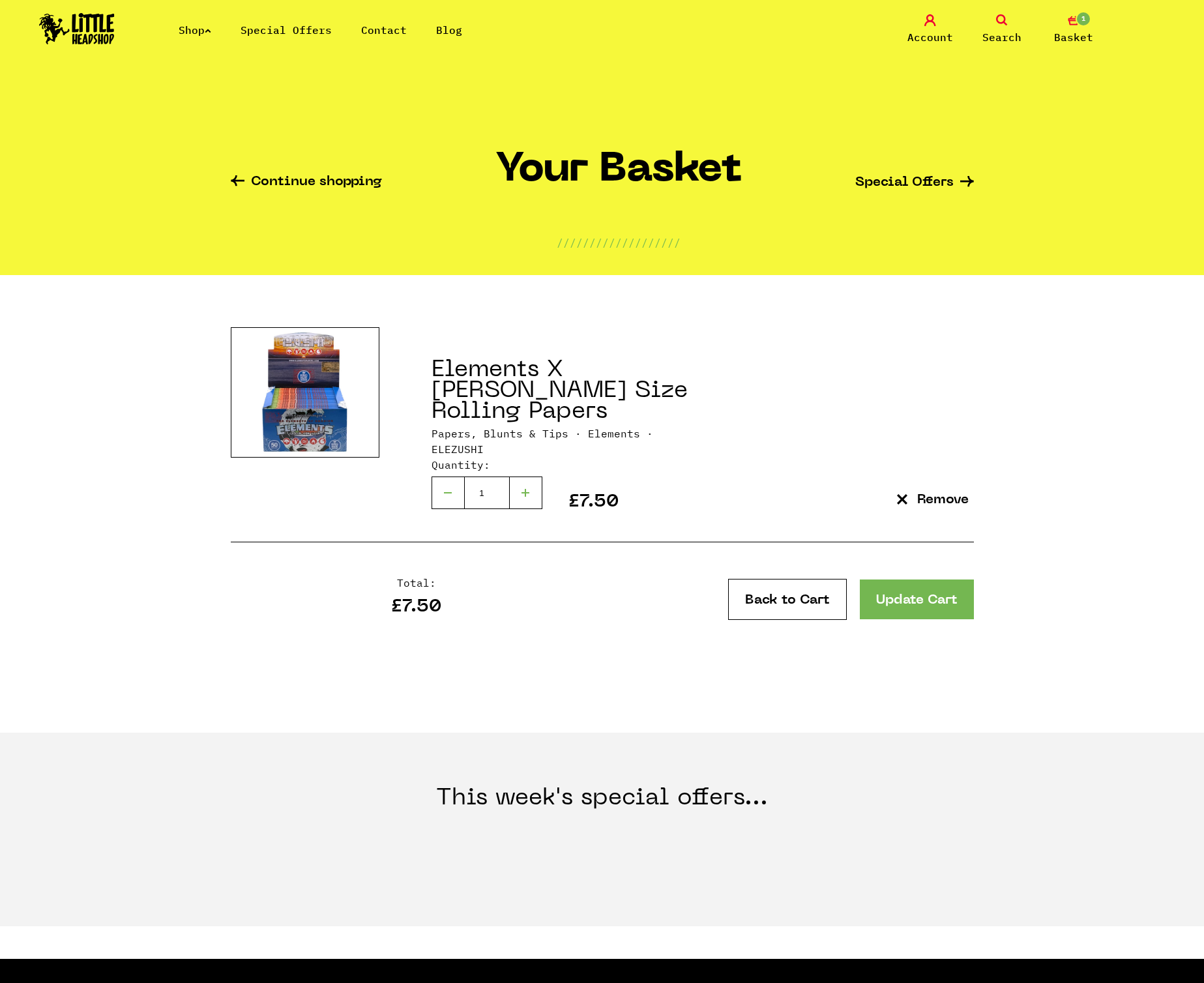
click at [516, 477] on div at bounding box center [526, 493] width 33 height 33
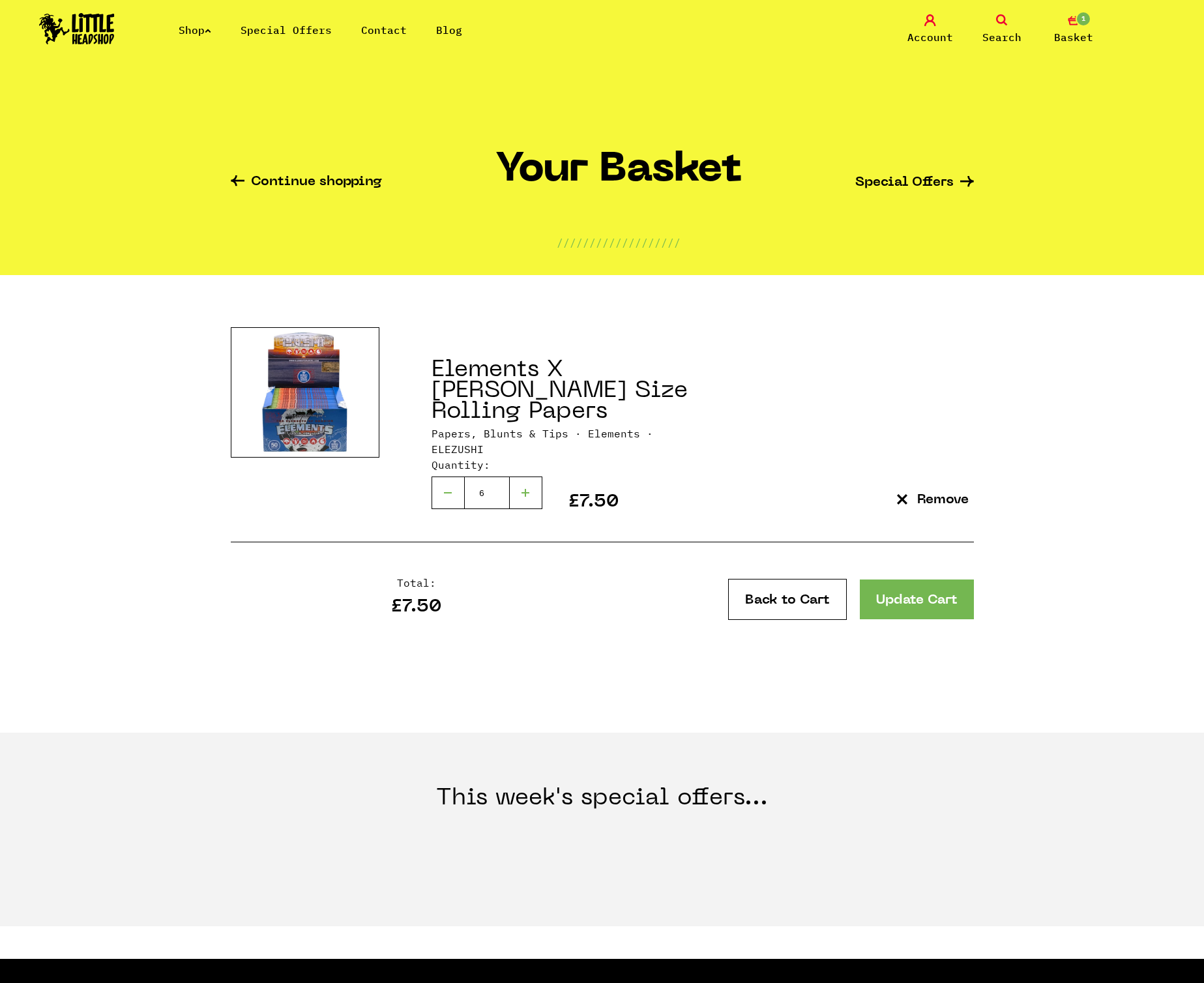
click at [516, 477] on div at bounding box center [526, 493] width 33 height 33
type input "8"
click at [516, 477] on div at bounding box center [526, 493] width 33 height 33
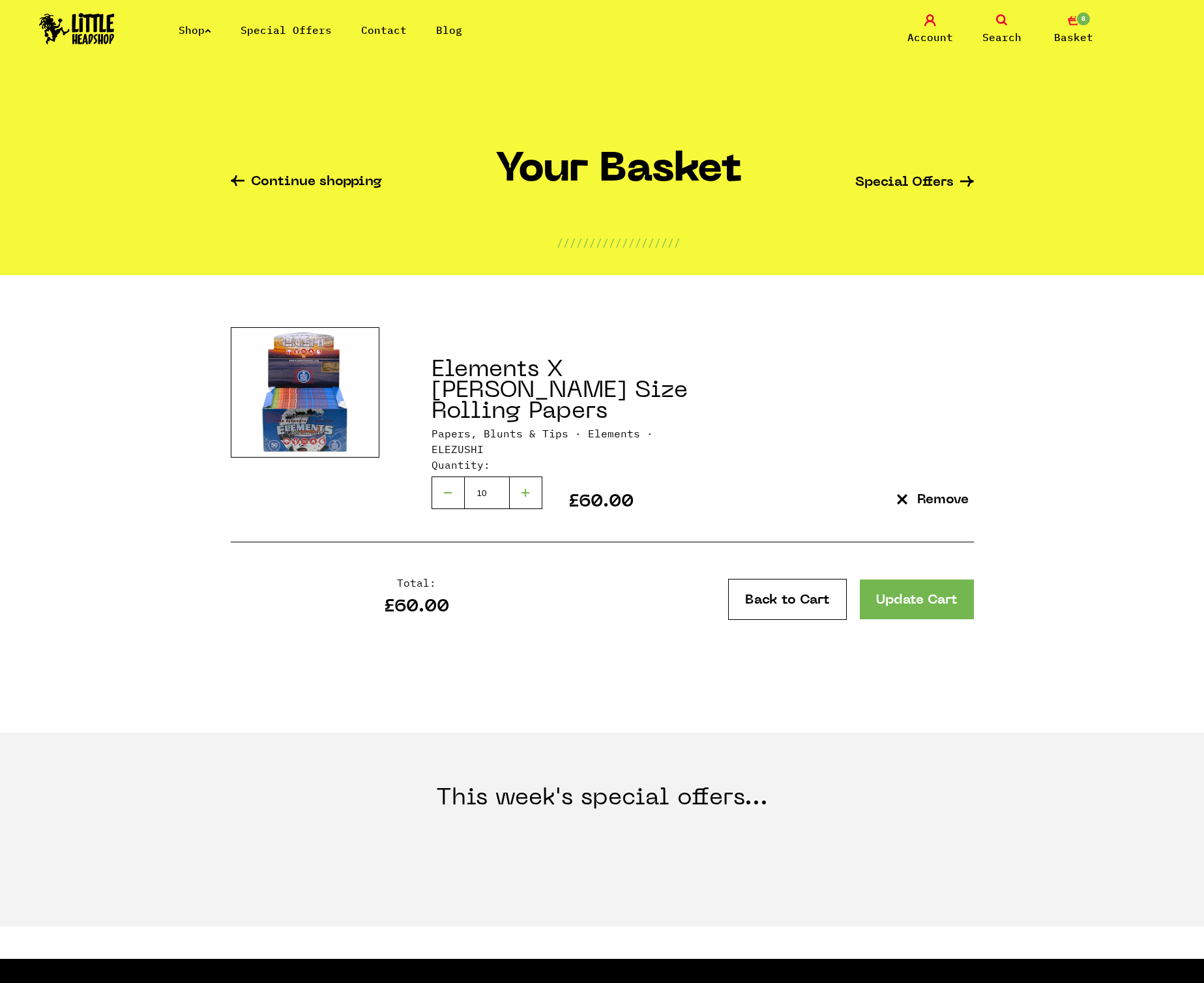
type input "11"
click at [516, 477] on div at bounding box center [526, 493] width 33 height 33
type input "17"
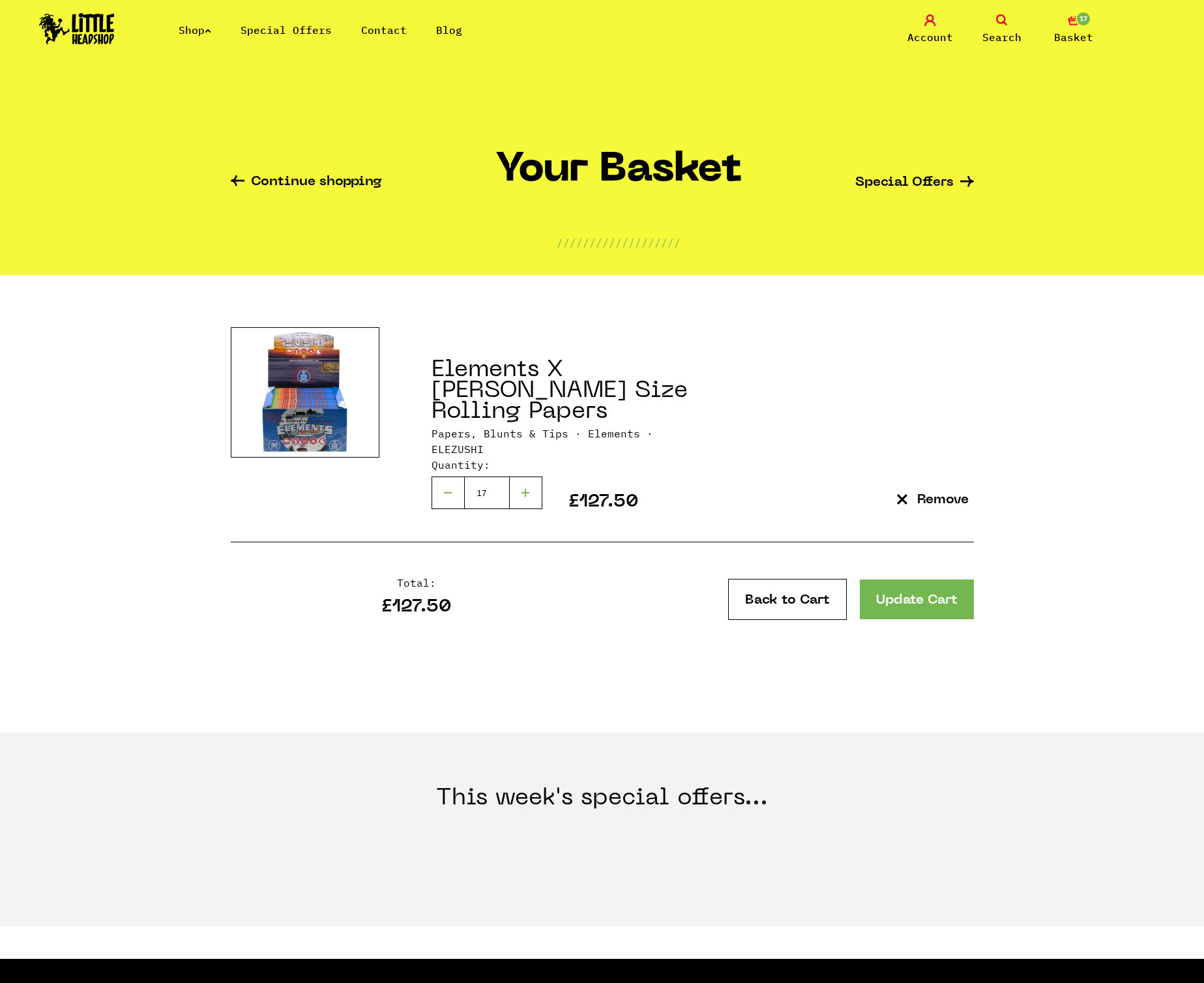
click at [531, 477] on div at bounding box center [526, 493] width 33 height 33
type input "18"
click at [531, 477] on div at bounding box center [526, 493] width 33 height 33
type input "20"
click at [900, 494] on icon "submit" at bounding box center [901, 499] width 10 height 10
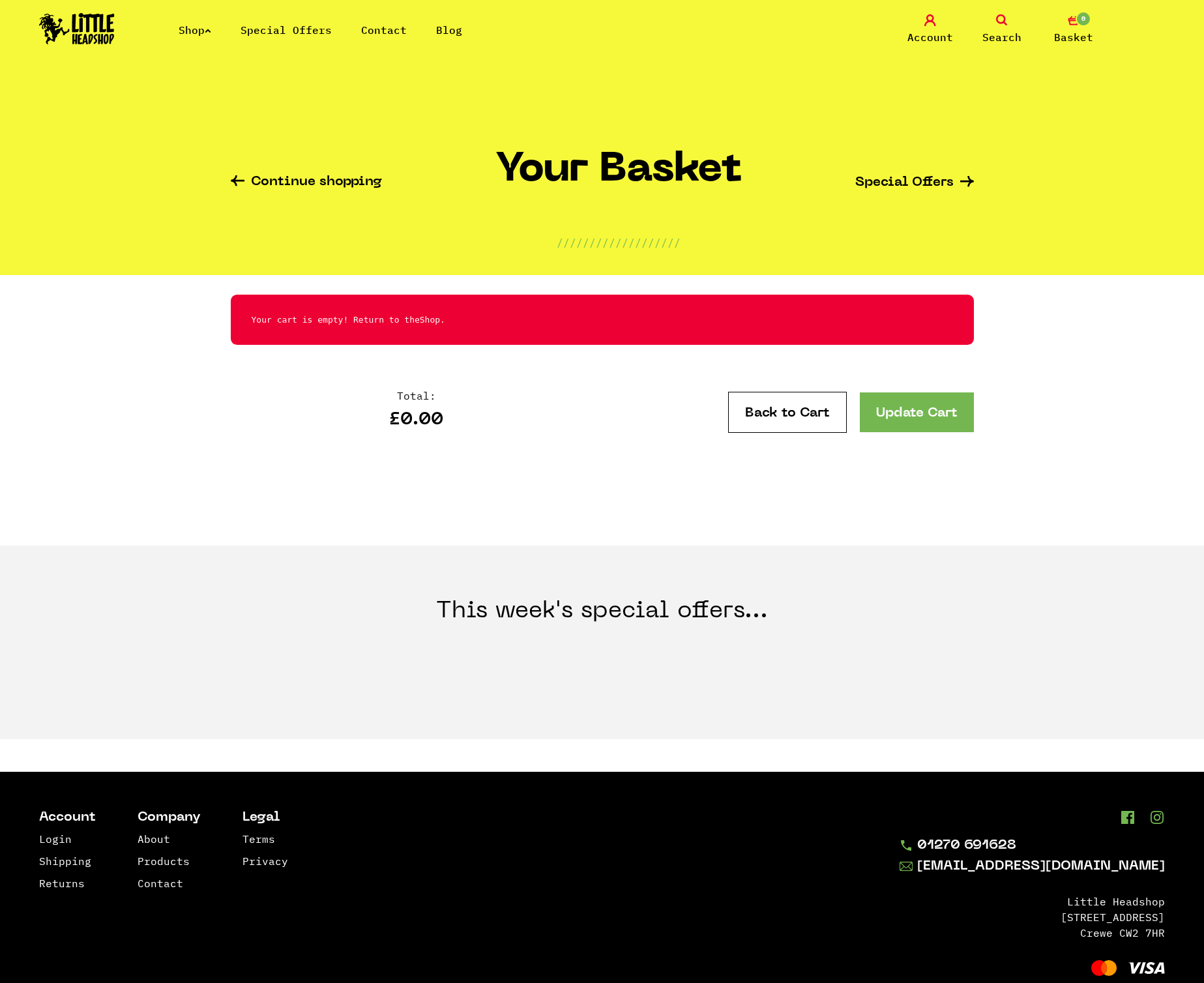
click at [792, 397] on link "Back to Cart" at bounding box center [786, 412] width 119 height 41
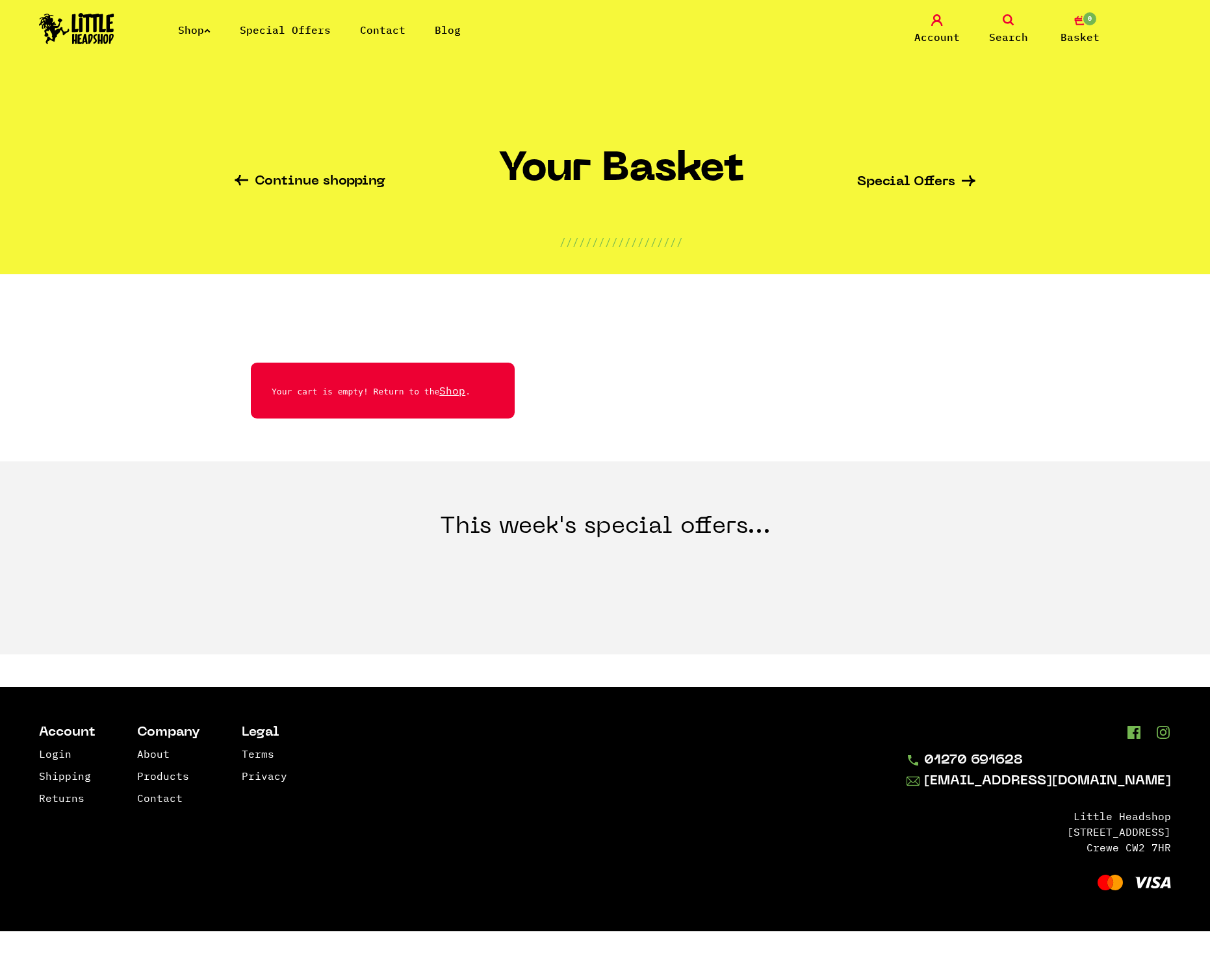
click at [304, 186] on link "Continue shopping" at bounding box center [310, 182] width 151 height 15
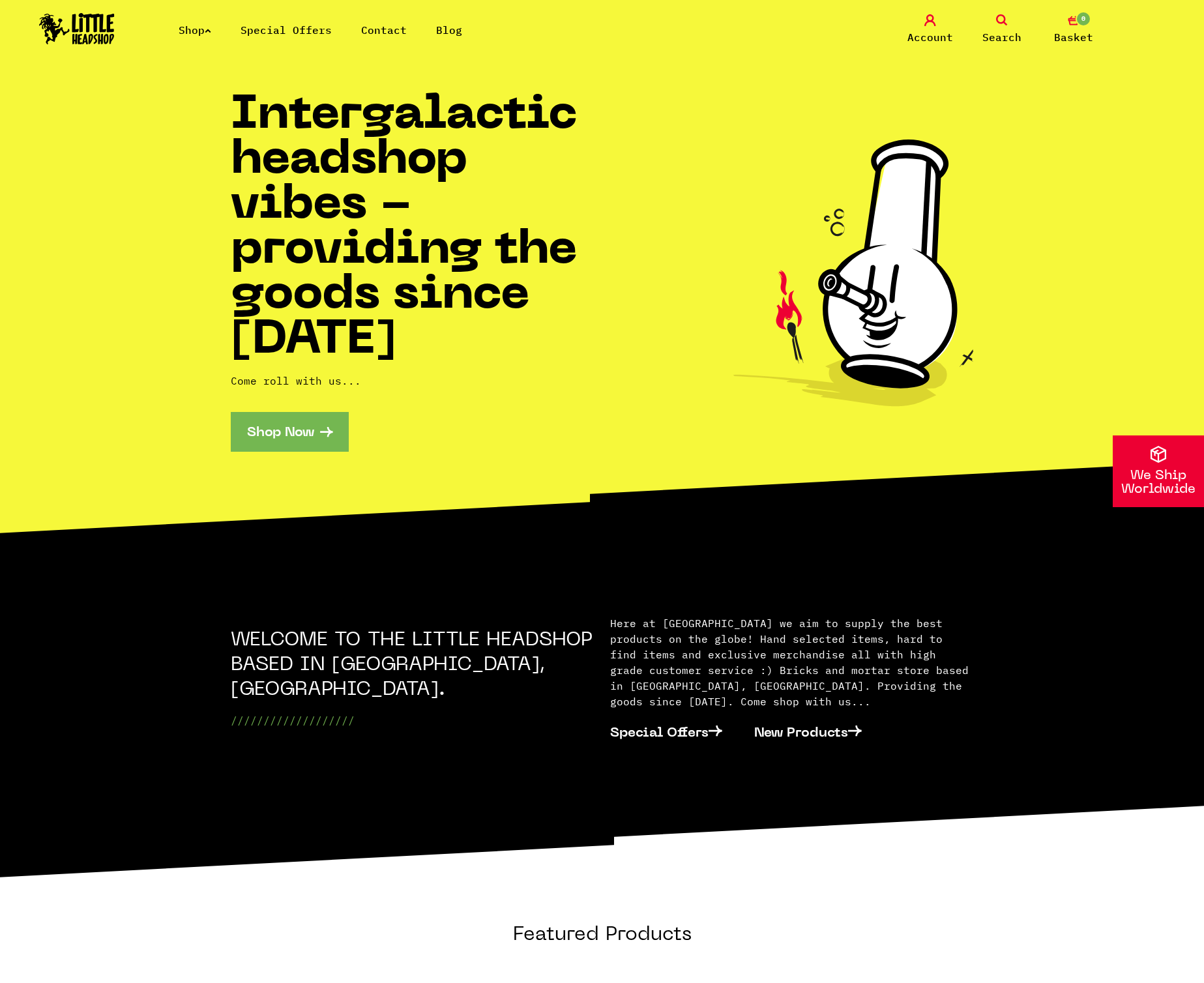
click at [397, 24] on link "Contact" at bounding box center [384, 30] width 46 height 13
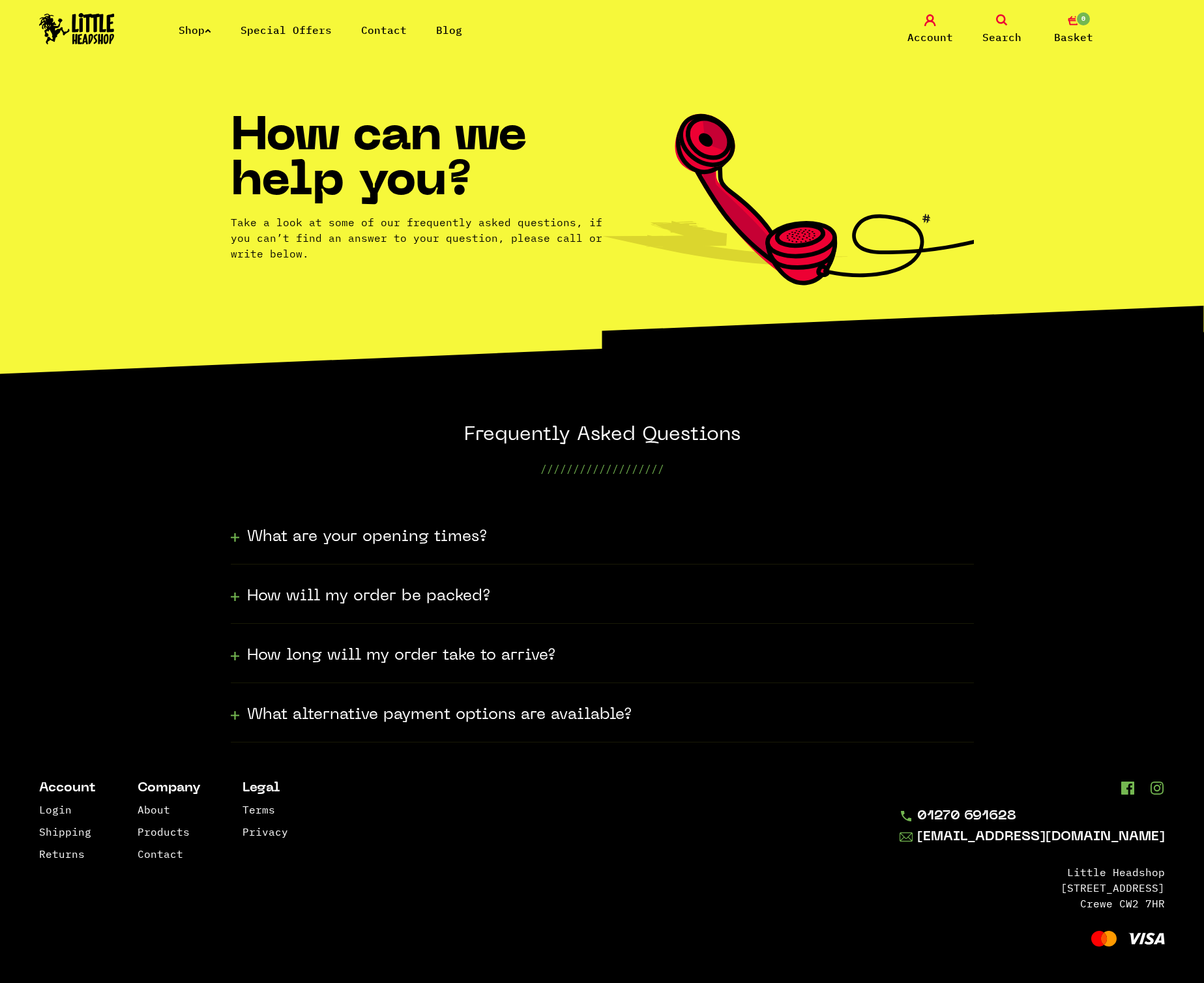
click at [443, 25] on link "Blog" at bounding box center [448, 30] width 26 height 13
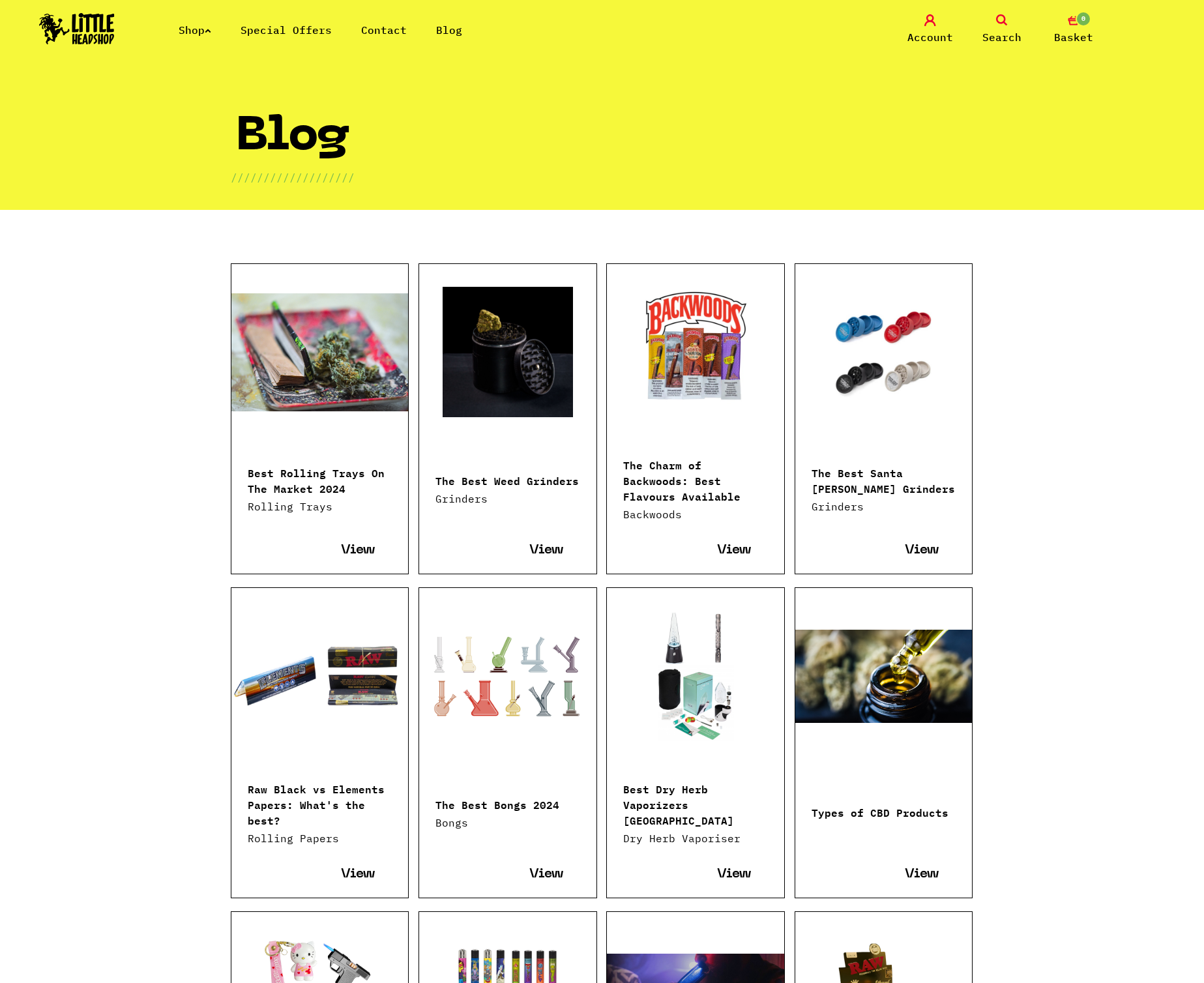
click at [385, 30] on link "Contact" at bounding box center [384, 30] width 46 height 13
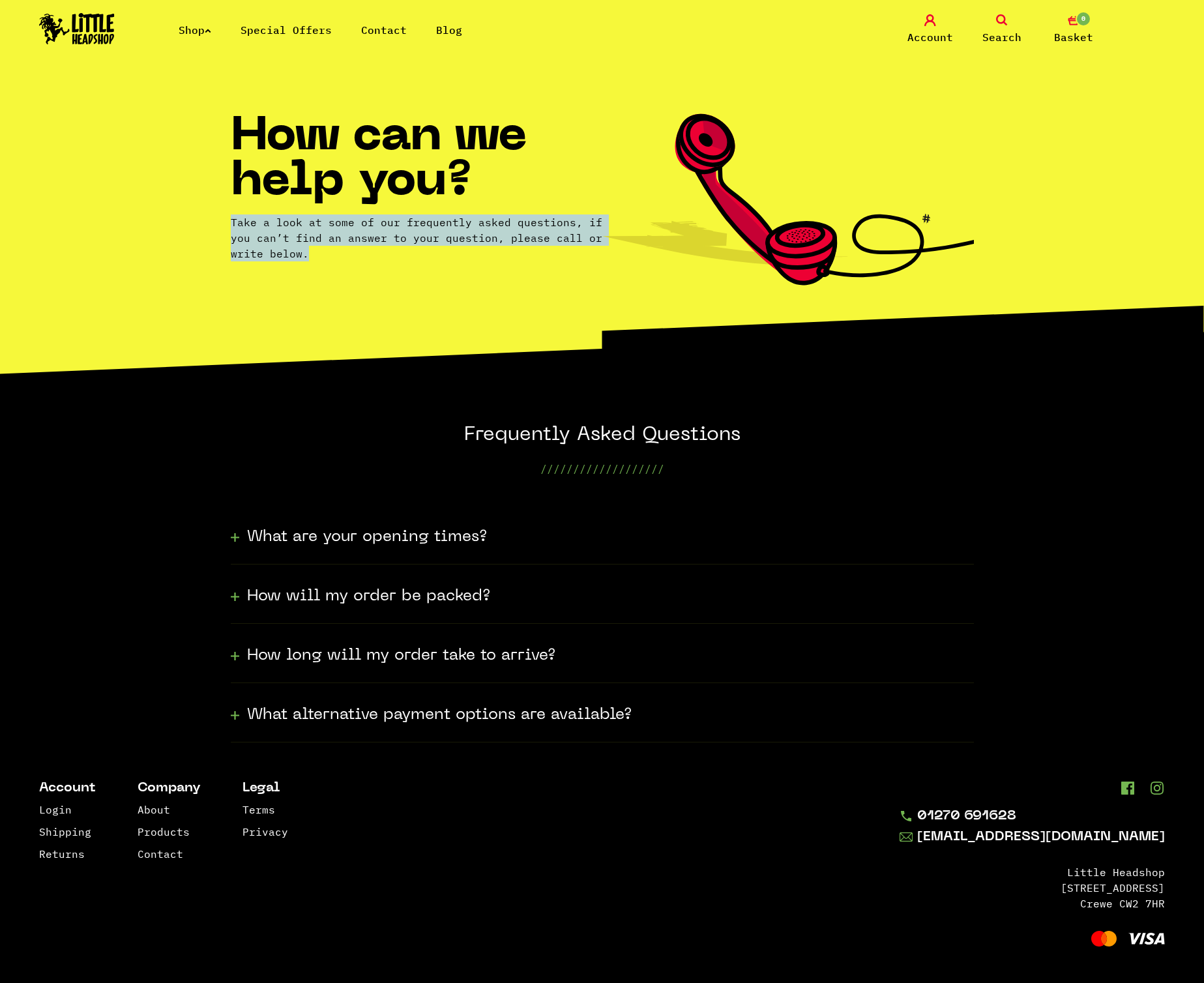
drag, startPoint x: 206, startPoint y: 220, endPoint x: 433, endPoint y: 301, distance: 241.0
click at [433, 301] on section "How can we help you? Take a look at some of our frequently asked questions, if …" at bounding box center [602, 241] width 1204 height 324
click at [457, 265] on div "How can we help you? Take a look at some of our frequently asked questions, if …" at bounding box center [416, 200] width 371 height 170
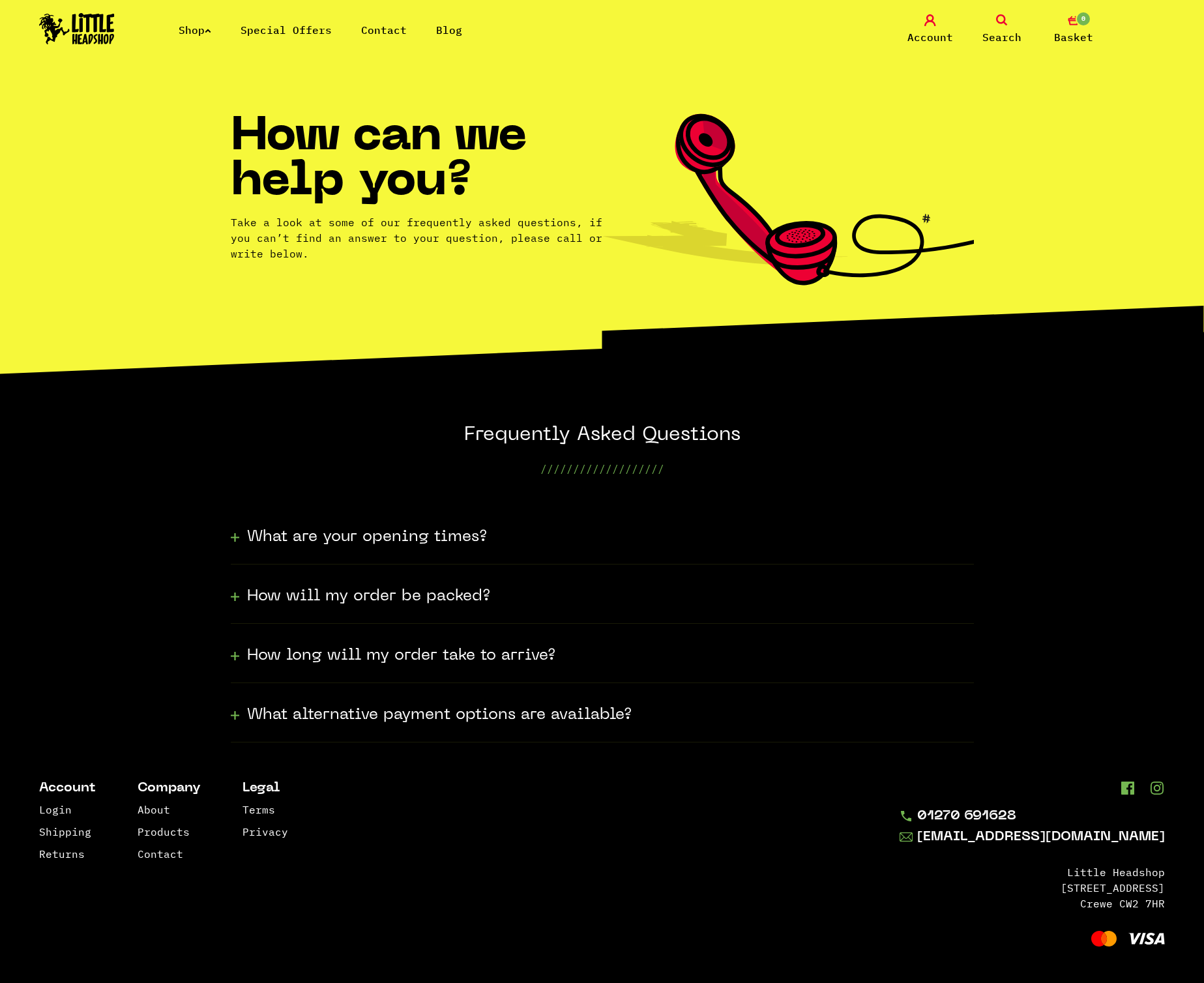
scroll to position [5, 0]
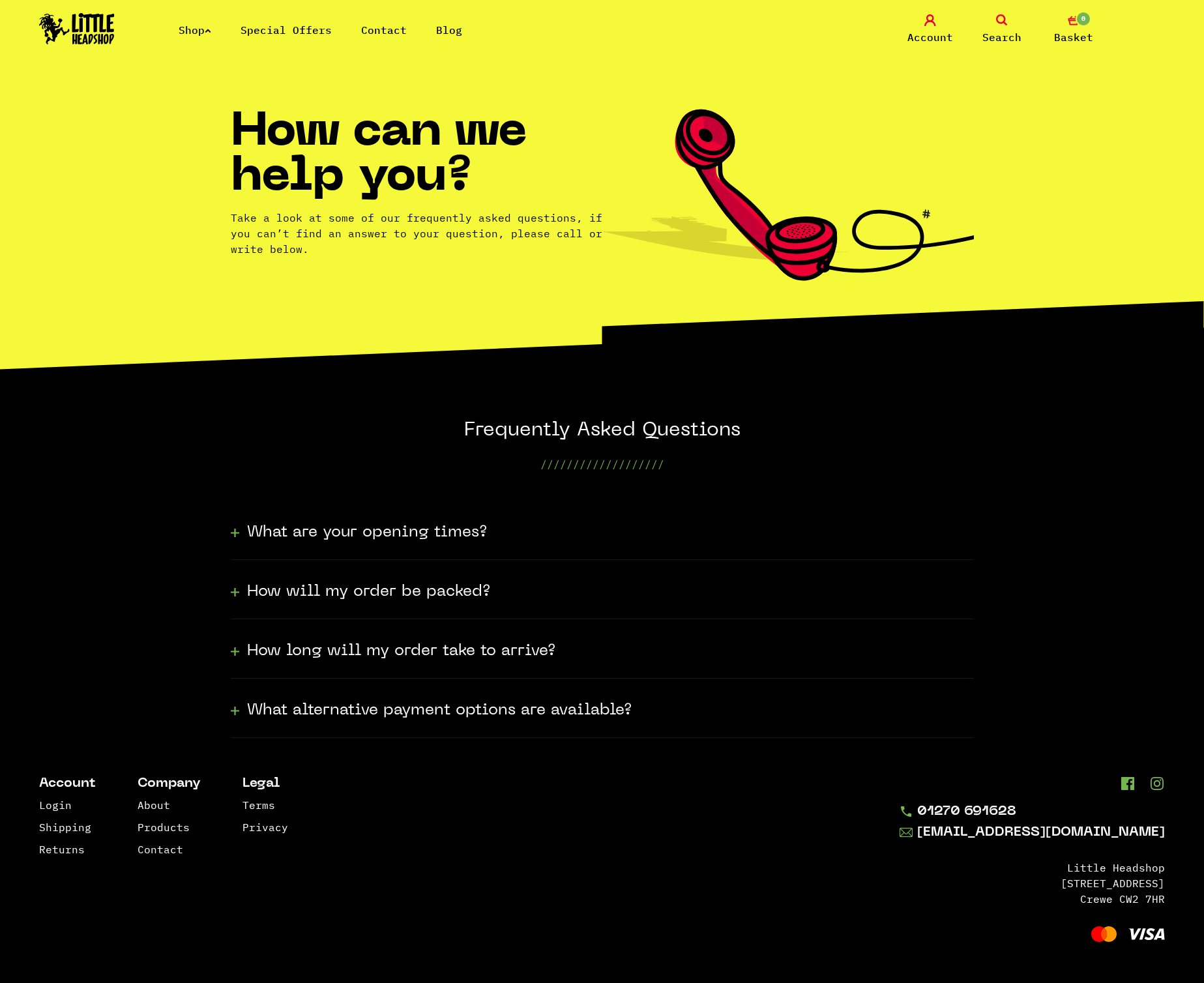
click at [238, 536] on icon at bounding box center [235, 532] width 9 height 20
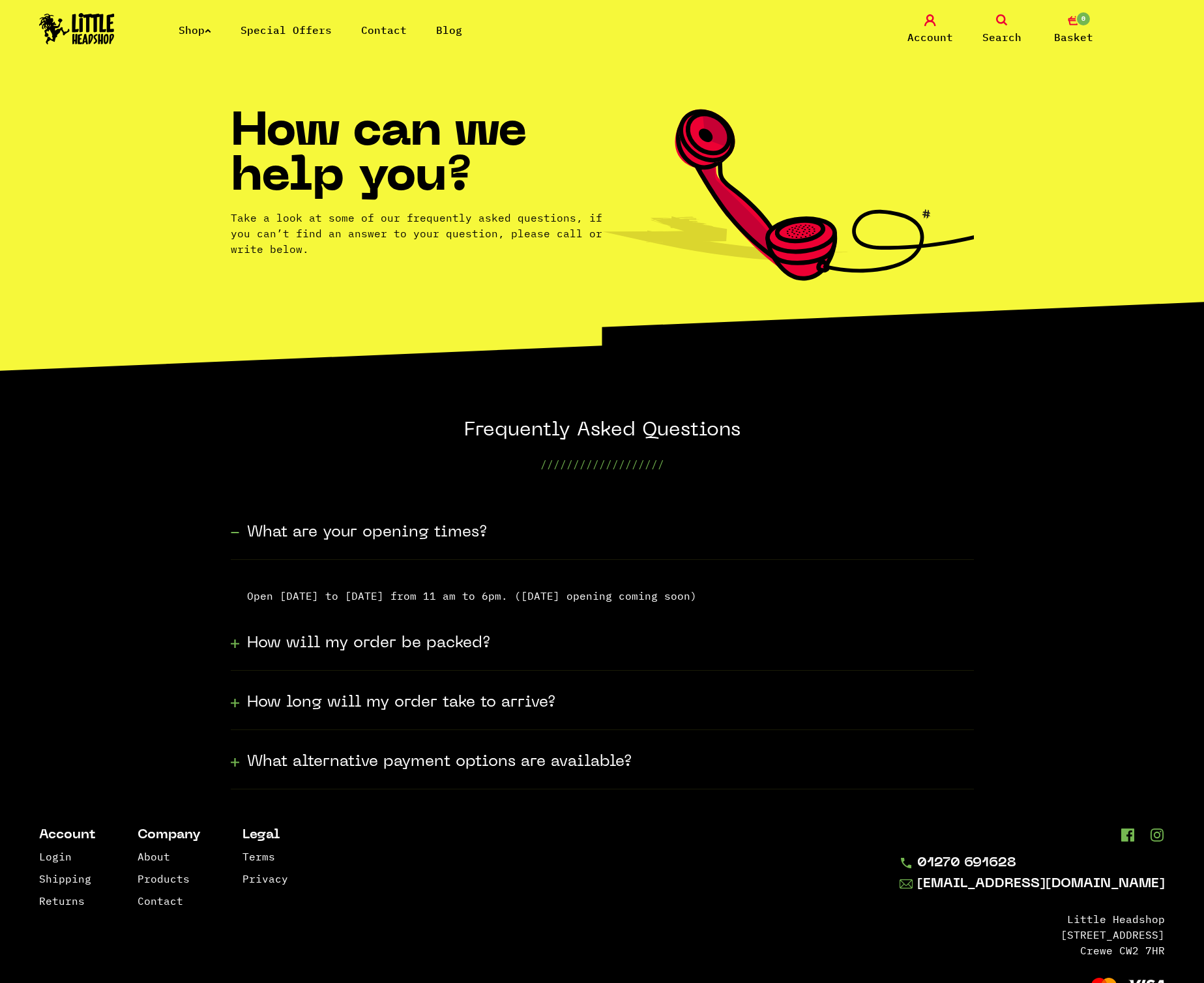
click at [216, 651] on section "Frequently Asked Questions /////////////////// What are your opening times? Ope…" at bounding box center [602, 604] width 1204 height 371
click at [228, 650] on section "Frequently Asked Questions /////////////////// What are your opening times? Ope…" at bounding box center [602, 604] width 1204 height 371
click at [231, 638] on icon at bounding box center [235, 643] width 9 height 20
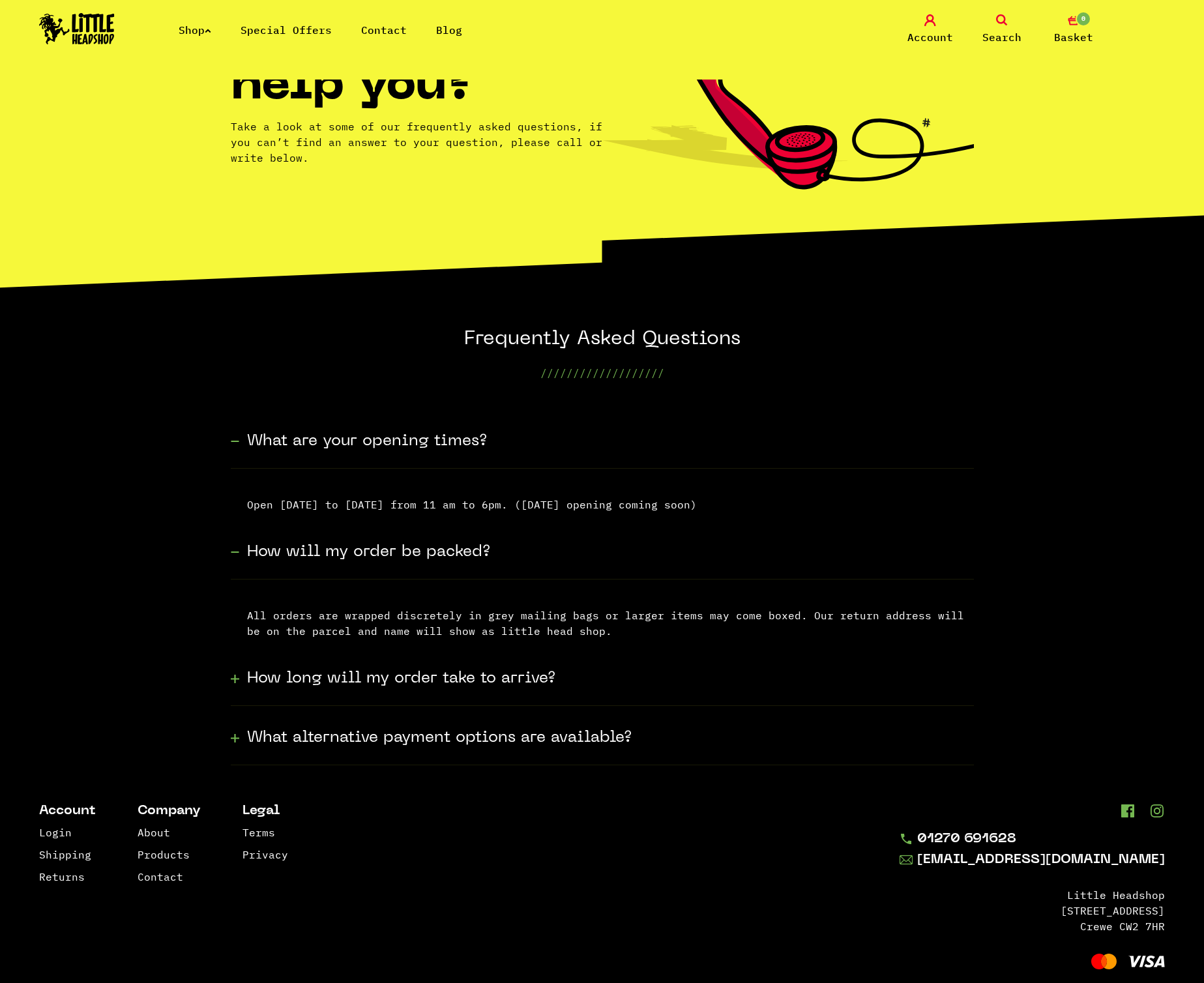
scroll to position [123, 0]
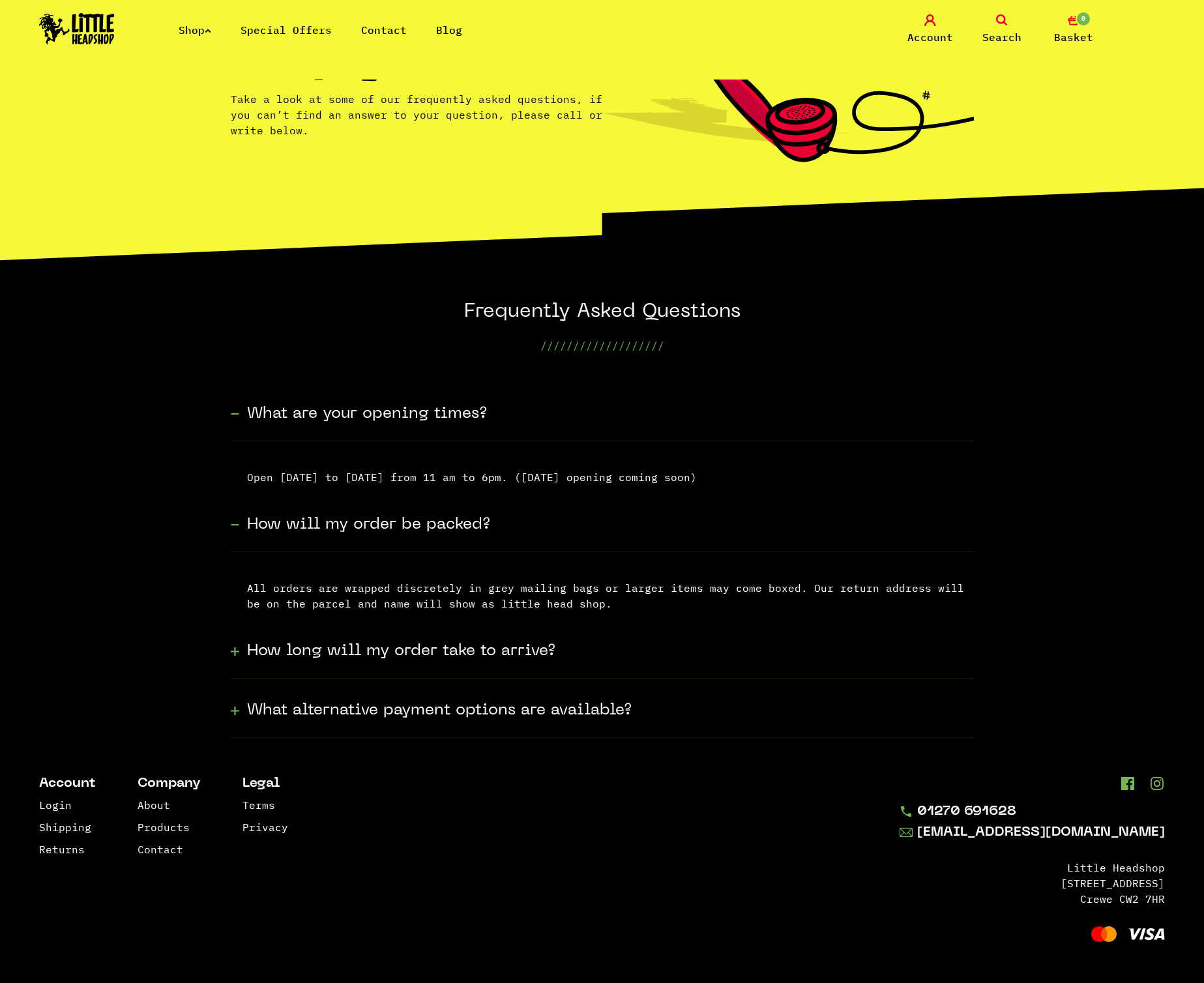
click at [226, 657] on section "Frequently Asked Questions /////////////////// What are your opening times? Ope…" at bounding box center [602, 519] width 1204 height 438
click at [233, 649] on icon at bounding box center [235, 651] width 9 height 20
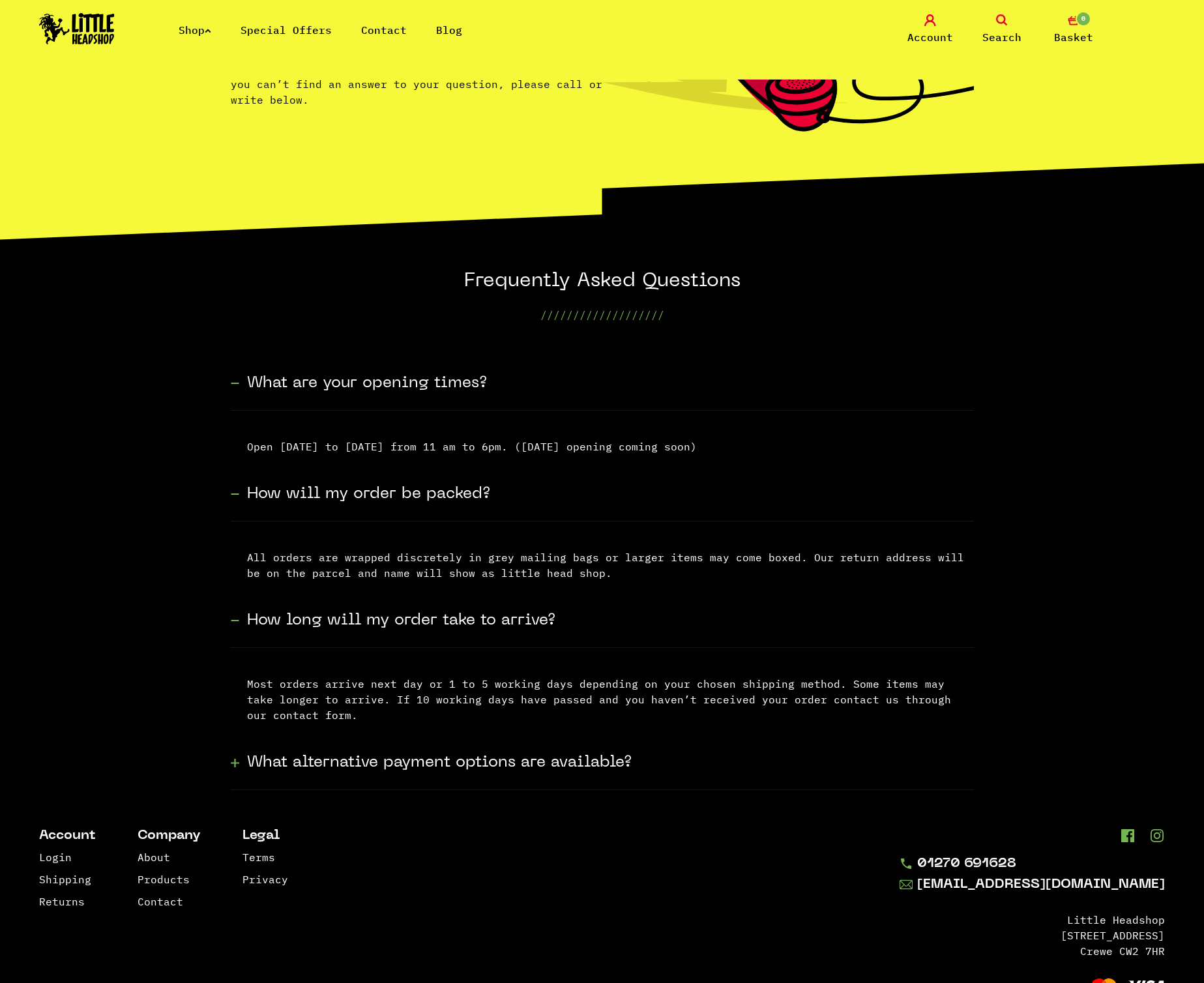
scroll to position [206, 0]
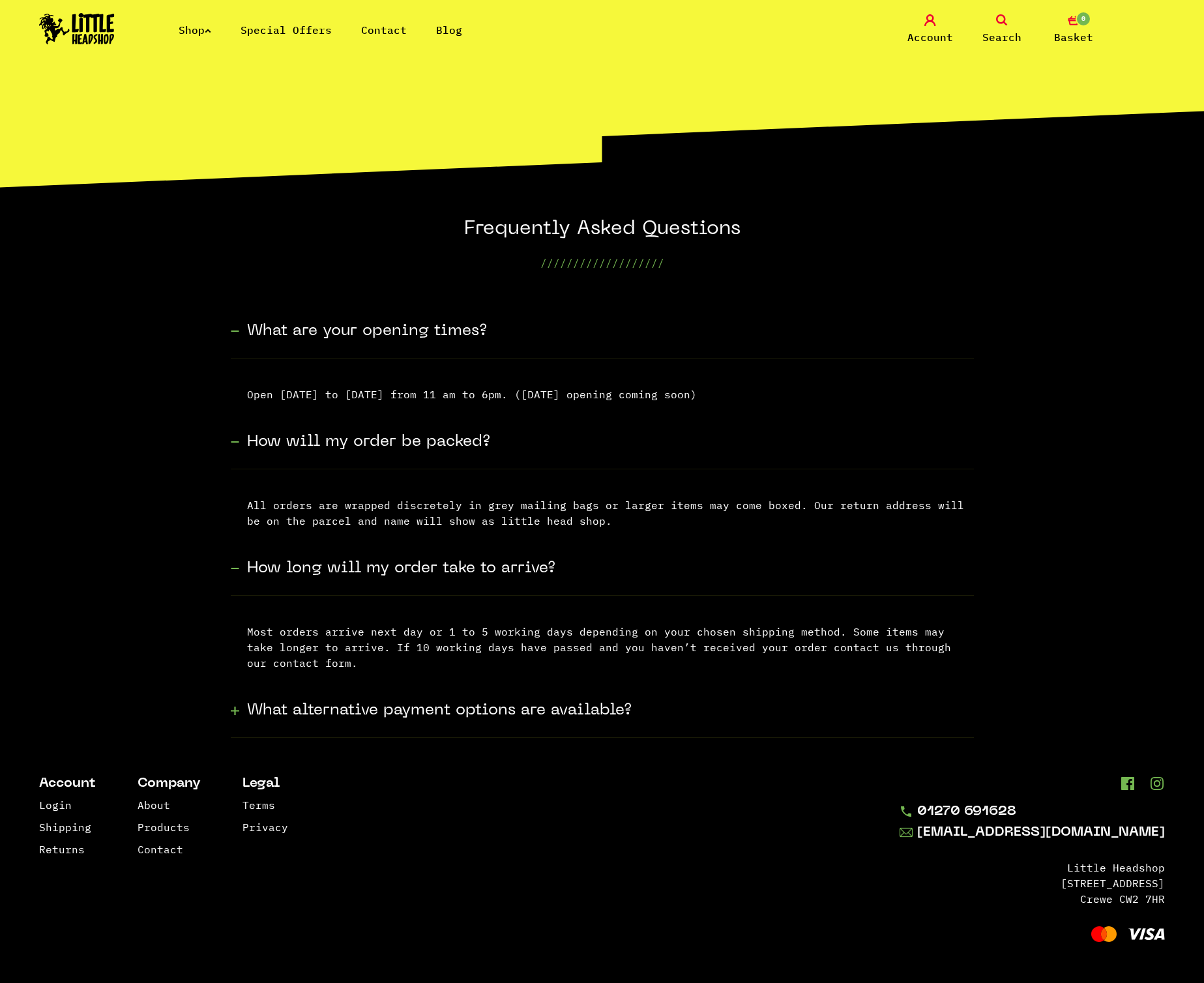
click at [228, 714] on section "Frequently Asked Questions /////////////////// What are your opening times? Ope…" at bounding box center [602, 477] width 1204 height 521
click at [235, 709] on icon at bounding box center [235, 711] width 9 height 20
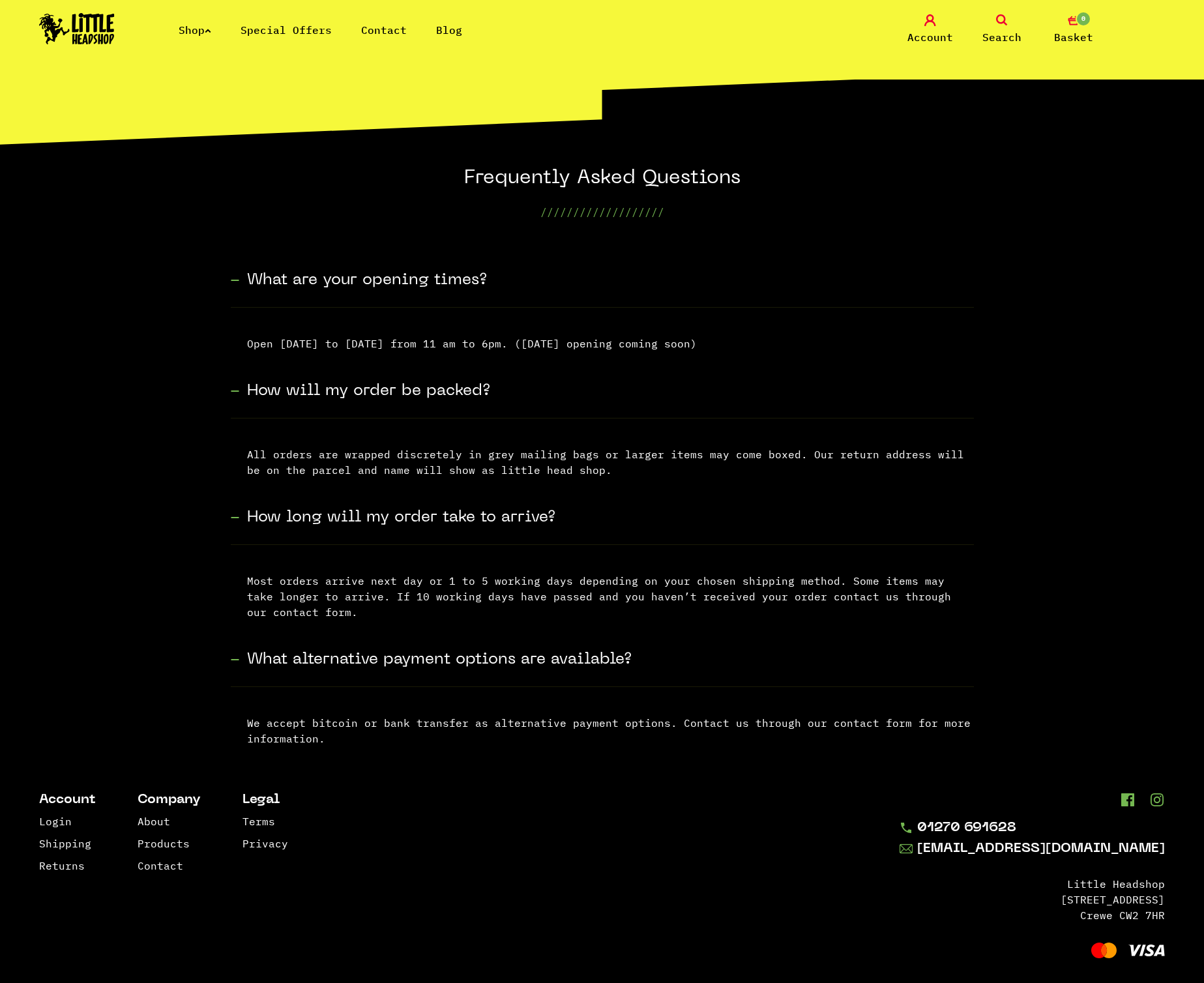
scroll to position [273, 0]
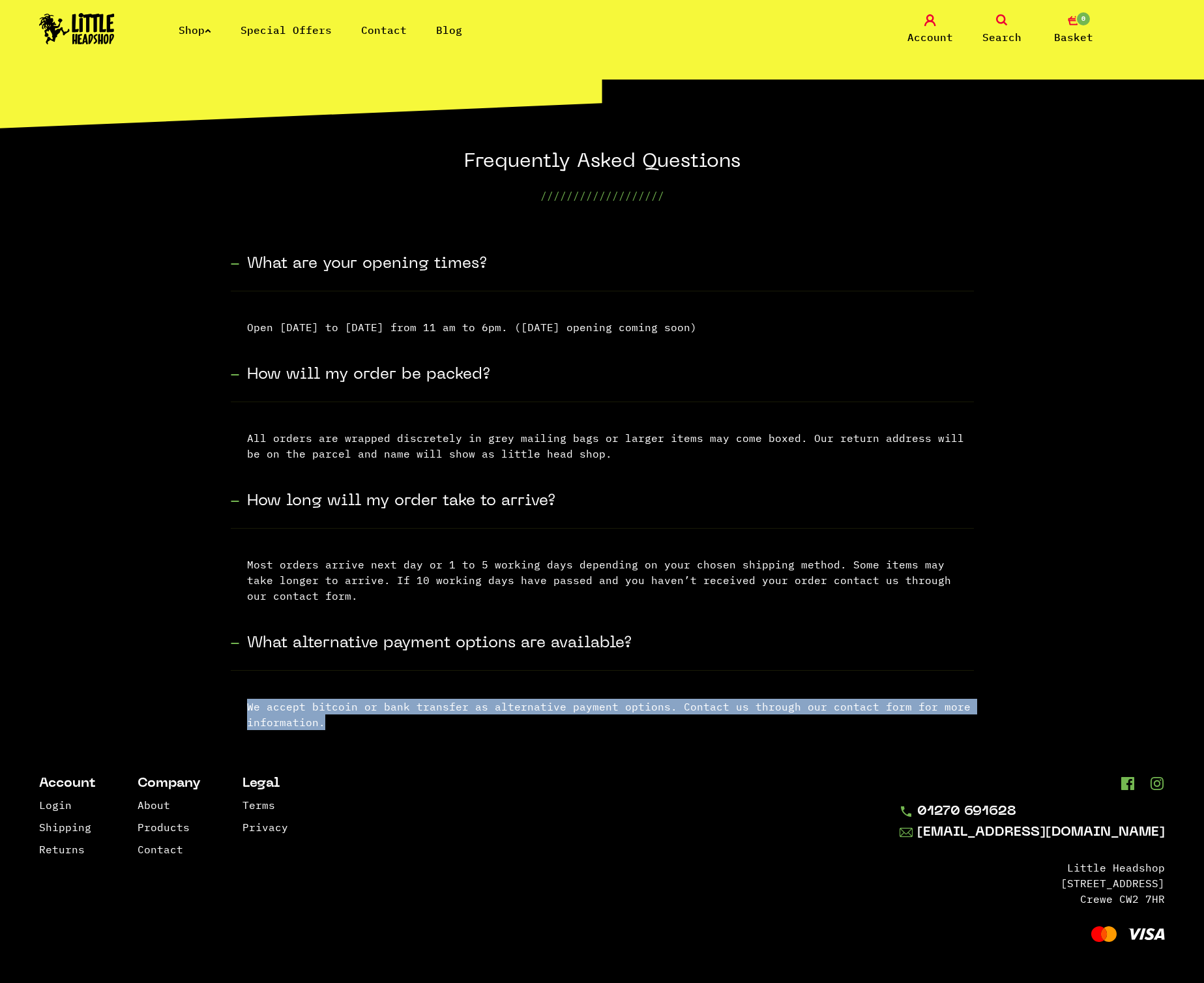
drag, startPoint x: 226, startPoint y: 693, endPoint x: 432, endPoint y: 729, distance: 209.1
click at [432, 729] on section "Frequently Asked Questions /////////////////// What are your opening times? Ope…" at bounding box center [602, 444] width 1204 height 588
click at [504, 697] on p "We accept bitcoin or bank transfer as alternative payment options. Contact us t…" at bounding box center [602, 704] width 743 height 68
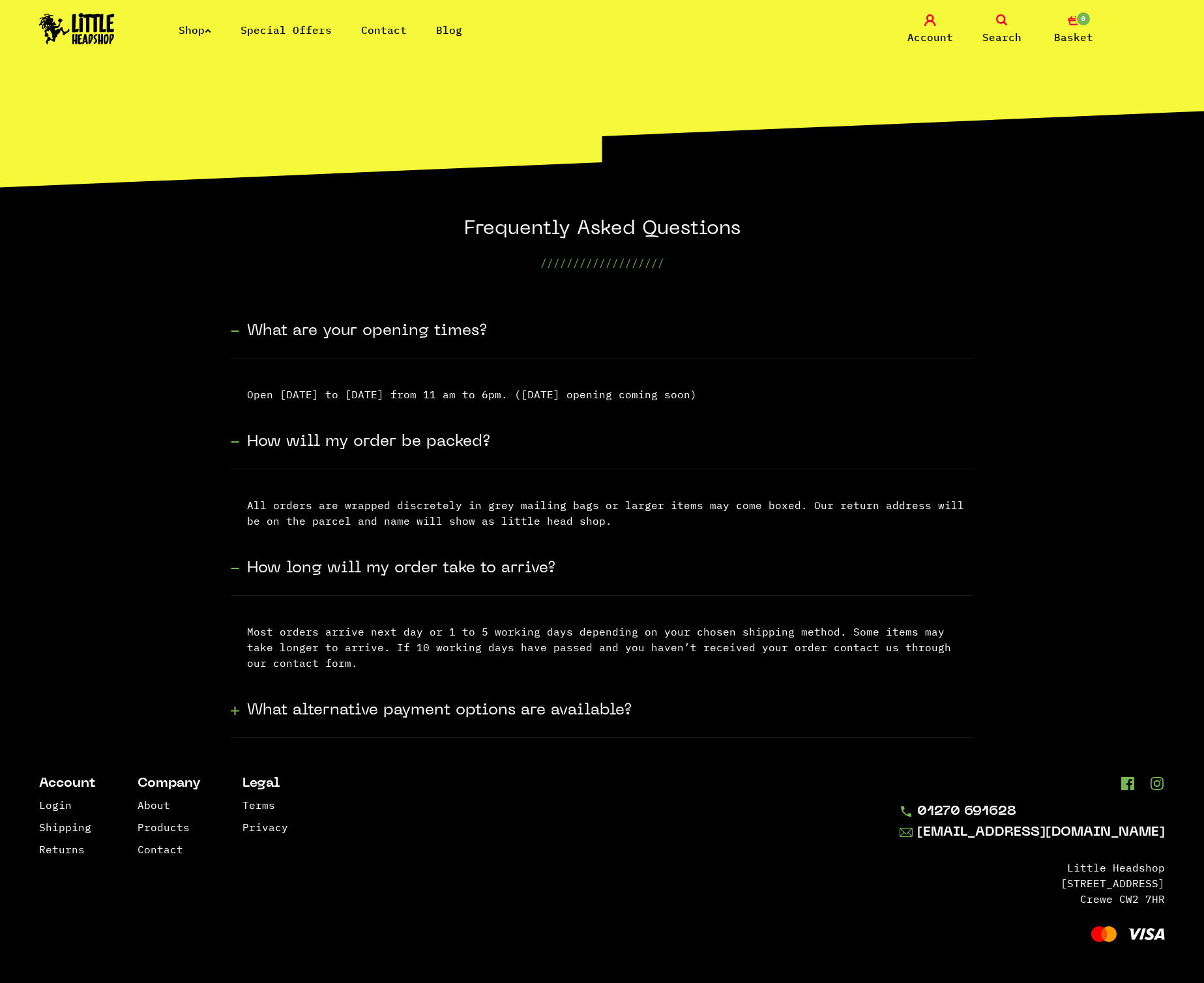
click at [845, 730] on div "What alternative payment options are available?" at bounding box center [602, 708] width 743 height 60
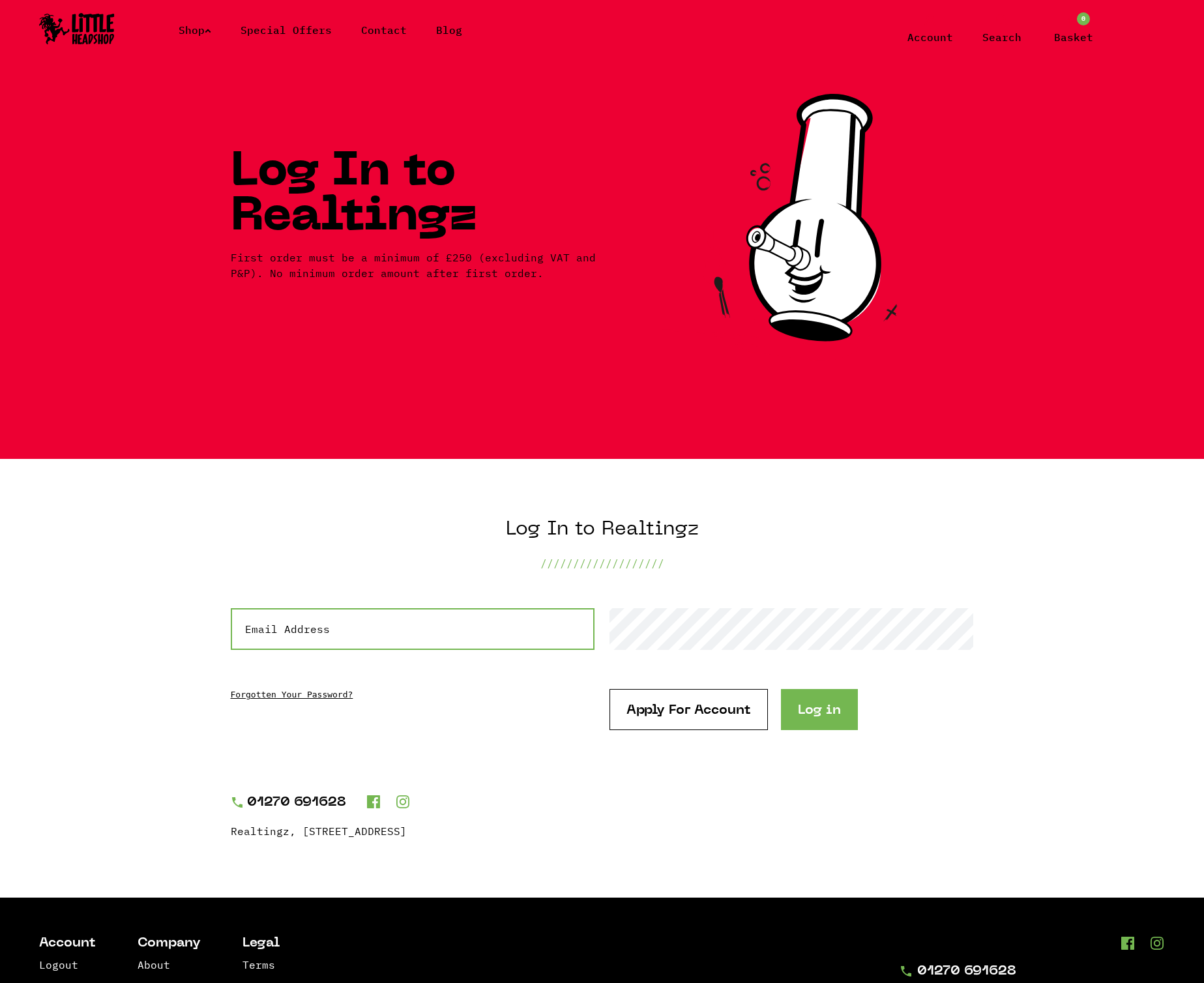
type input "[EMAIL_ADDRESS][DOMAIN_NAME]"
click at [88, 43] on img at bounding box center [77, 29] width 75 height 31
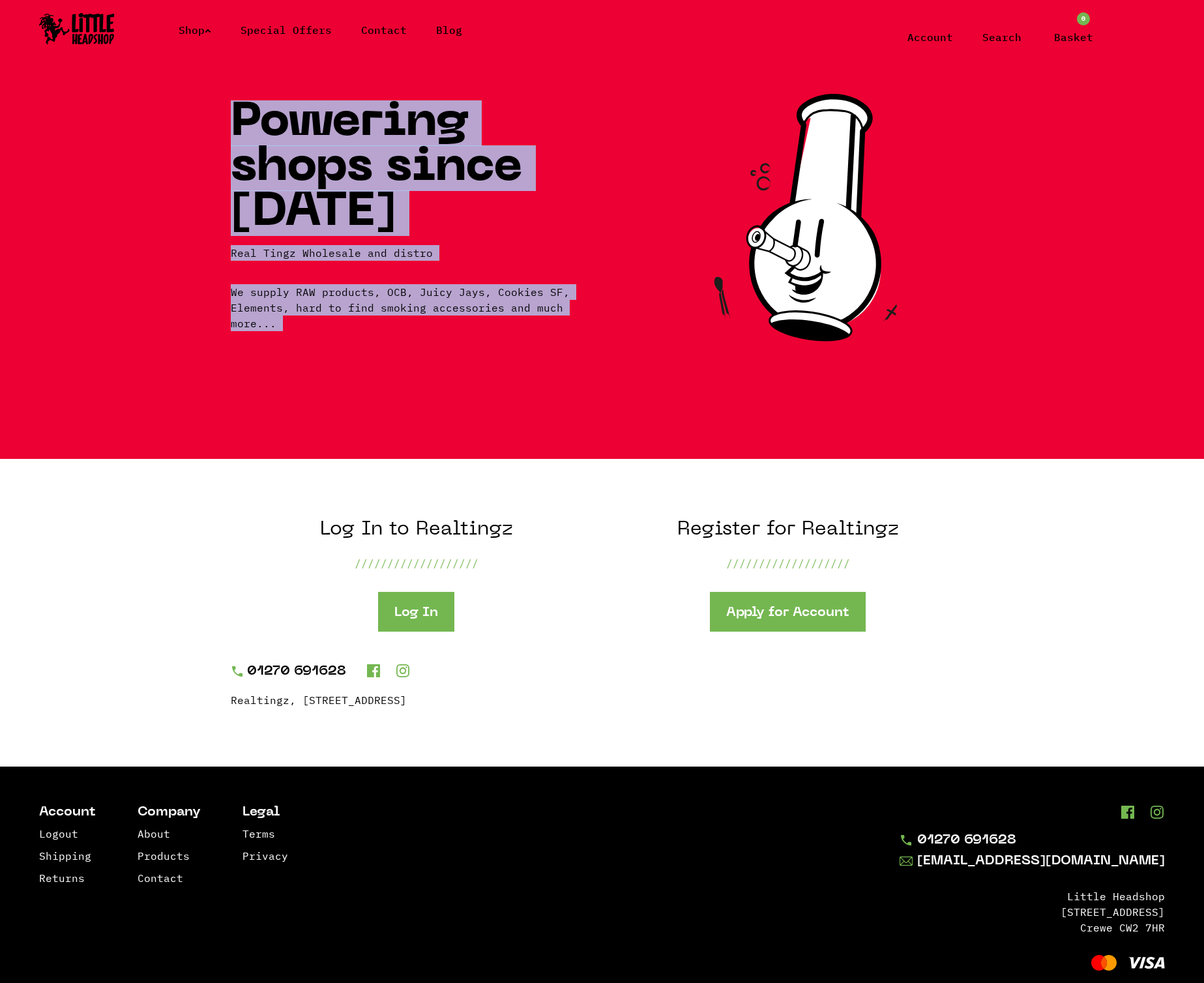
drag, startPoint x: 152, startPoint y: 117, endPoint x: 620, endPoint y: 351, distance: 523.2
click at [620, 351] on section "Powering shops since 2018 Real Tingz Wholesale and distro We supply RAW product…" at bounding box center [602, 269] width 1204 height 379
click at [670, 367] on section "Powering shops since 2018 Real Tingz Wholesale and distro We supply RAW product…" at bounding box center [602, 269] width 1204 height 379
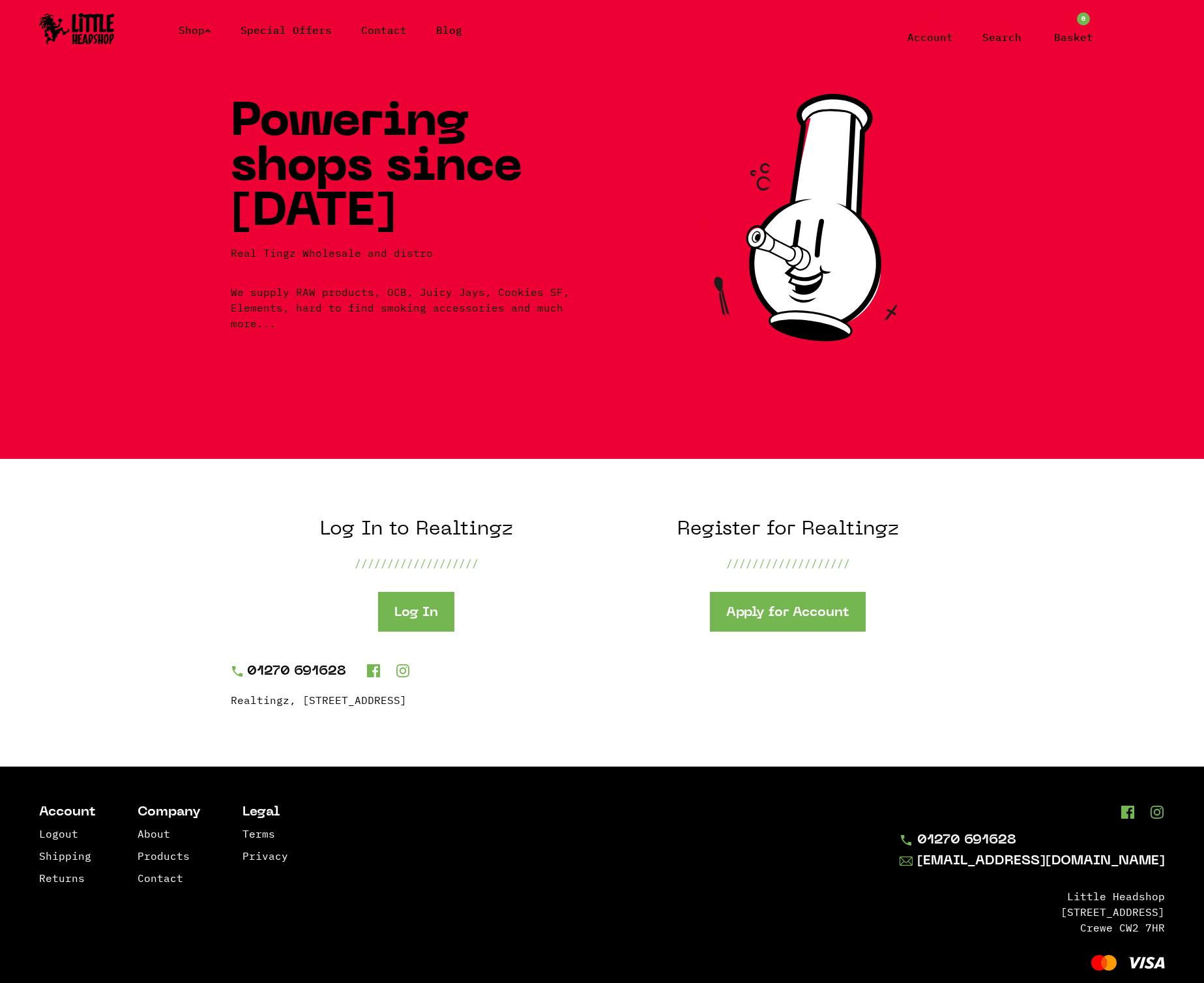
drag, startPoint x: 777, startPoint y: 319, endPoint x: 709, endPoint y: 368, distance: 83.8
click at [709, 368] on section "Powering shops since 2018 Real Tingz Wholesale and distro We supply RAW product…" at bounding box center [602, 269] width 1204 height 379
click at [739, 616] on link "Apply for Account" at bounding box center [787, 612] width 155 height 40
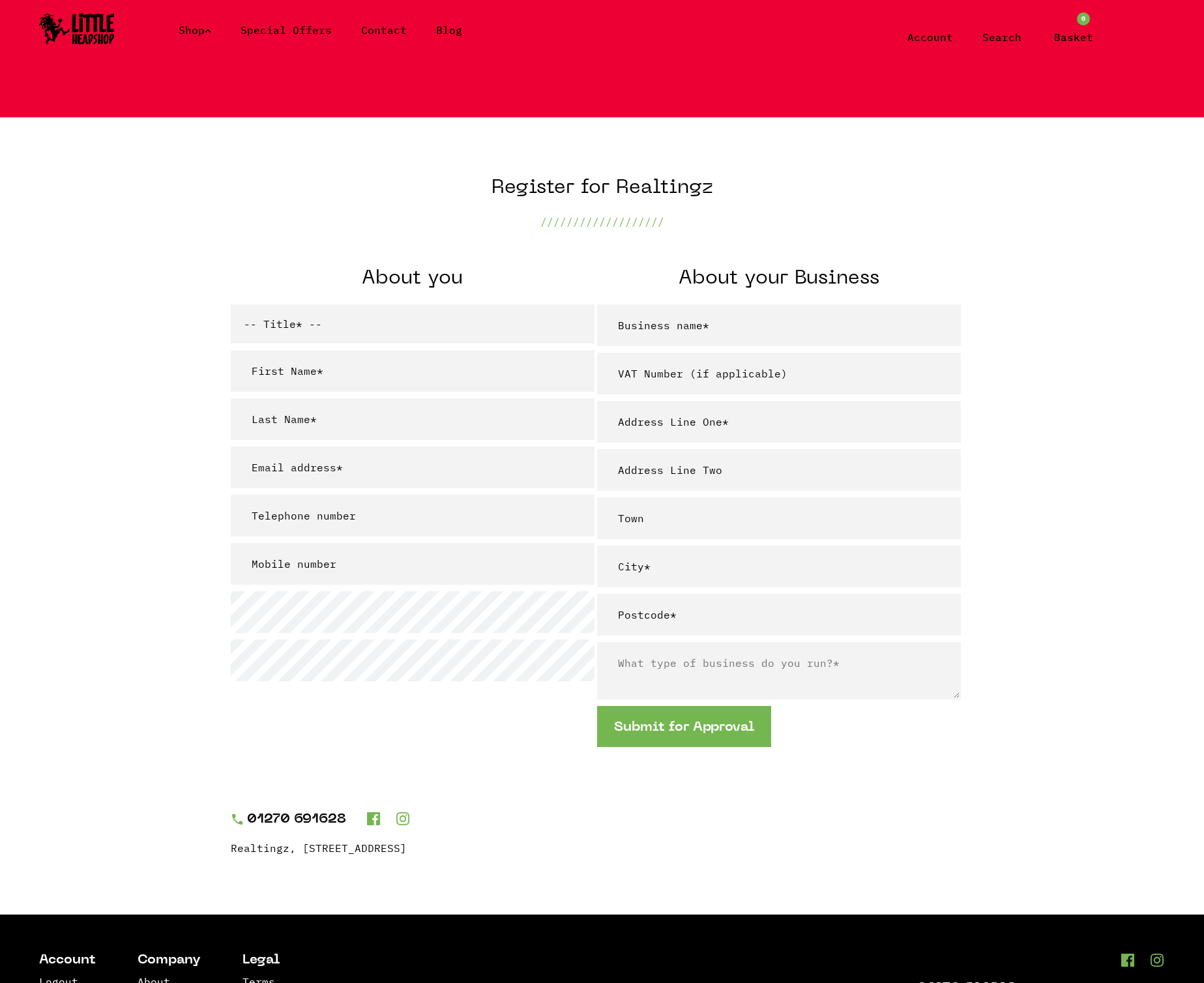
scroll to position [127, 0]
